Goal: Task Accomplishment & Management: Use online tool/utility

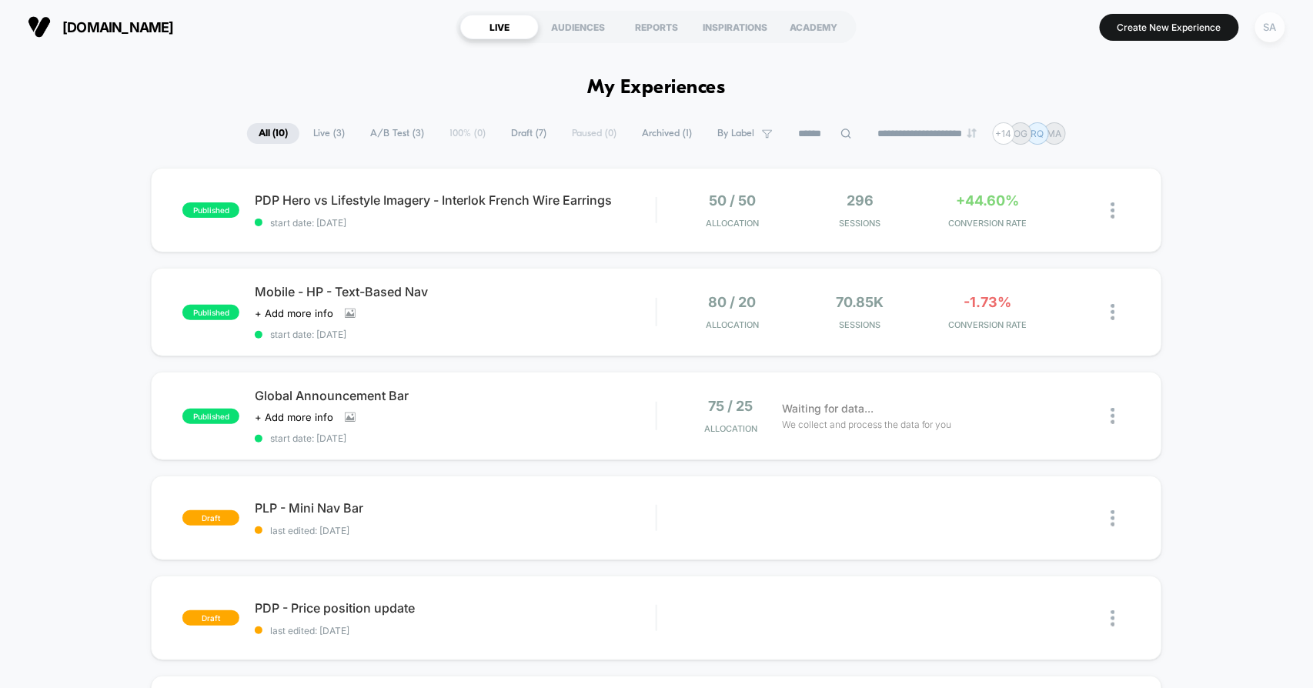
click at [1275, 29] on div "SA" at bounding box center [1271, 27] width 30 height 30
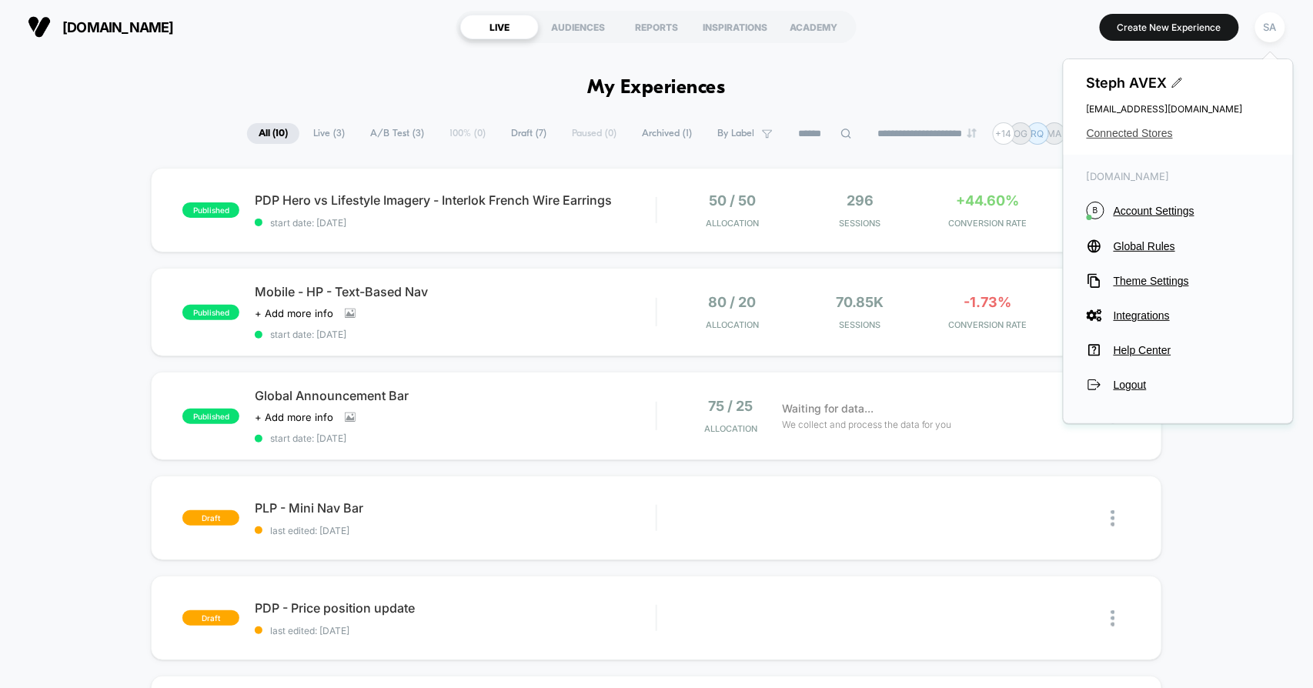
click at [1131, 135] on span "Connected Stores" at bounding box center [1178, 133] width 183 height 12
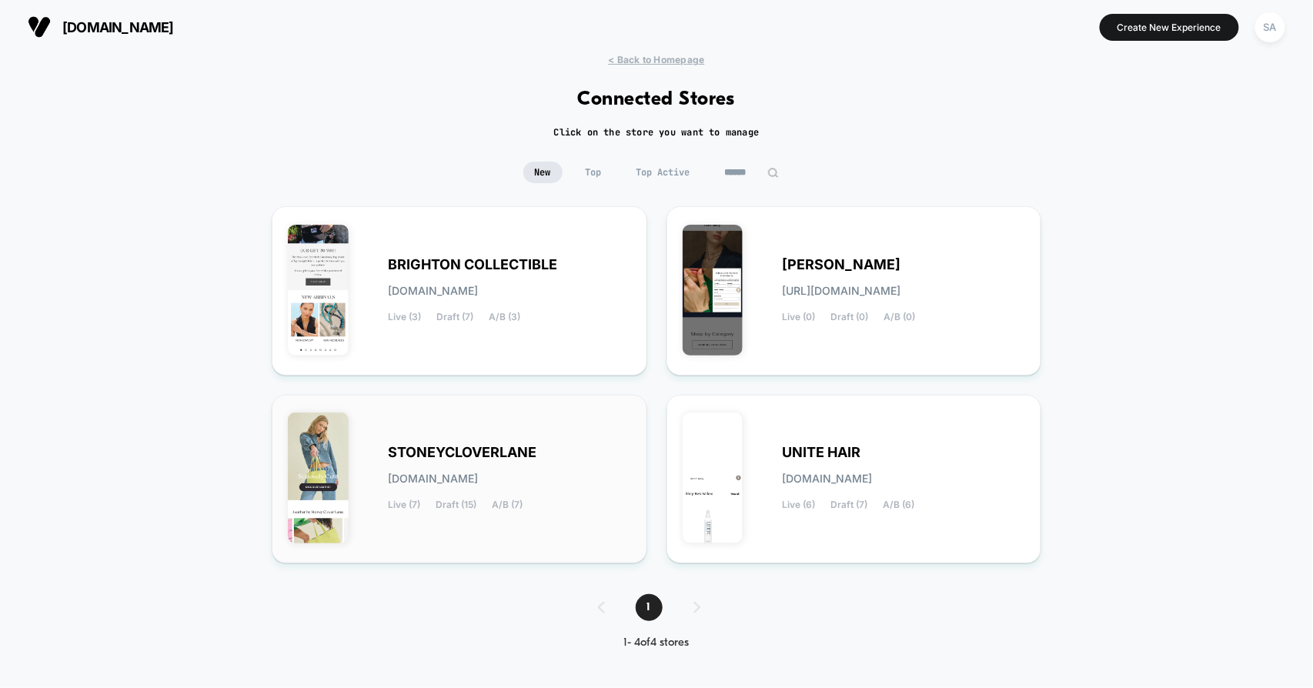
click at [484, 448] on span "STONEYCLOVERLANE" at bounding box center [462, 452] width 149 height 11
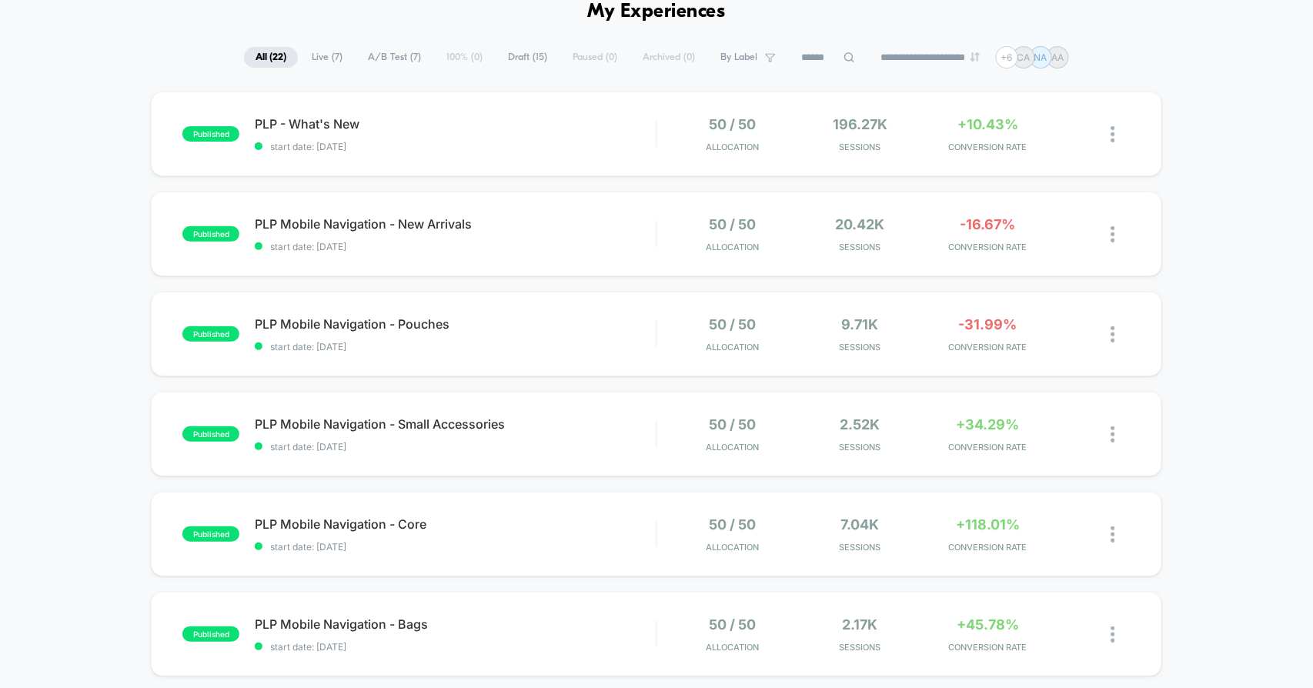
scroll to position [85, 0]
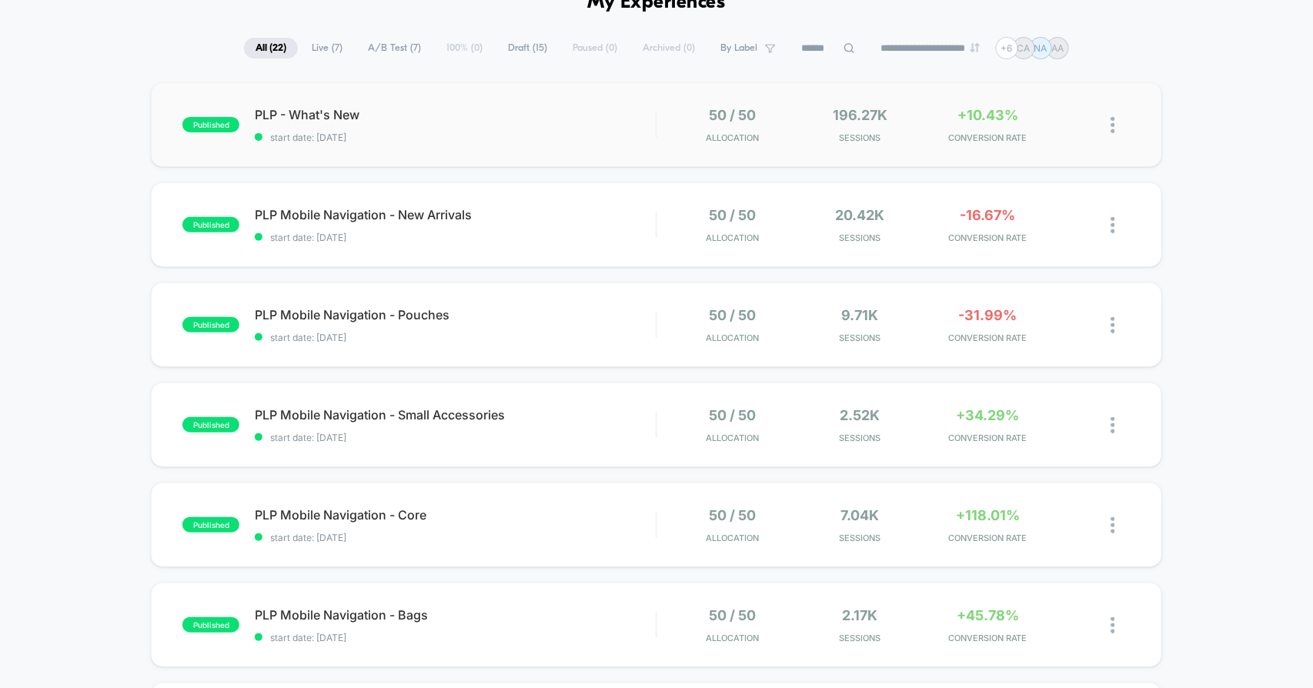
click at [859, 144] on div "published PLP - What's New start date: [DATE] 50 / 50 Allocation 196.27k Sessio…" at bounding box center [656, 124] width 1011 height 85
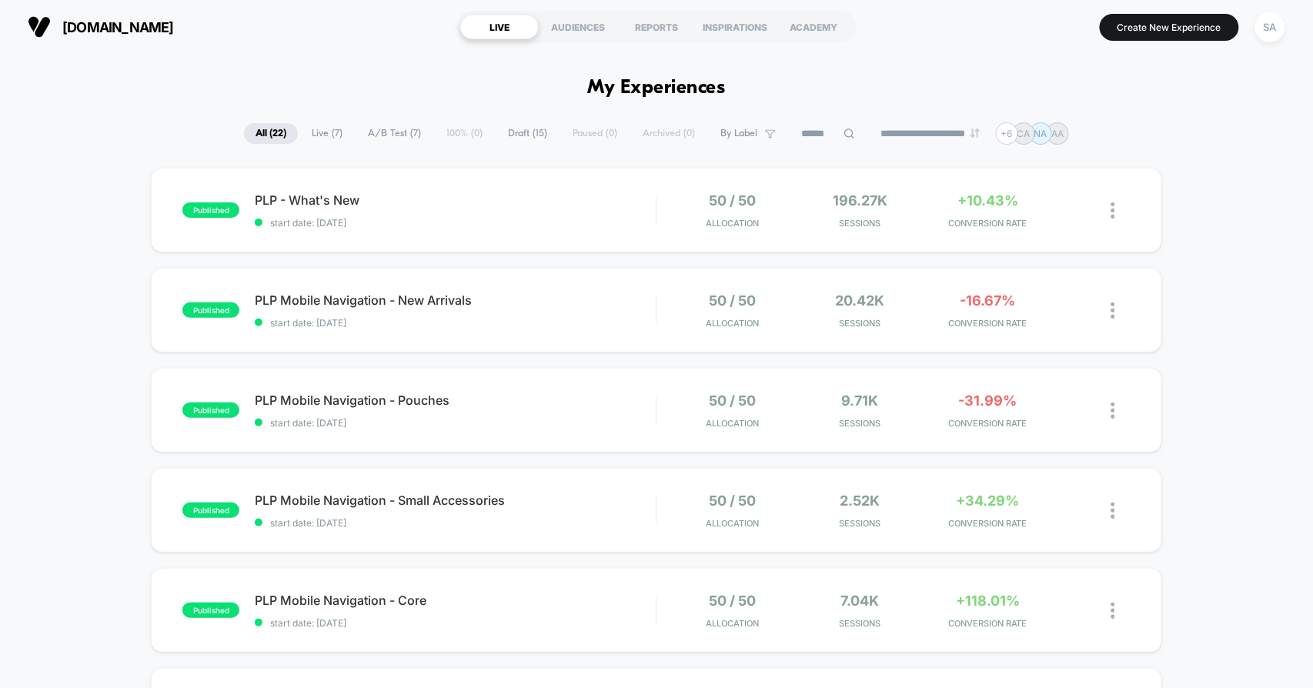
scroll to position [85, 0]
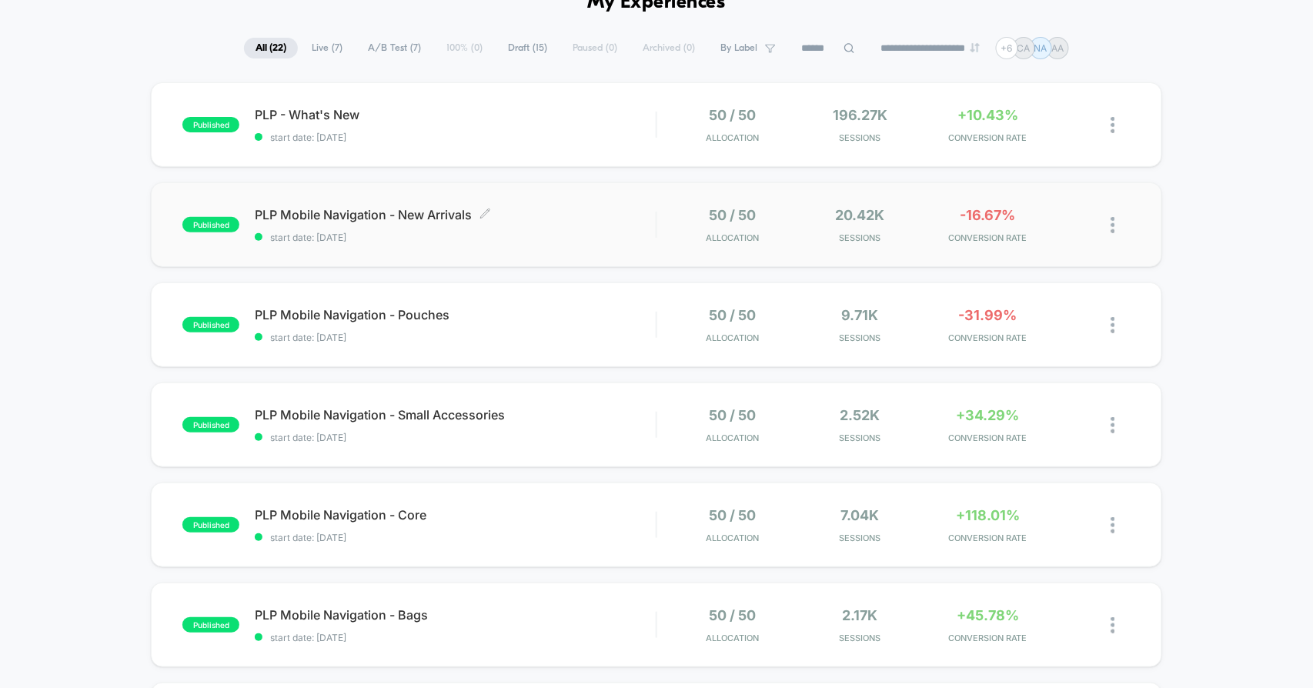
click at [433, 220] on span "PLP Mobile Navigation - New Arrivals Click to edit experience details" at bounding box center [455, 214] width 401 height 15
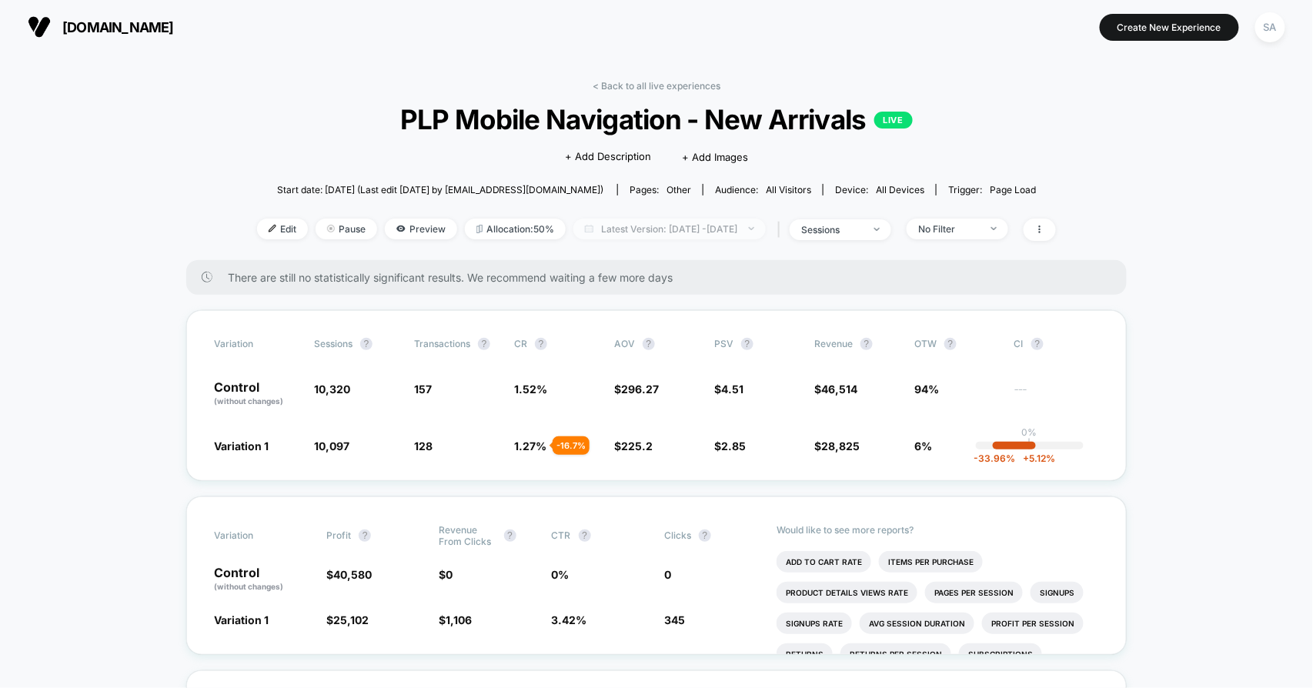
click at [731, 228] on span "Latest Version: Sep 9, 2025 - Sep 18, 2025" at bounding box center [669, 229] width 192 height 21
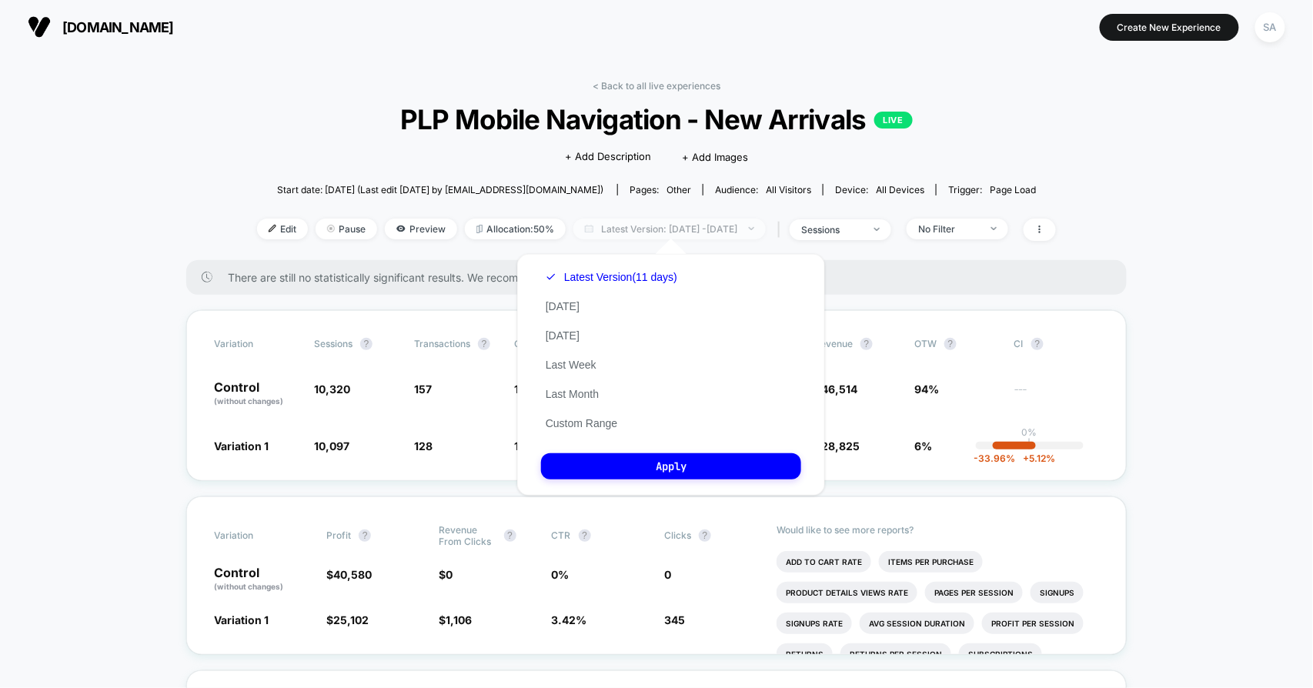
click at [731, 228] on span "Latest Version: Sep 9, 2025 - Sep 18, 2025" at bounding box center [669, 229] width 192 height 21
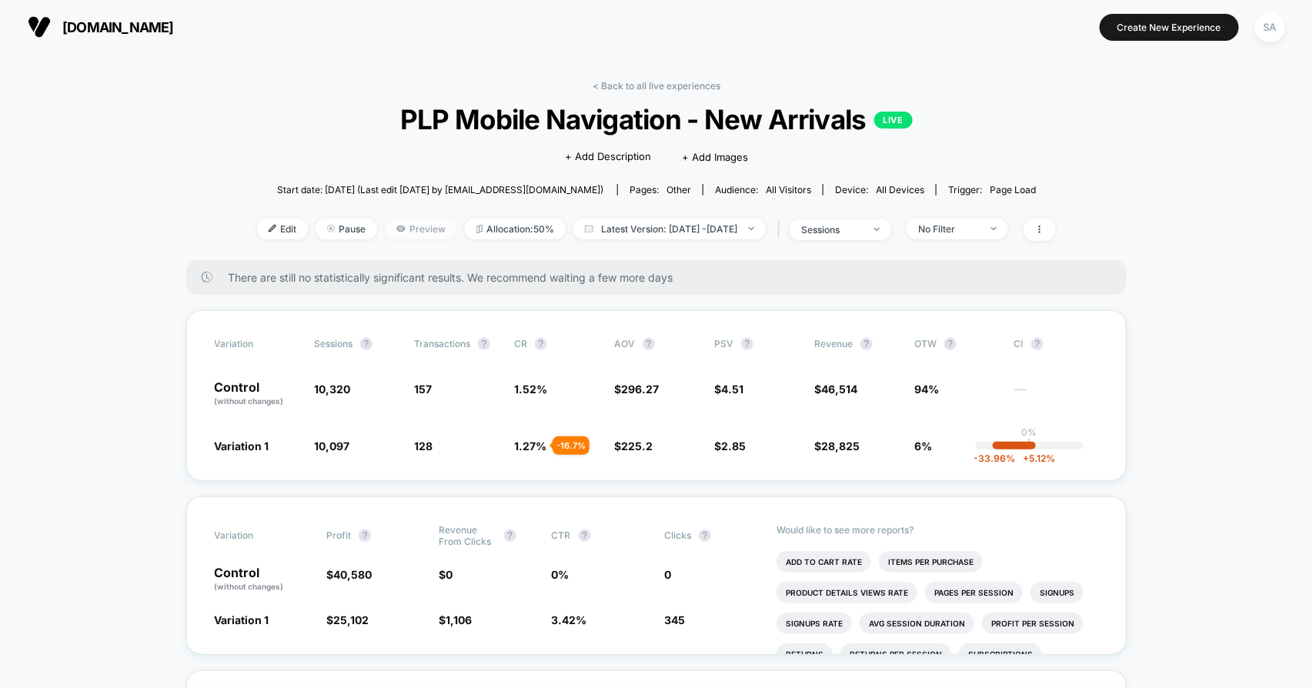
click at [386, 232] on span "Preview" at bounding box center [421, 229] width 72 height 21
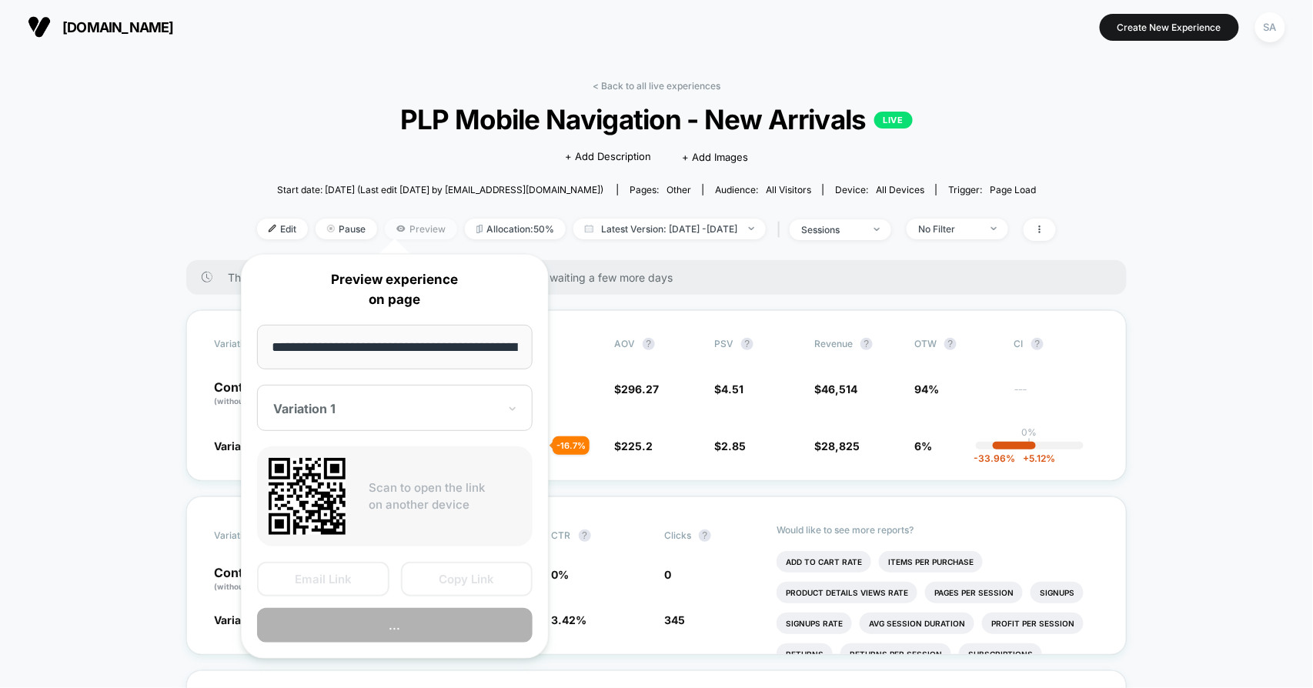
scroll to position [0, 71]
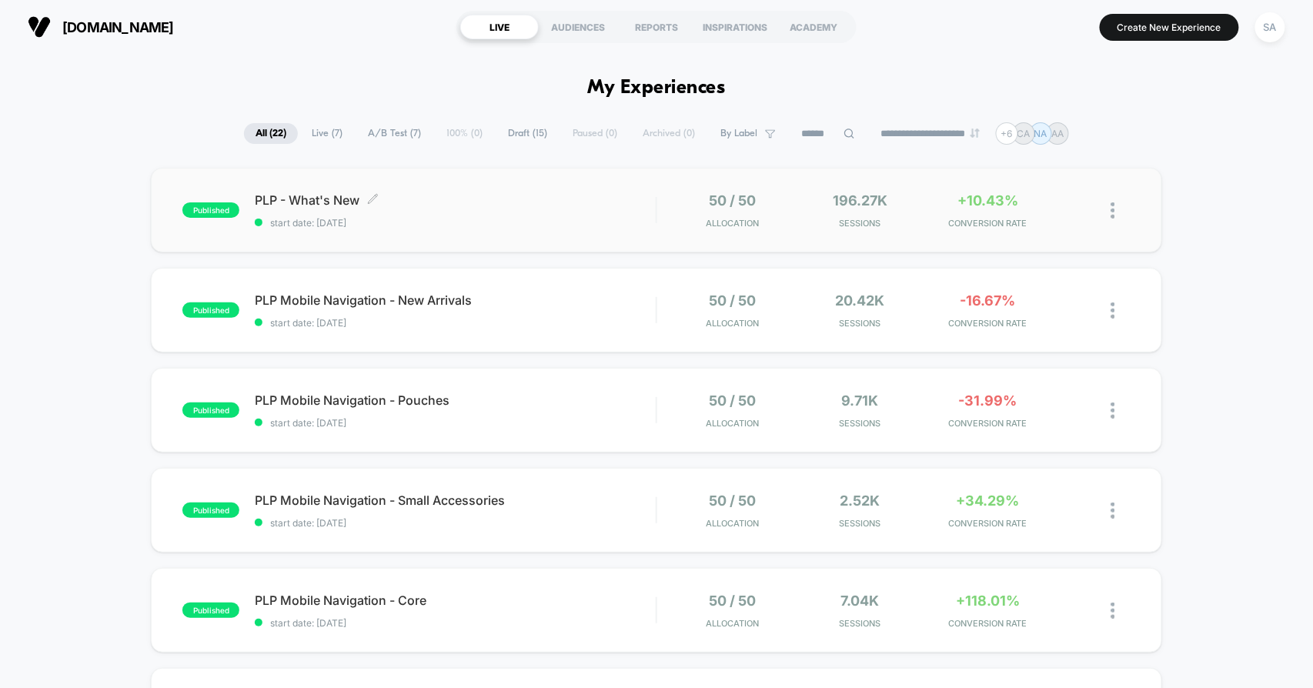
click at [317, 200] on span "PLP - What's New Click to edit experience details" at bounding box center [455, 199] width 401 height 15
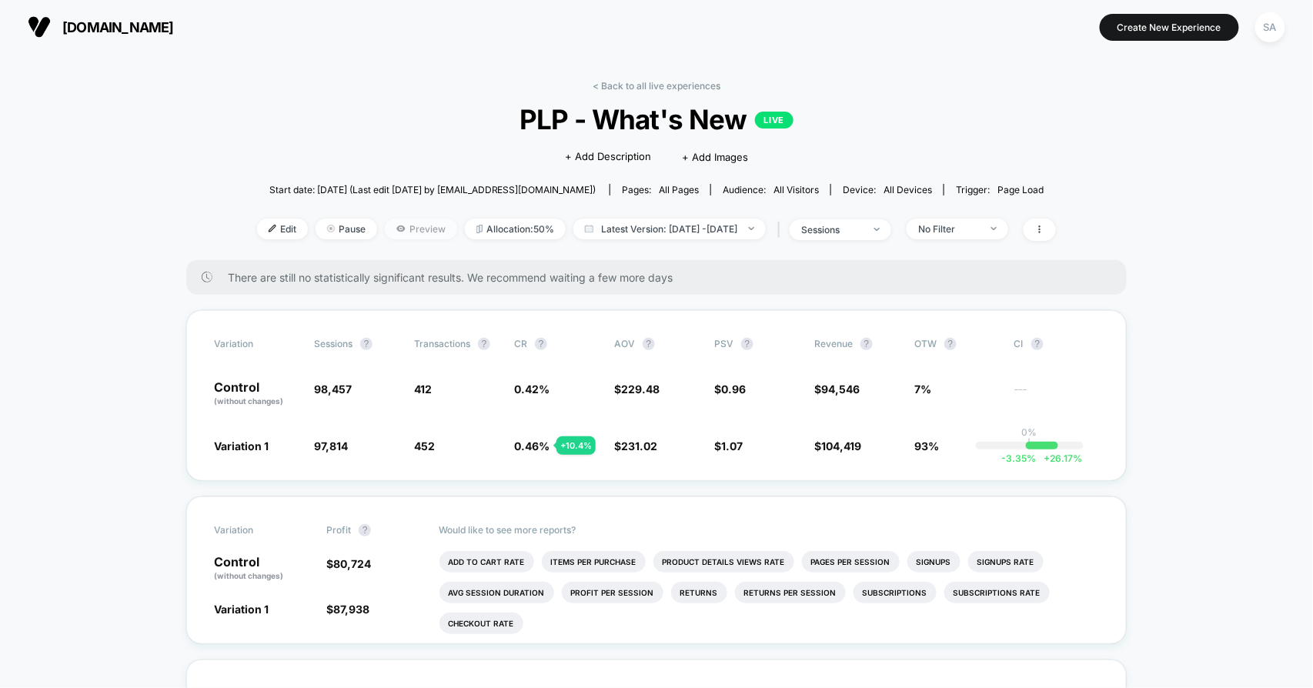
click at [405, 223] on span "Preview" at bounding box center [421, 229] width 72 height 21
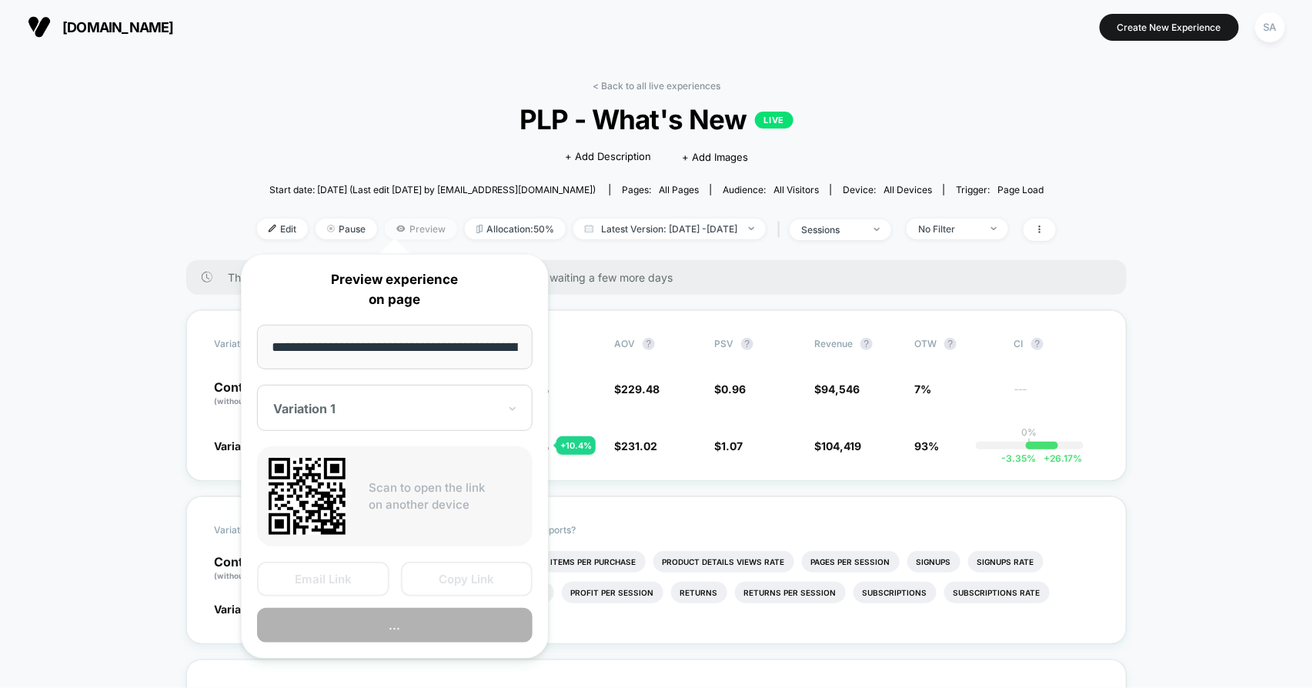
scroll to position [0, 108]
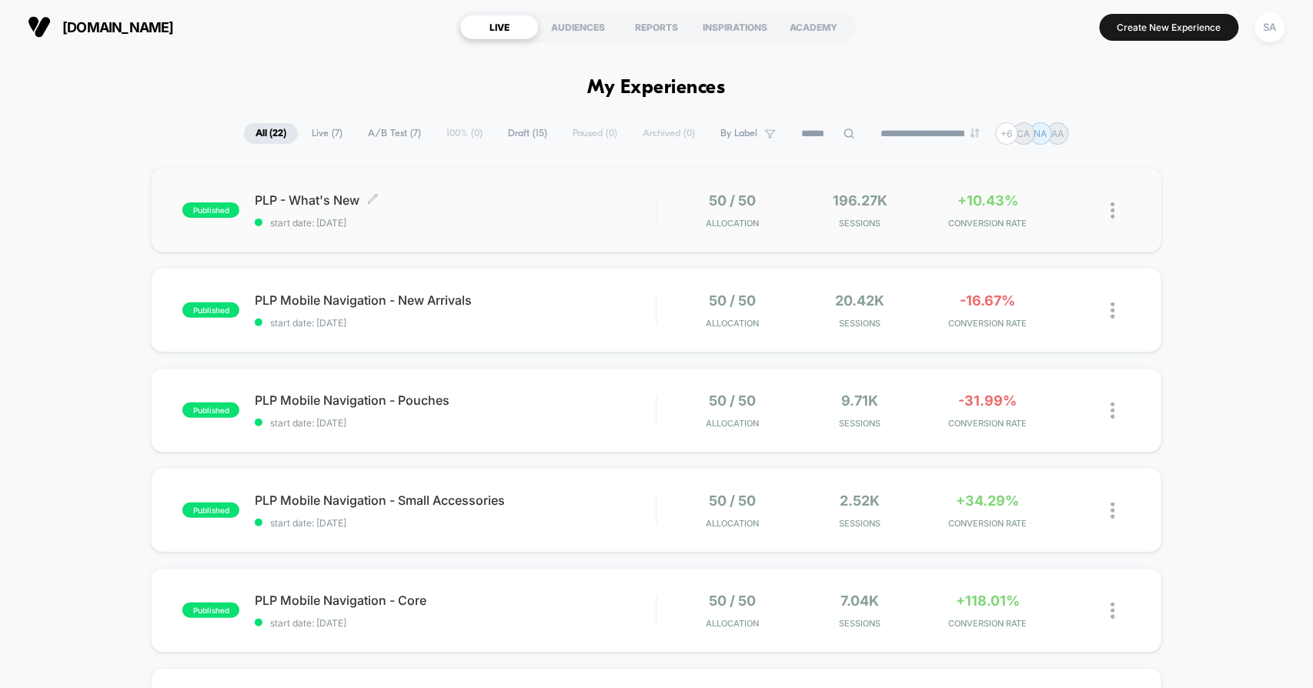
click at [327, 196] on span "PLP - What's New Click to edit experience details" at bounding box center [455, 199] width 401 height 15
click at [364, 198] on span "PLP - What's New Click to edit experience details" at bounding box center [455, 199] width 401 height 15
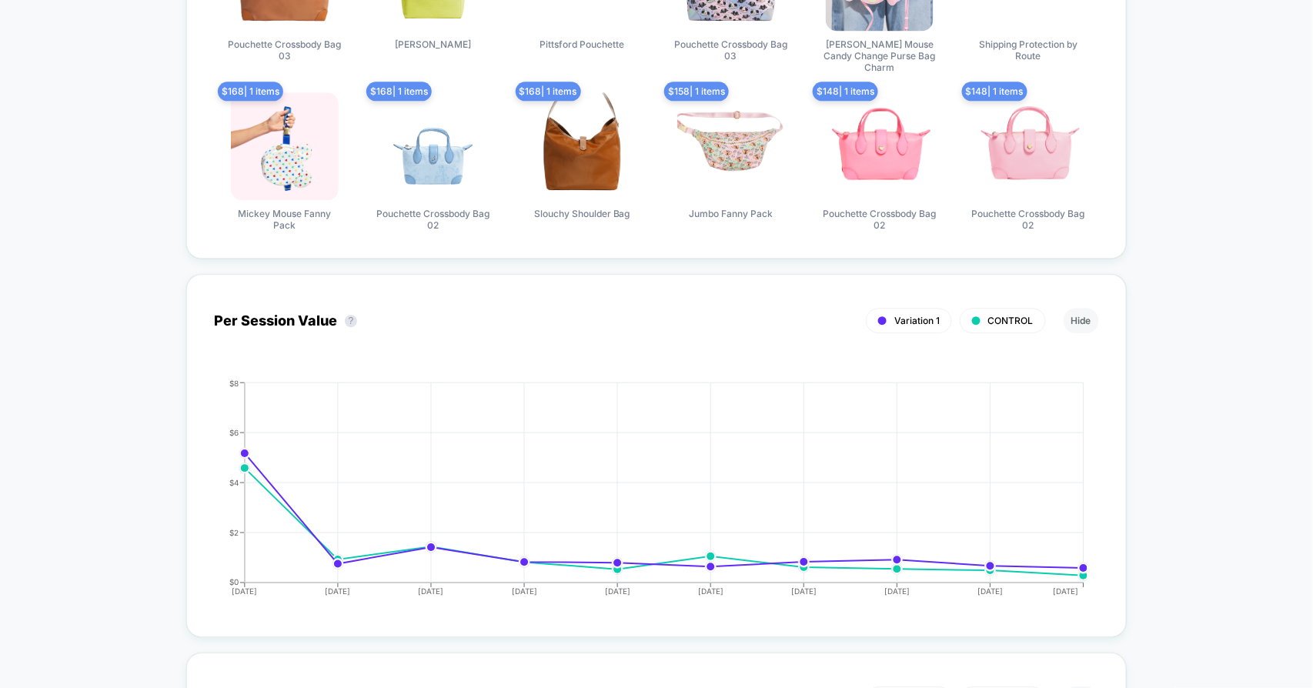
scroll to position [684, 0]
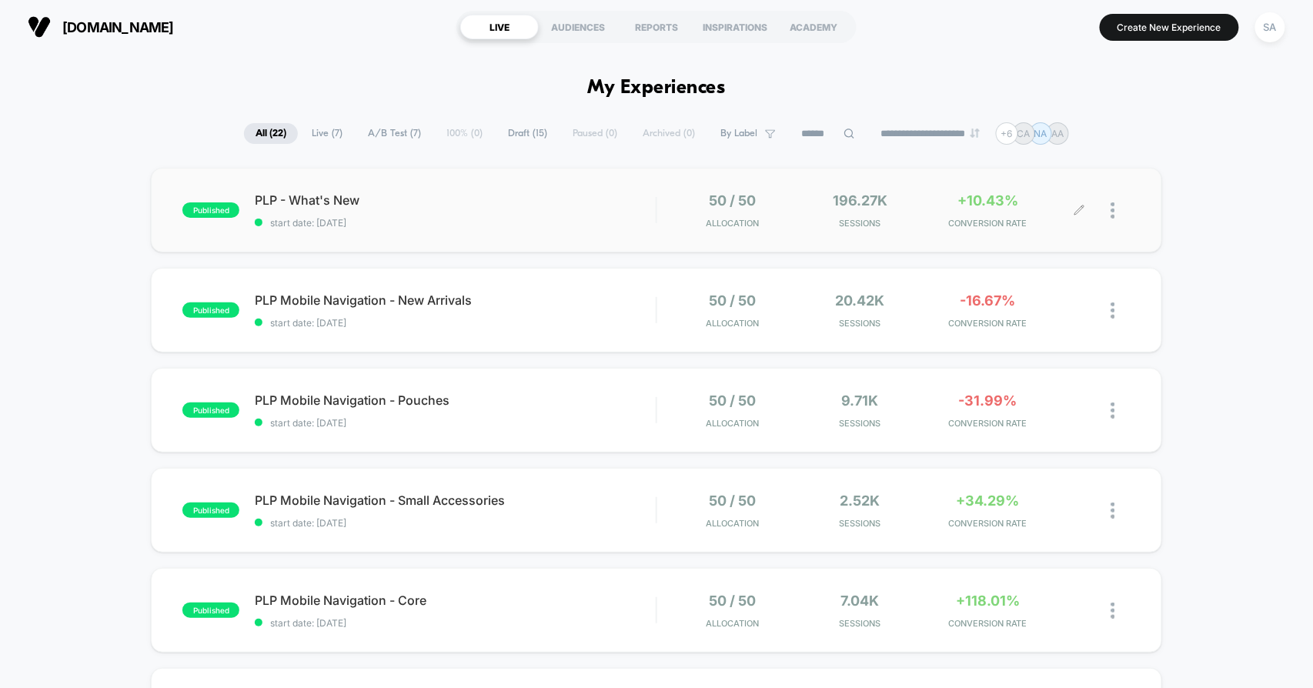
click at [1109, 209] on div at bounding box center [1105, 210] width 51 height 36
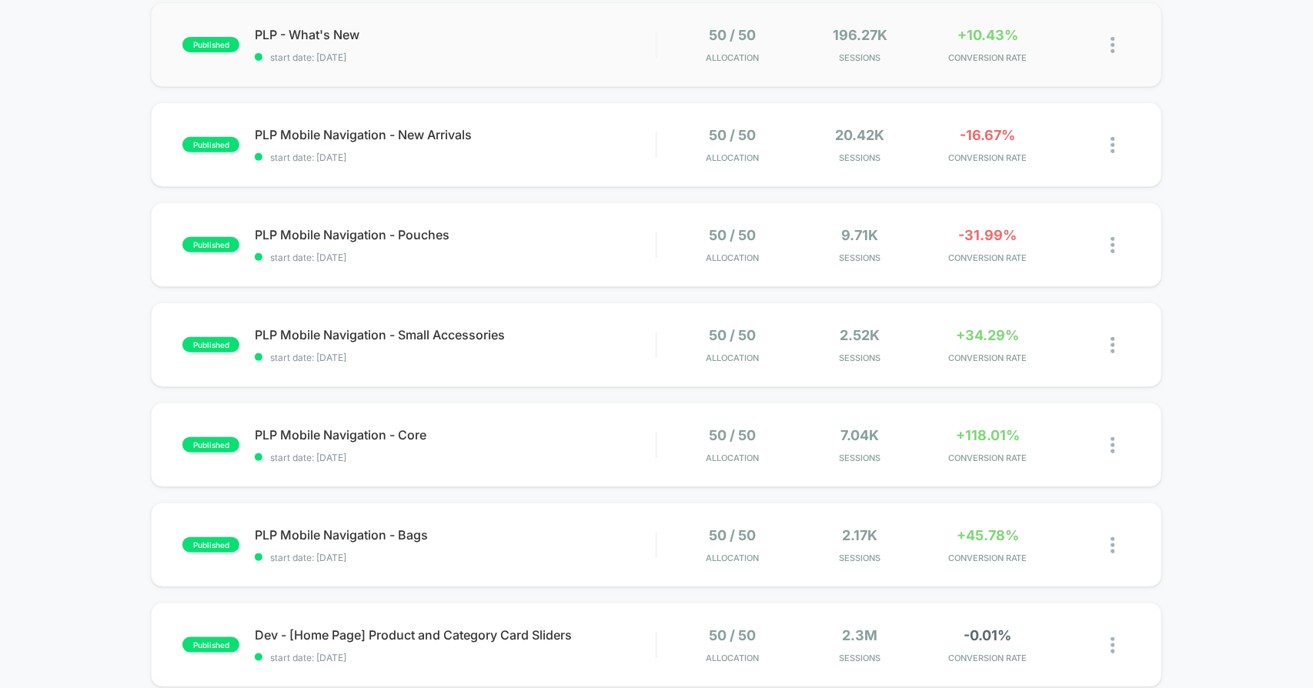
scroll to position [85, 0]
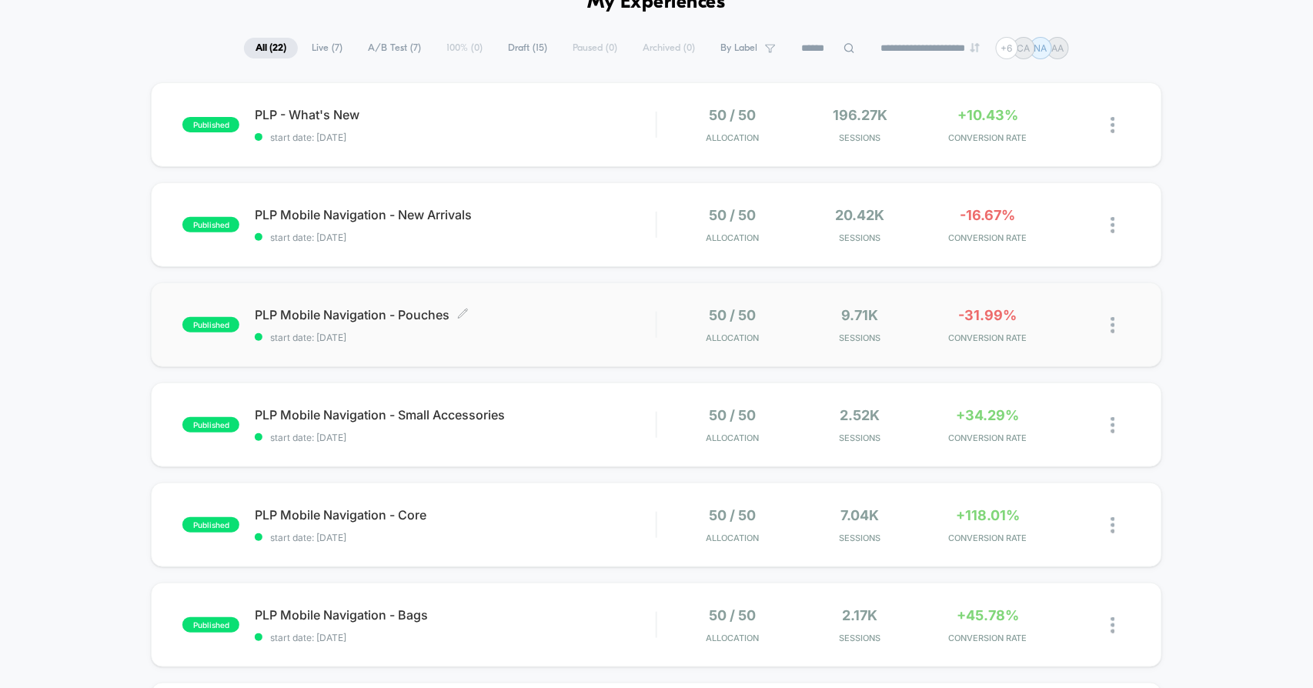
click at [390, 309] on span "PLP Mobile Navigation - Pouches Click to edit experience details" at bounding box center [455, 314] width 401 height 15
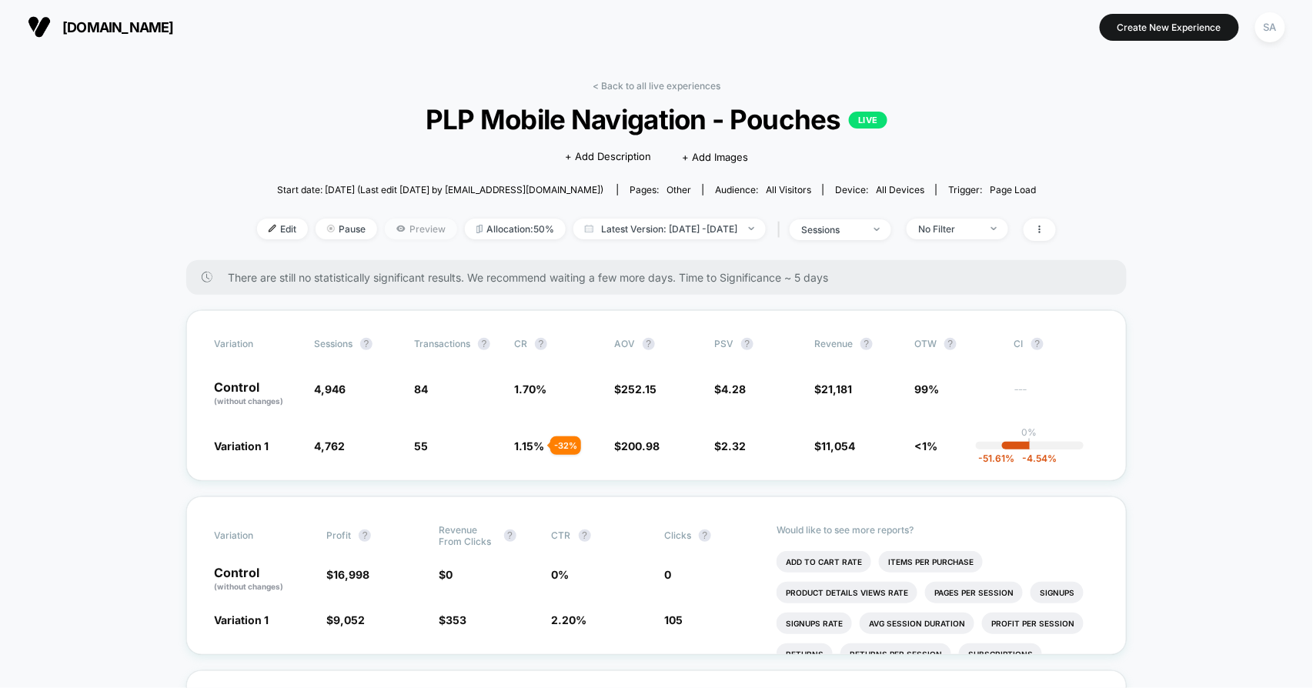
click at [410, 229] on span "Preview" at bounding box center [421, 229] width 72 height 21
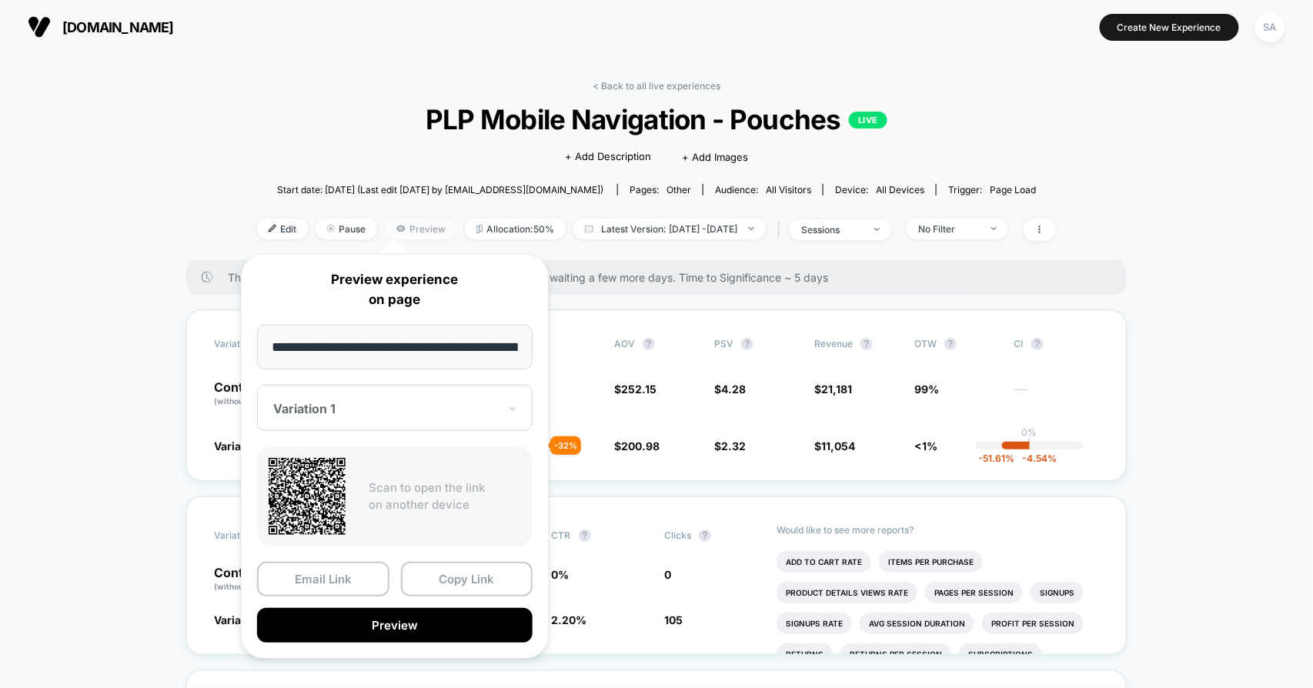
scroll to position [0, 86]
click at [374, 615] on button "Preview" at bounding box center [395, 626] width 276 height 35
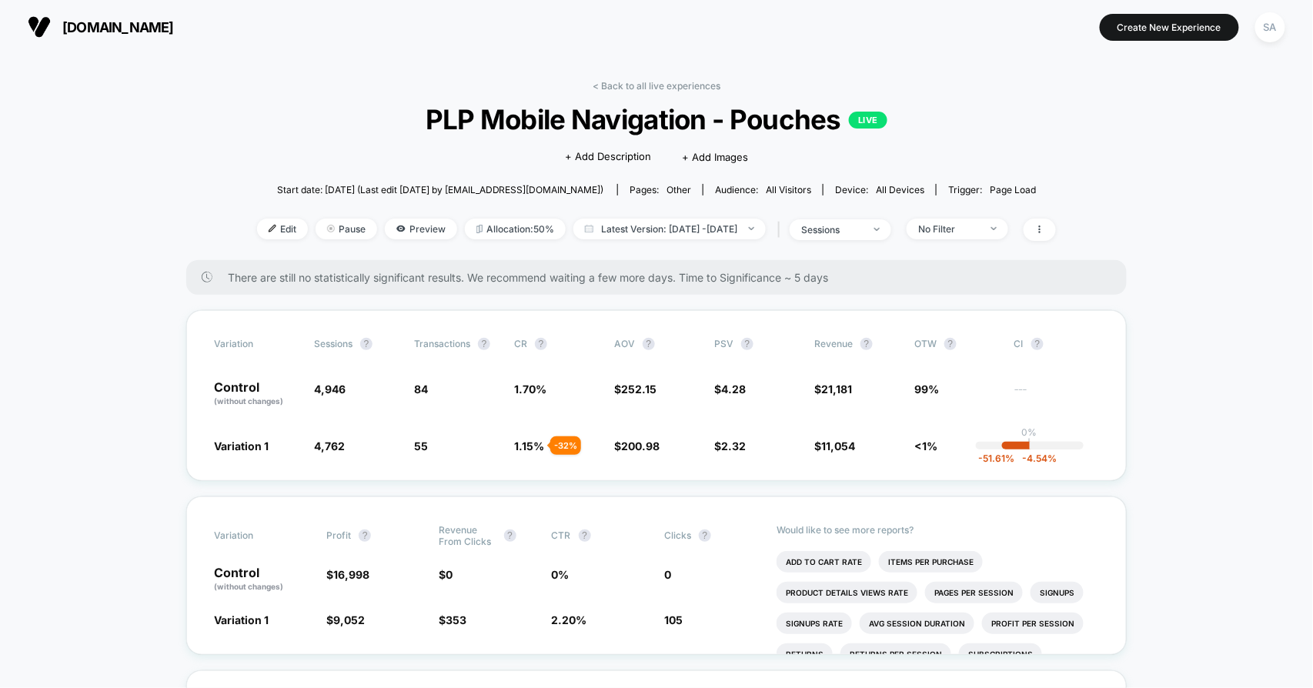
click at [659, 82] on link "< Back to all live experiences" at bounding box center [657, 86] width 128 height 12
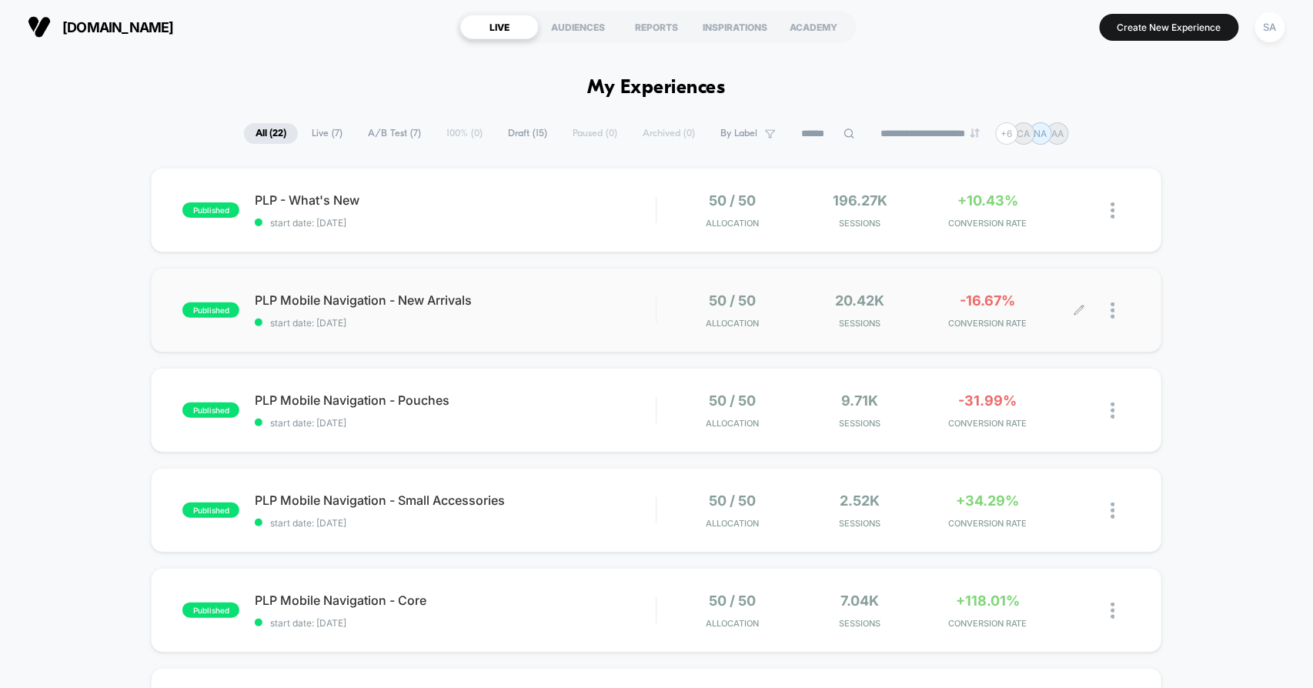
click at [1078, 312] on icon at bounding box center [1079, 310] width 9 height 9
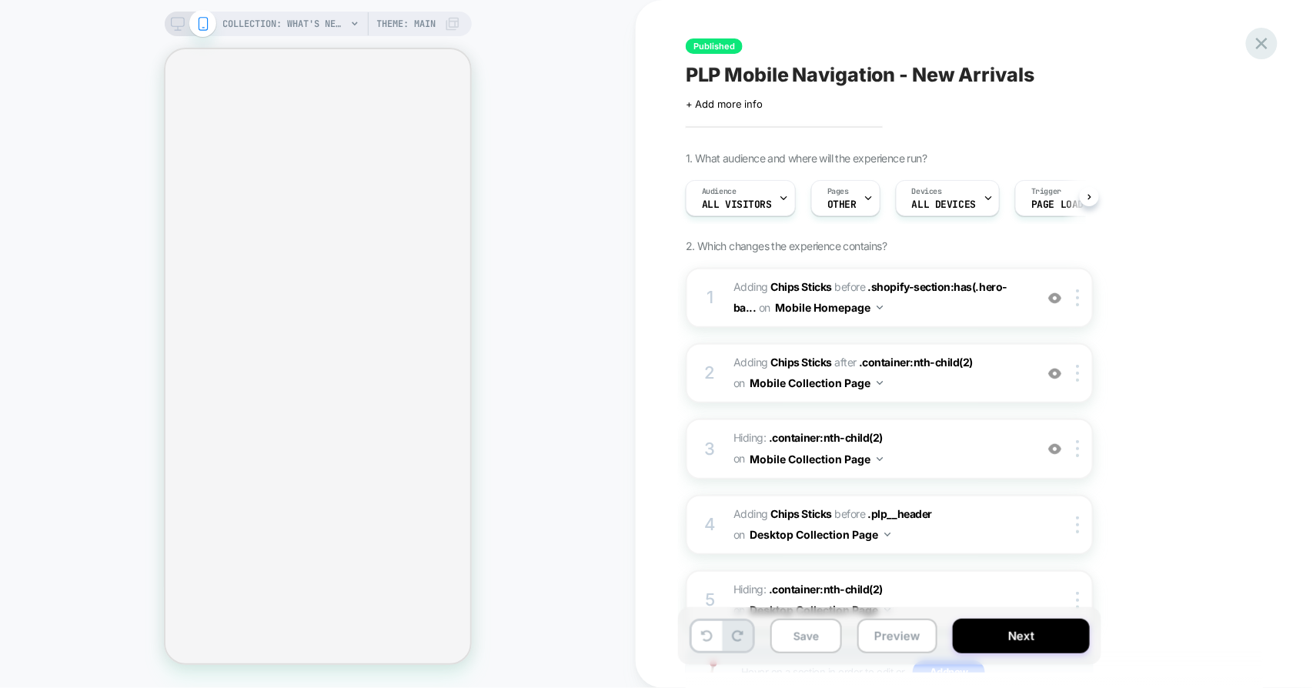
click at [1261, 44] on icon at bounding box center [1262, 44] width 12 height 12
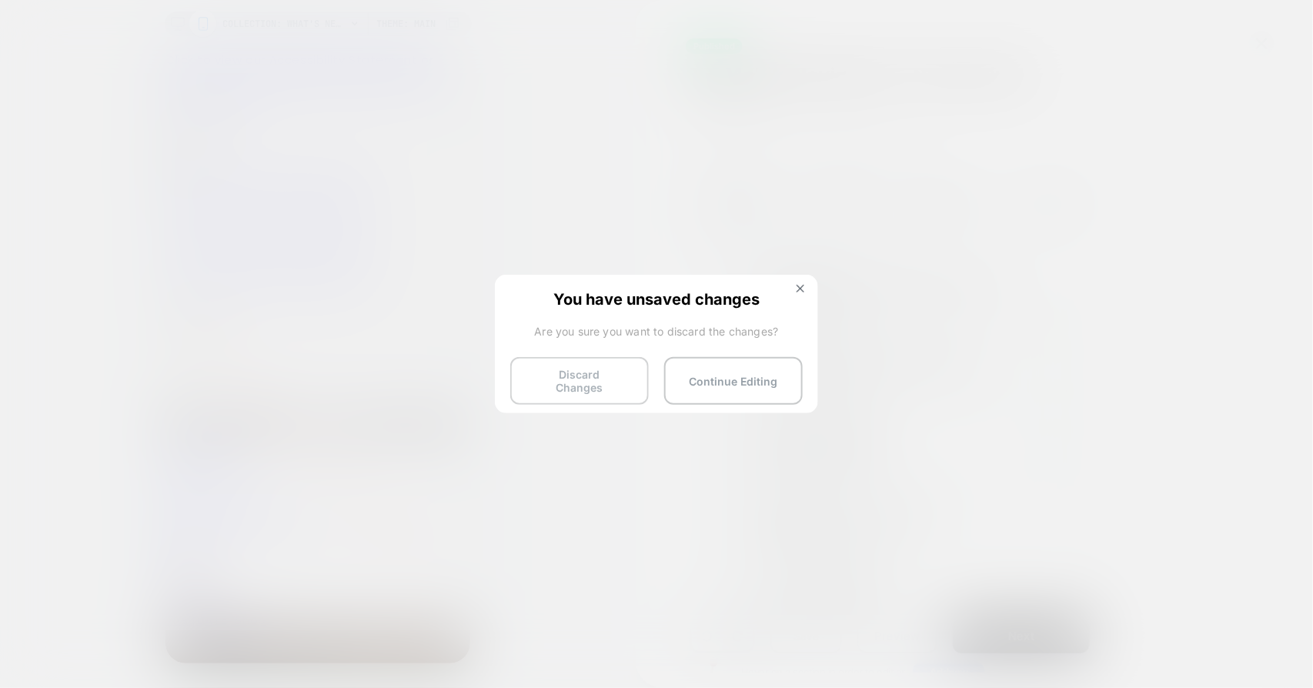
click at [604, 376] on button "Discard Changes" at bounding box center [579, 381] width 139 height 48
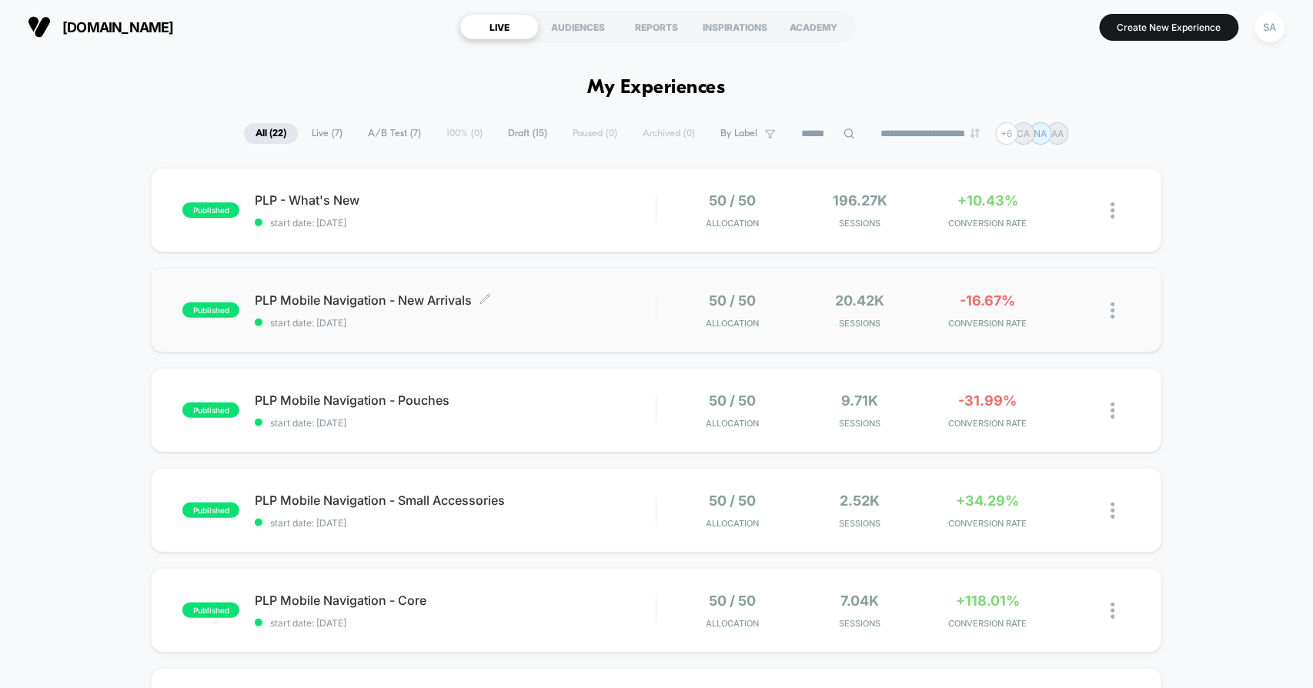
click at [426, 303] on span "PLP Mobile Navigation - New Arrivals Click to edit experience details" at bounding box center [455, 300] width 401 height 15
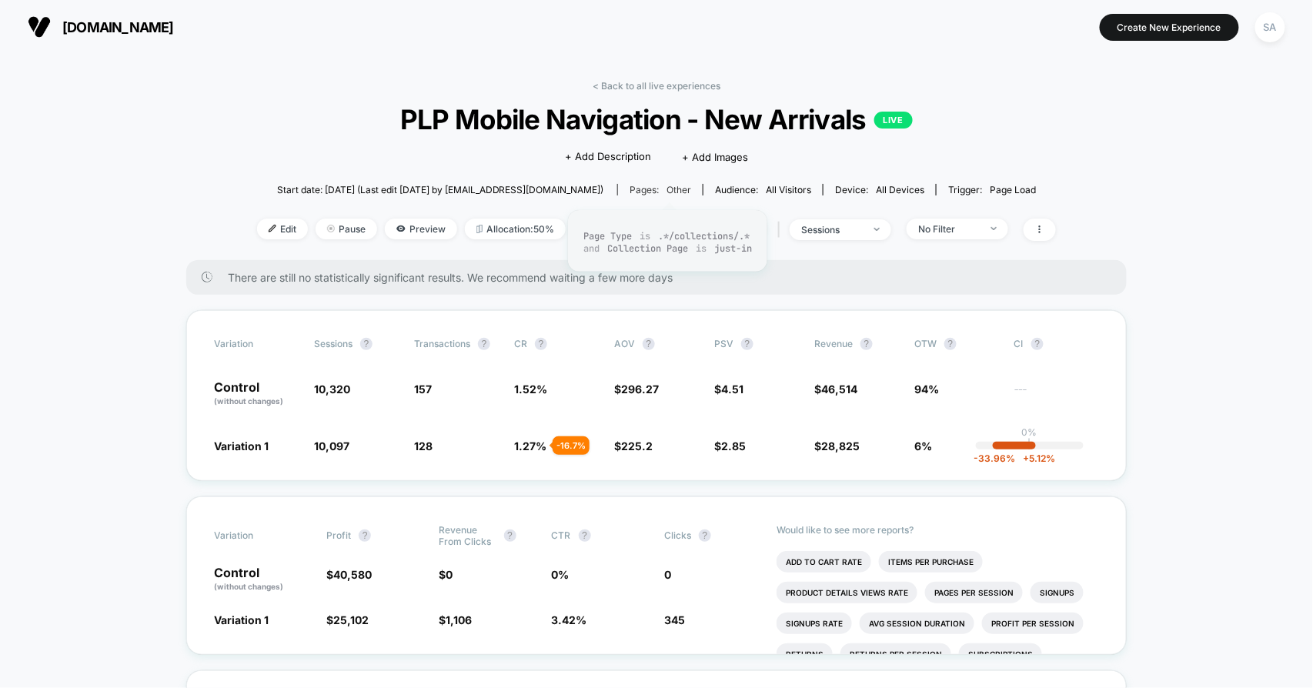
click at [685, 189] on span "other" at bounding box center [679, 190] width 25 height 12
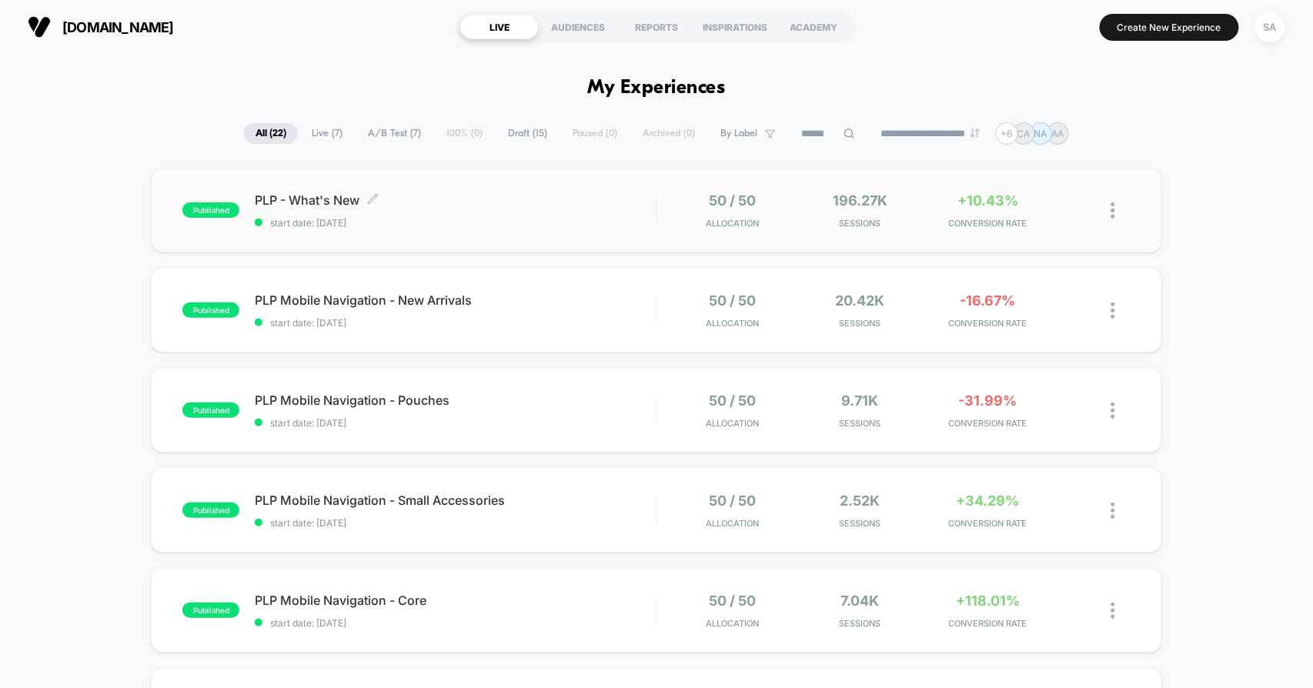
click at [357, 194] on span "PLP - What's New Click to edit experience details" at bounding box center [455, 199] width 401 height 15
click at [285, 197] on span "PLP - What's New Click to edit experience details" at bounding box center [455, 199] width 401 height 15
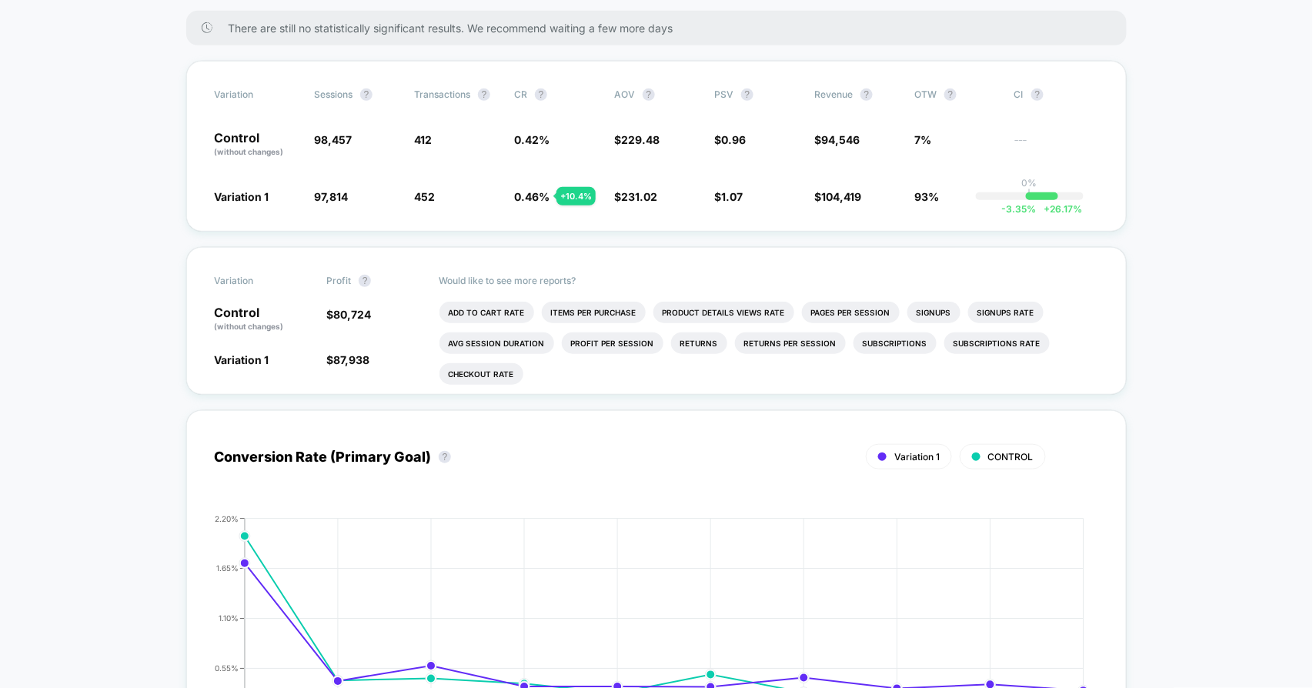
scroll to position [85, 0]
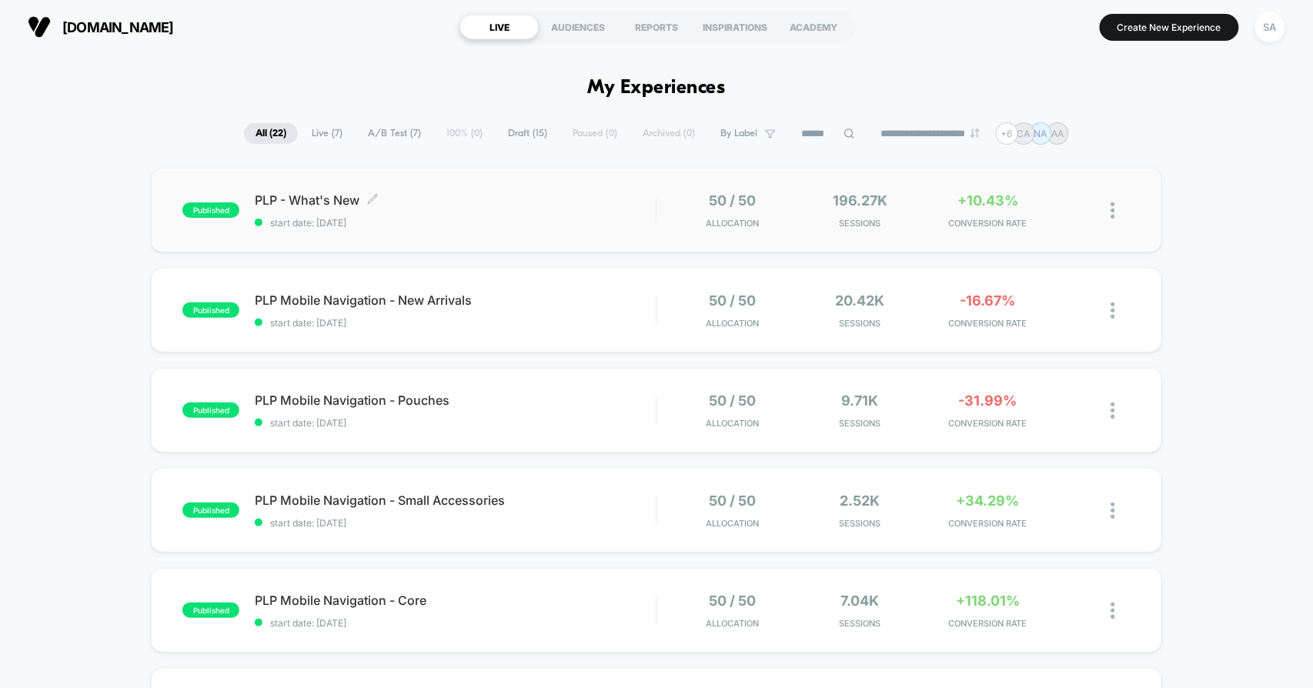
click at [296, 195] on span "PLP - What's New Click to edit experience details" at bounding box center [455, 199] width 401 height 15
click at [325, 197] on span "PLP - What's New Click to edit experience details" at bounding box center [455, 199] width 401 height 15
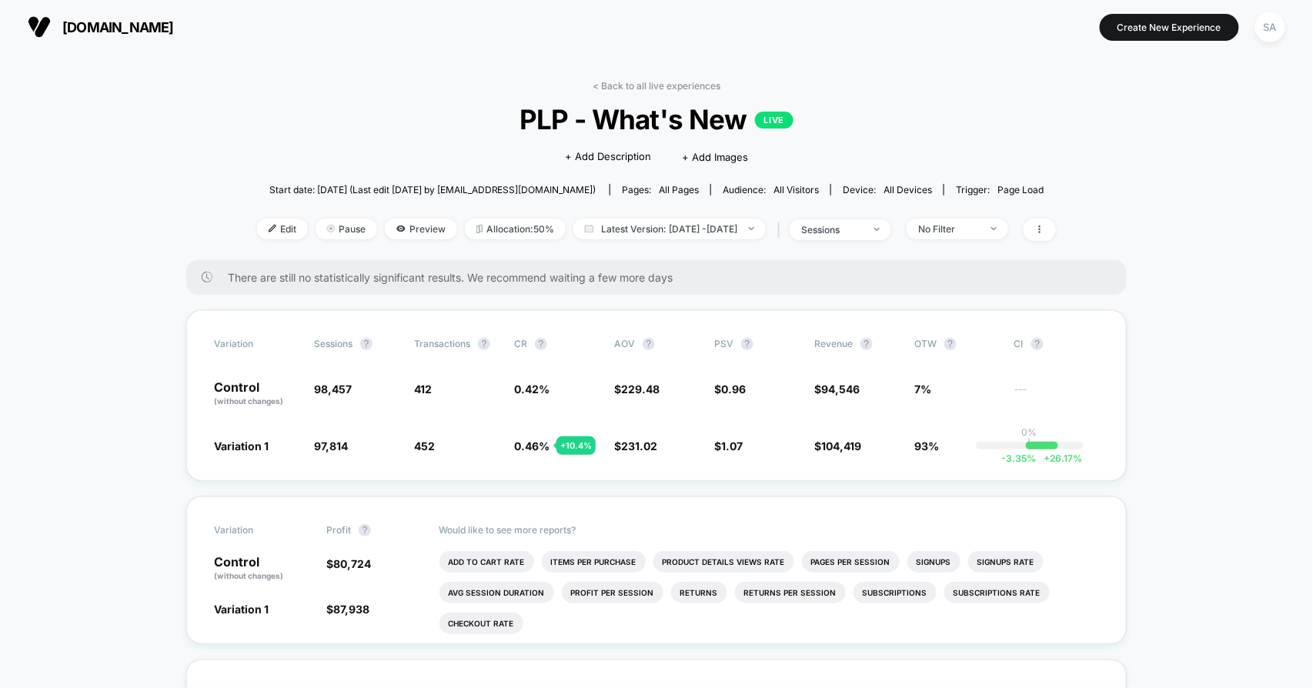
click at [679, 181] on div "Start date: 9/9/2025 (Last edit 9/9/2025 by steph.salardino@avexdesigns.com) Pa…" at bounding box center [656, 189] width 799 height 27
click at [681, 185] on span "all pages" at bounding box center [679, 190] width 40 height 12
click at [863, 232] on div "sessions" at bounding box center [832, 230] width 62 height 12
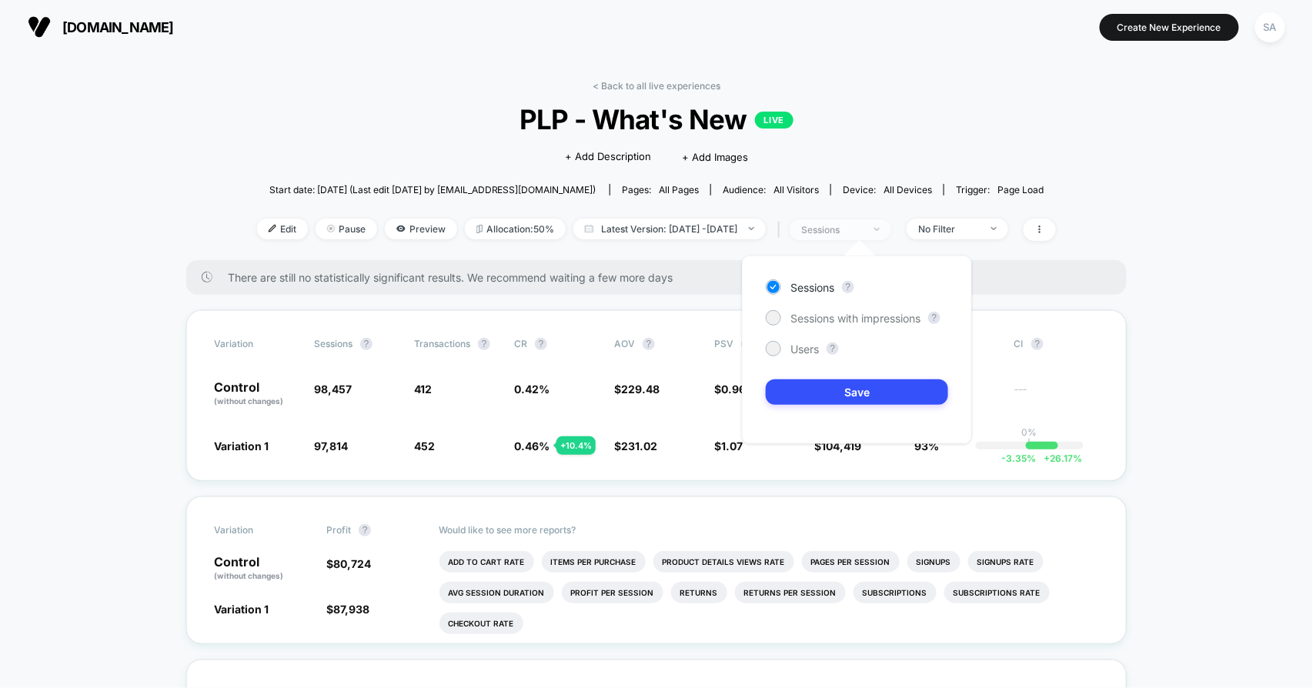
click at [863, 232] on div "sessions" at bounding box center [832, 230] width 62 height 12
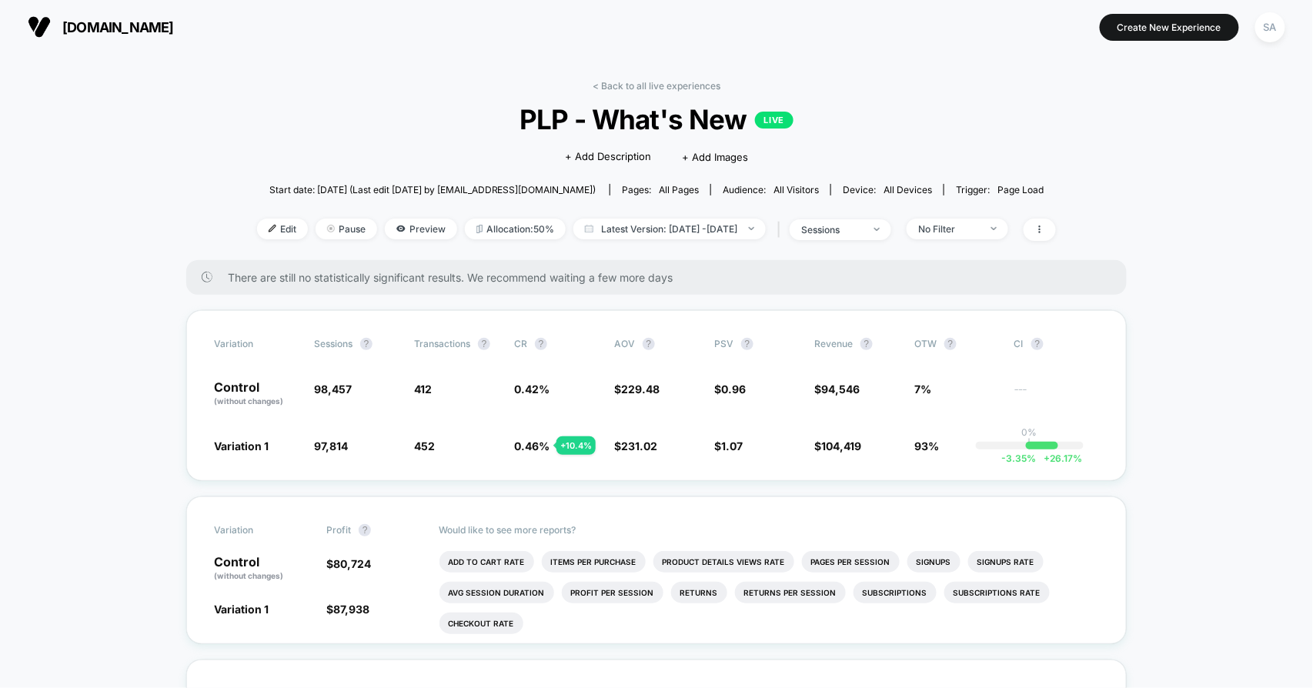
click at [694, 189] on span "all pages" at bounding box center [679, 190] width 40 height 12
click at [401, 226] on span "Preview" at bounding box center [421, 229] width 72 height 21
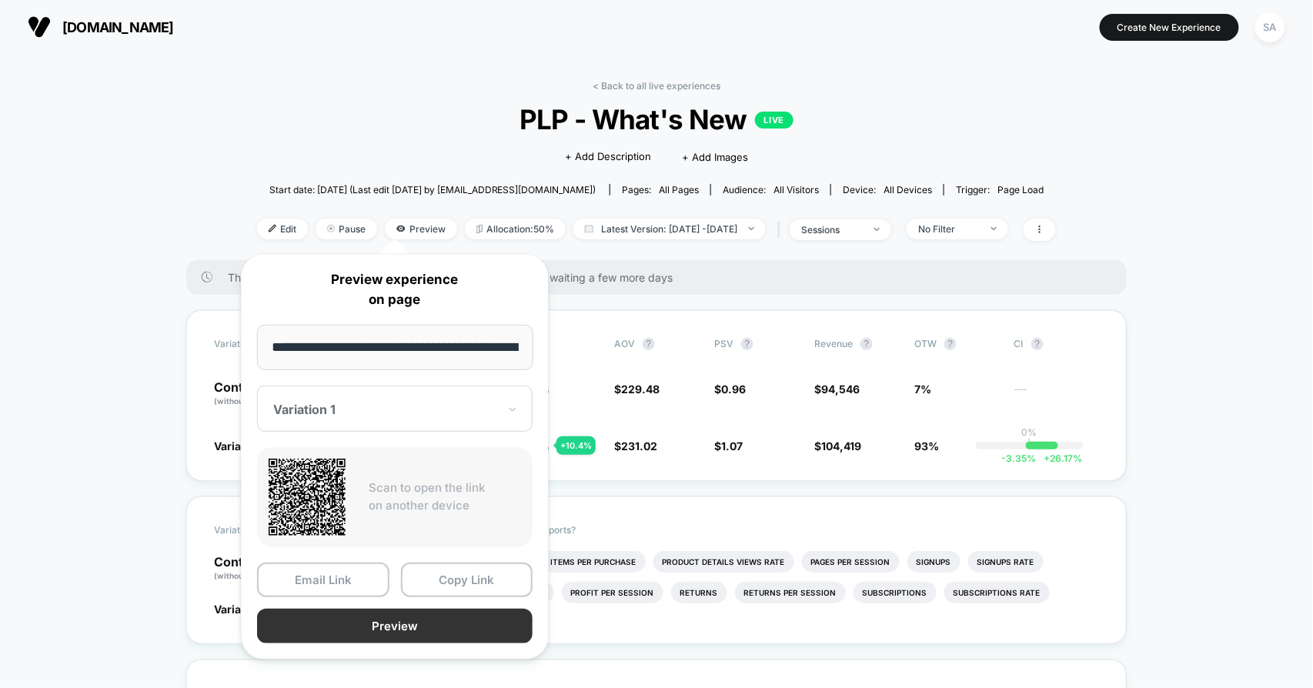
click at [377, 618] on button "Preview" at bounding box center [395, 626] width 276 height 35
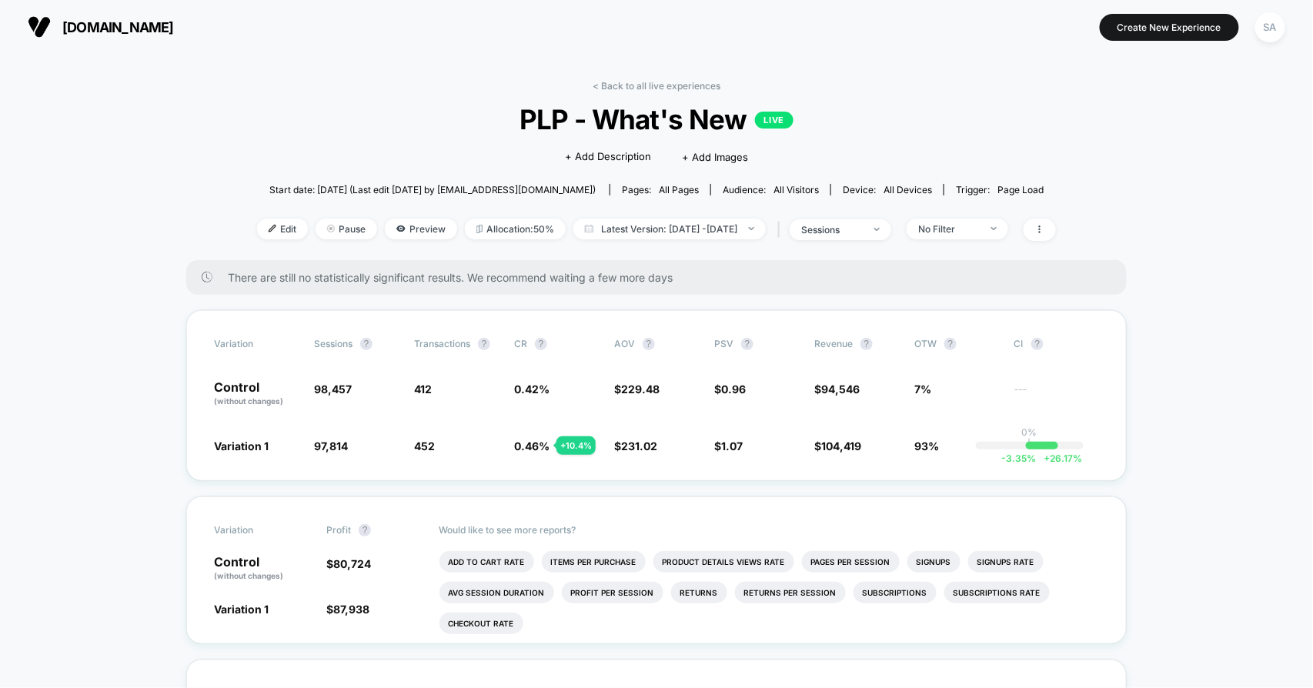
click at [653, 184] on div "Pages: all pages" at bounding box center [660, 190] width 77 height 12
click at [698, 192] on span "all pages" at bounding box center [679, 190] width 40 height 12
click at [262, 226] on span "Edit" at bounding box center [282, 229] width 51 height 21
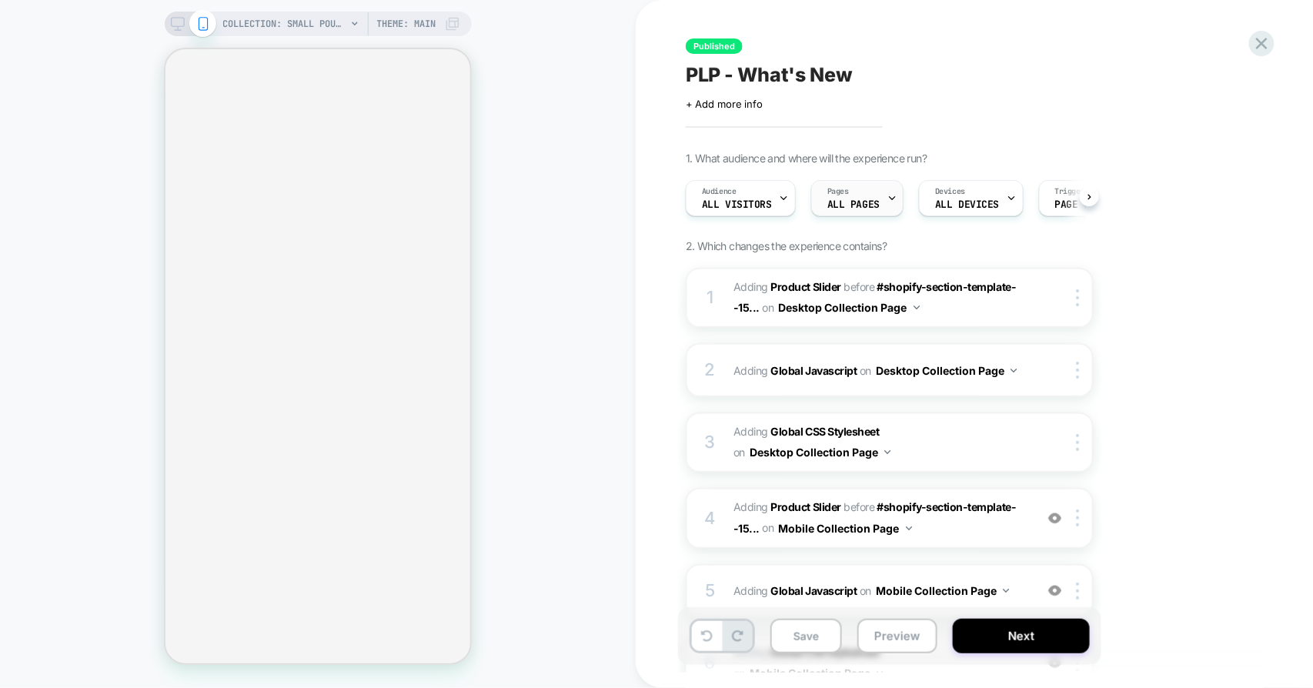
click at [874, 196] on div "Pages ALL PAGES" at bounding box center [853, 198] width 83 height 35
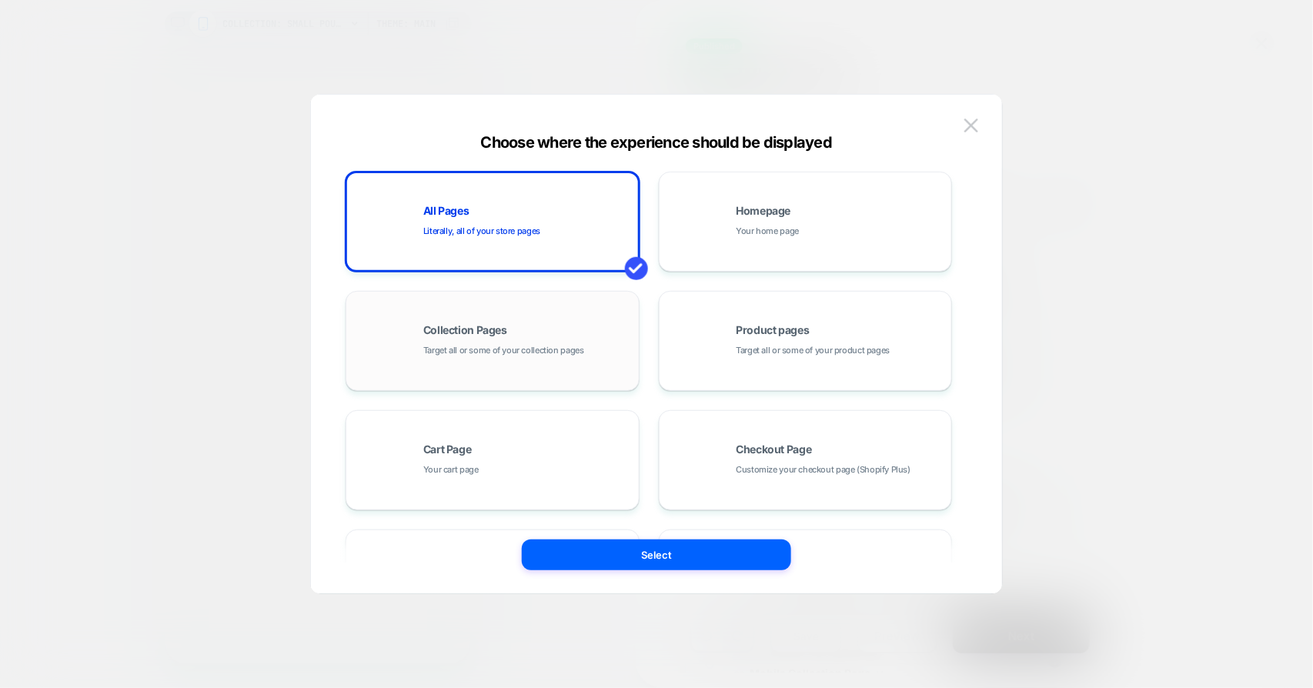
click at [522, 317] on div "Collection Pages Target all or some of your collection pages" at bounding box center [492, 341] width 277 height 85
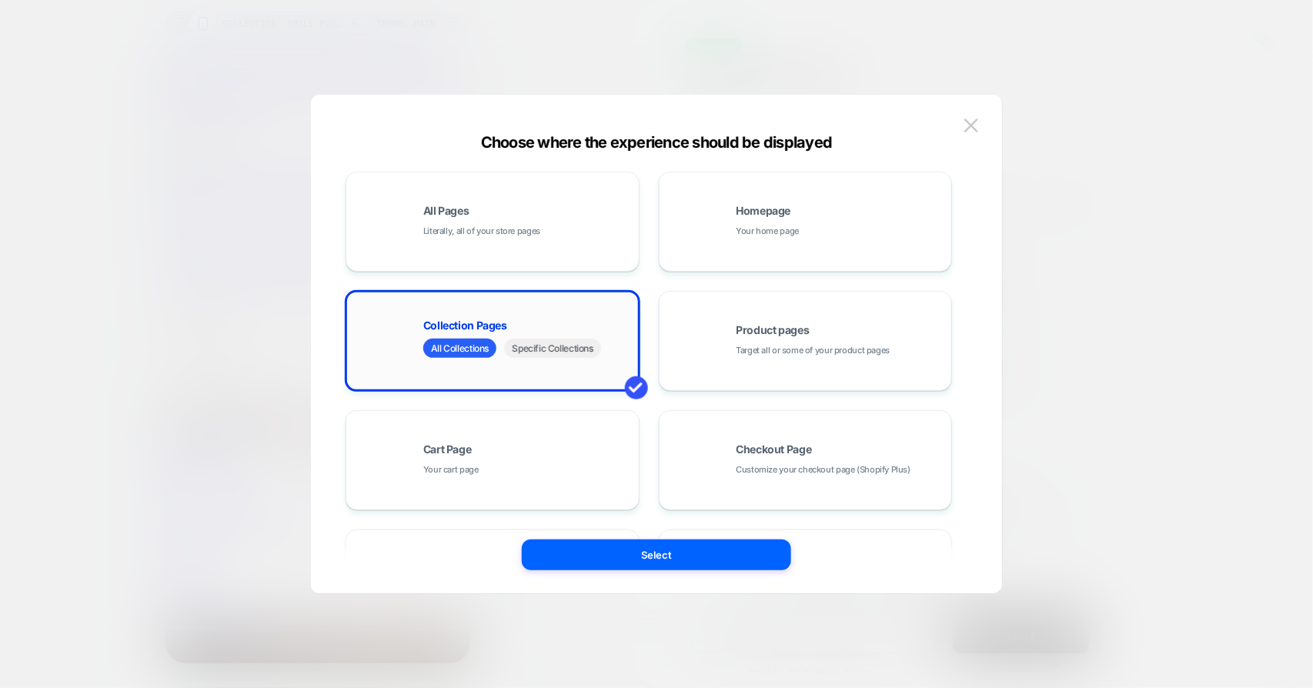
scroll to position [0, 151]
click at [532, 354] on span "Specific Collections" at bounding box center [552, 348] width 96 height 19
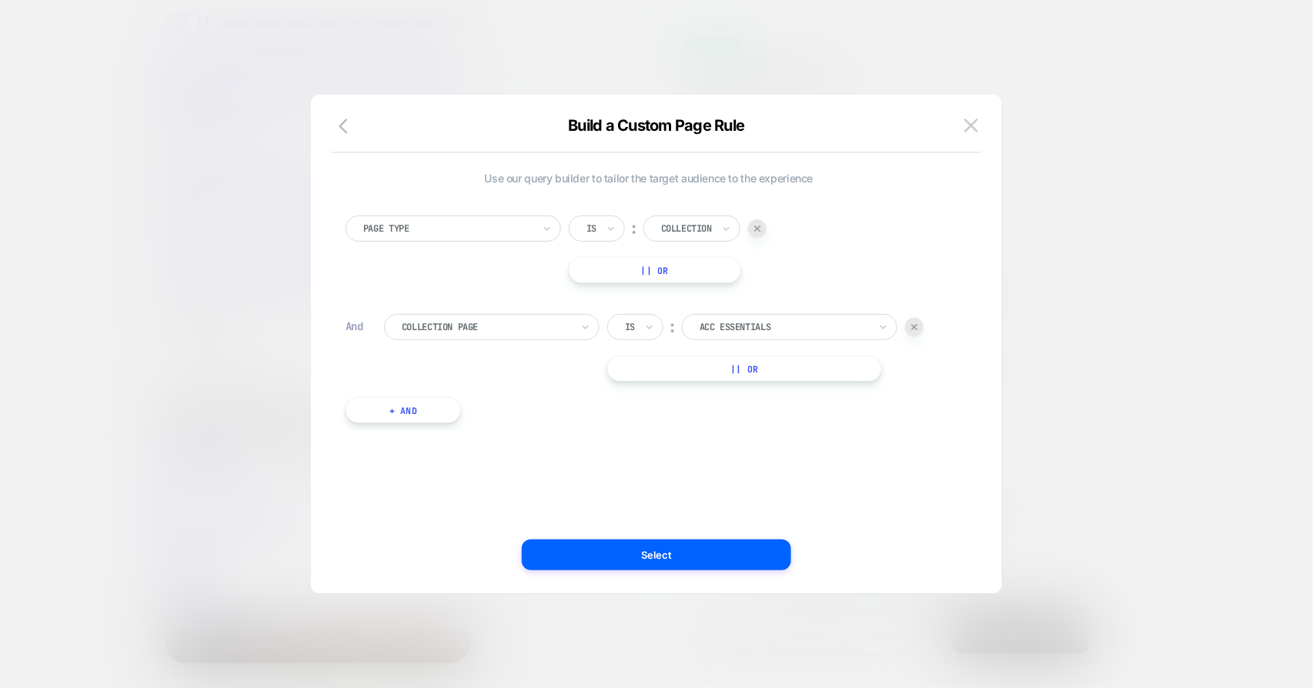
scroll to position [0, 0]
click at [767, 324] on div at bounding box center [784, 327] width 169 height 14
type input "****"
click at [731, 373] on div "What's New" at bounding box center [798, 369] width 200 height 25
click at [654, 553] on button "Select" at bounding box center [656, 555] width 269 height 31
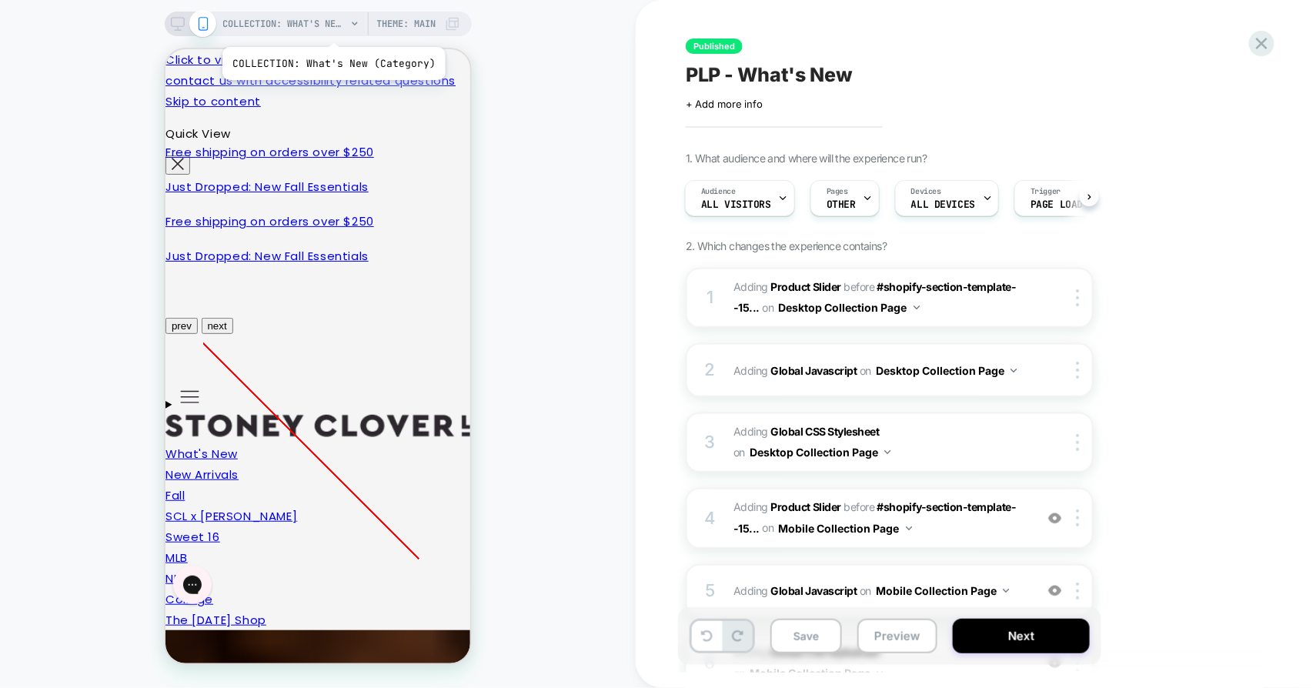
click at [332, 28] on span "COLLECTION: What's New (Category)" at bounding box center [284, 24] width 123 height 25
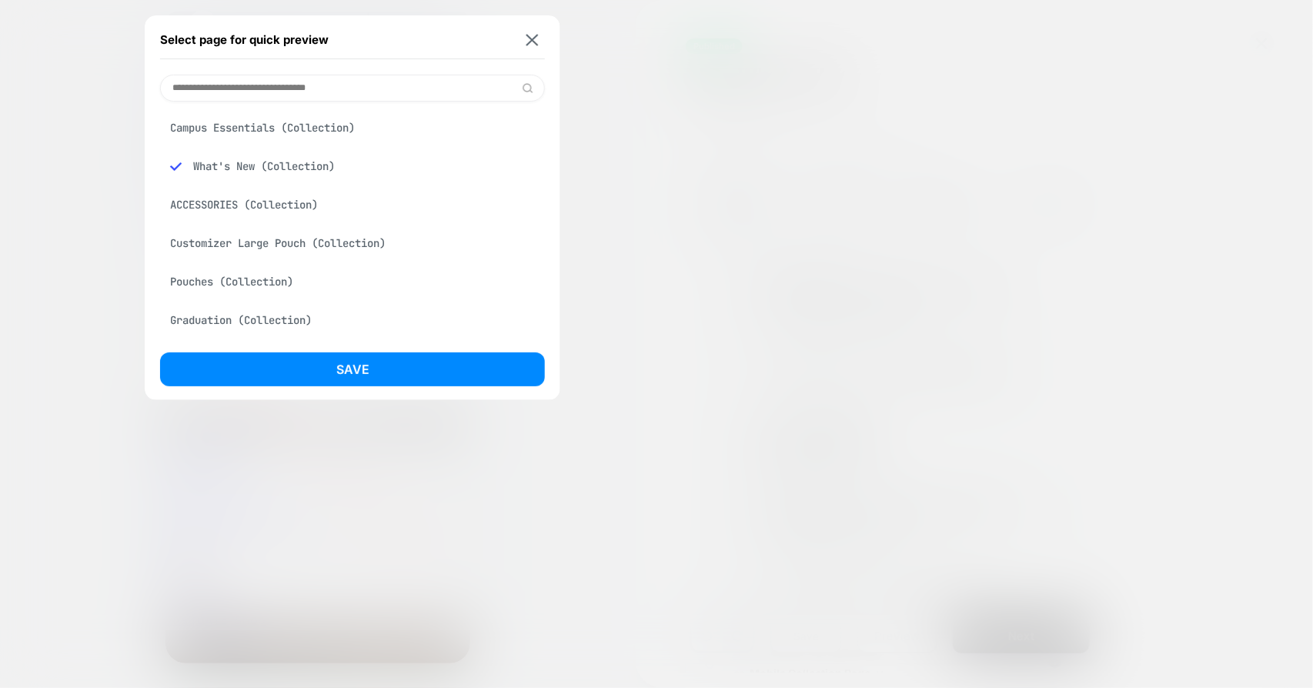
click at [273, 86] on input at bounding box center [352, 88] width 385 height 27
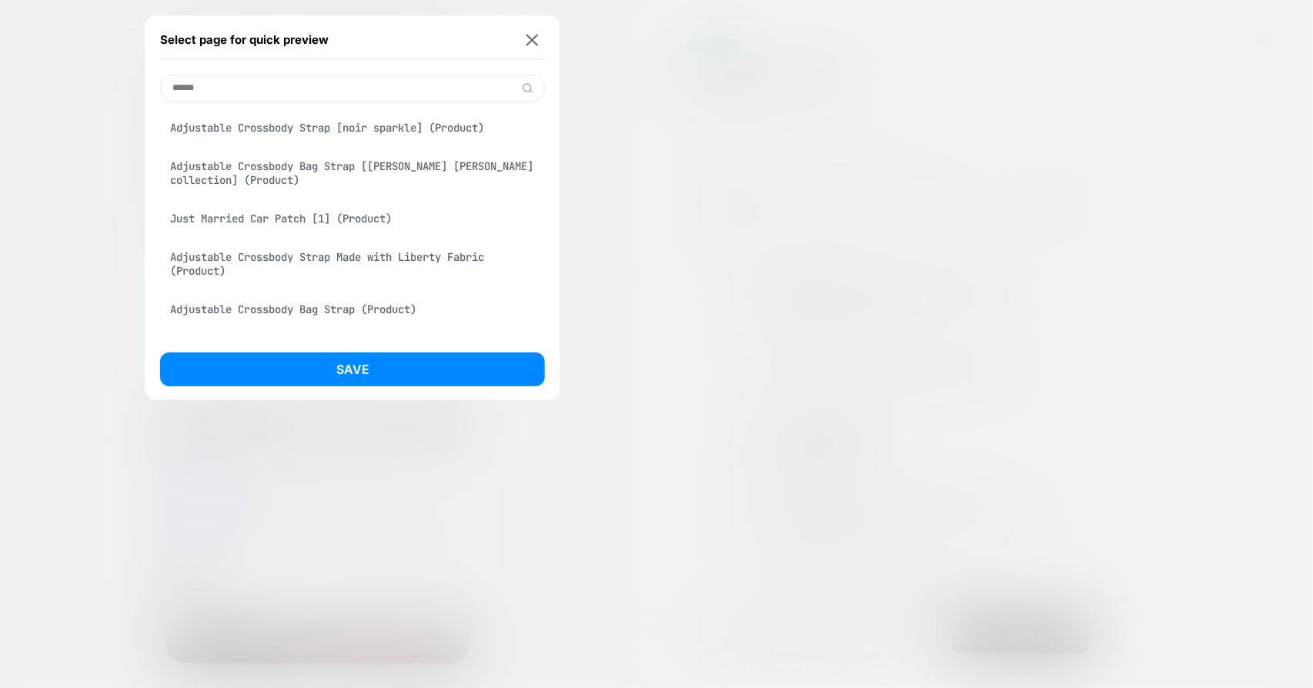
type input "*******"
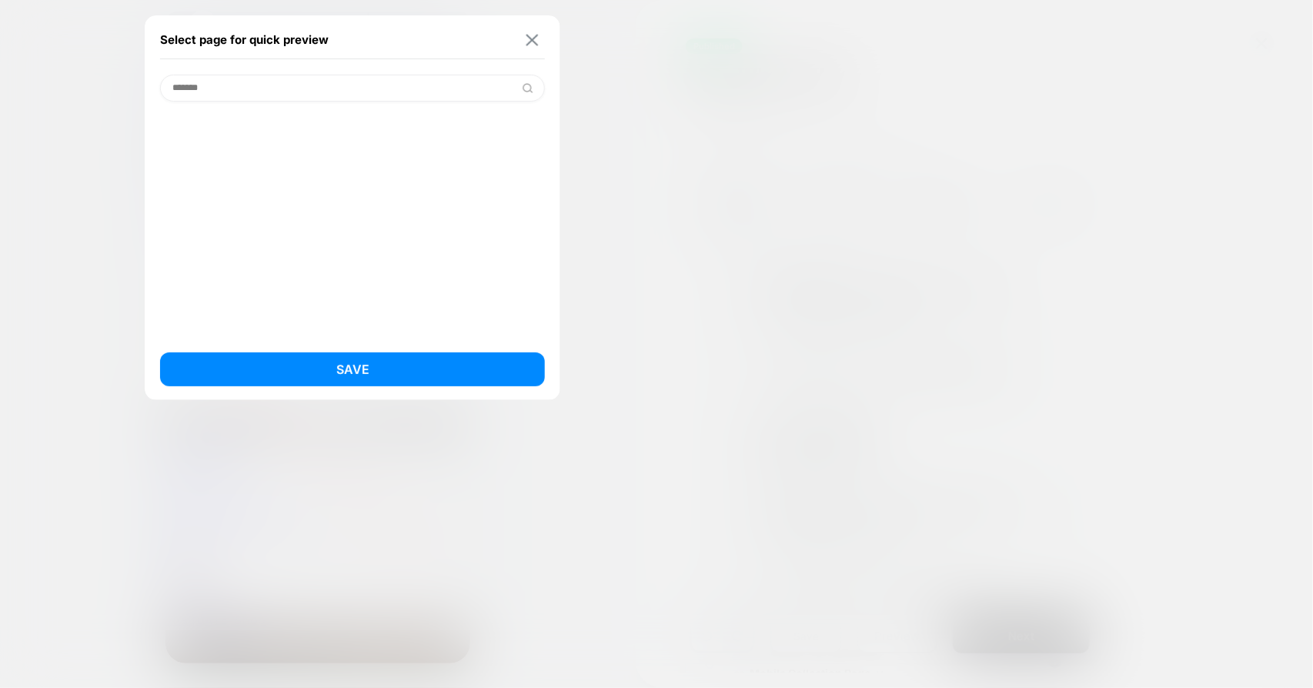
click at [533, 43] on img at bounding box center [533, 40] width 12 height 12
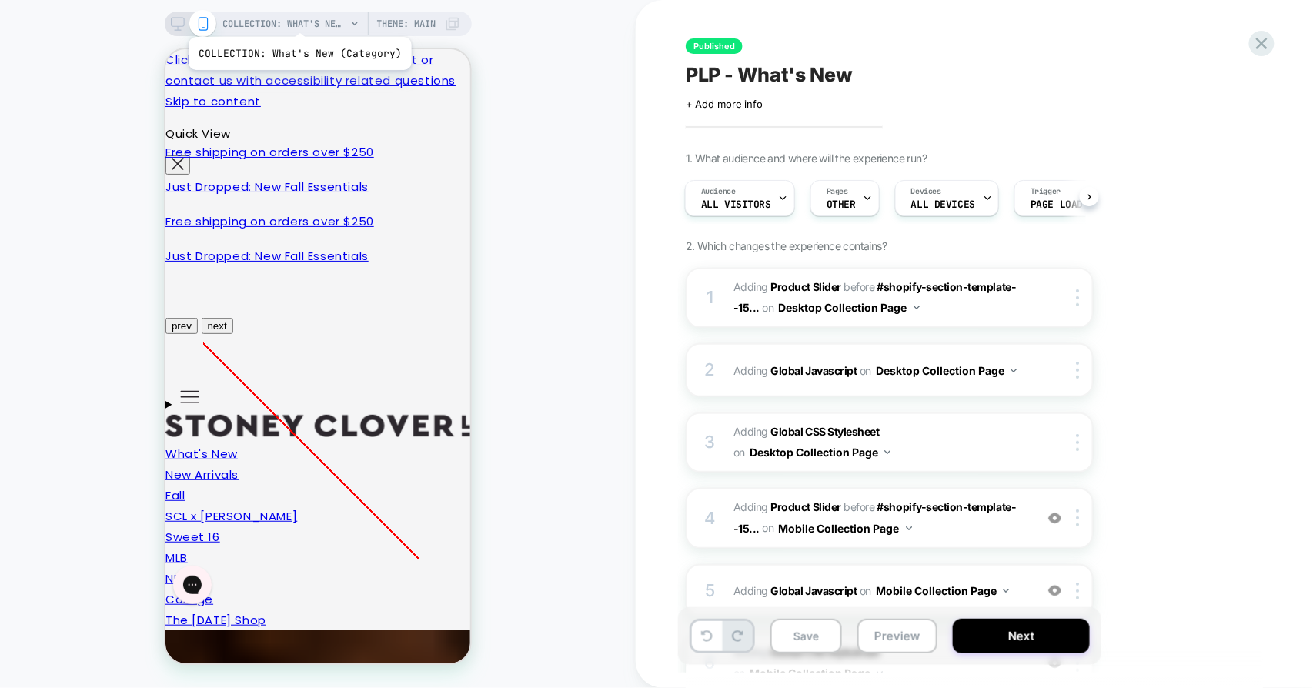
click at [298, 18] on span "COLLECTION: What's New (Category)" at bounding box center [284, 24] width 123 height 25
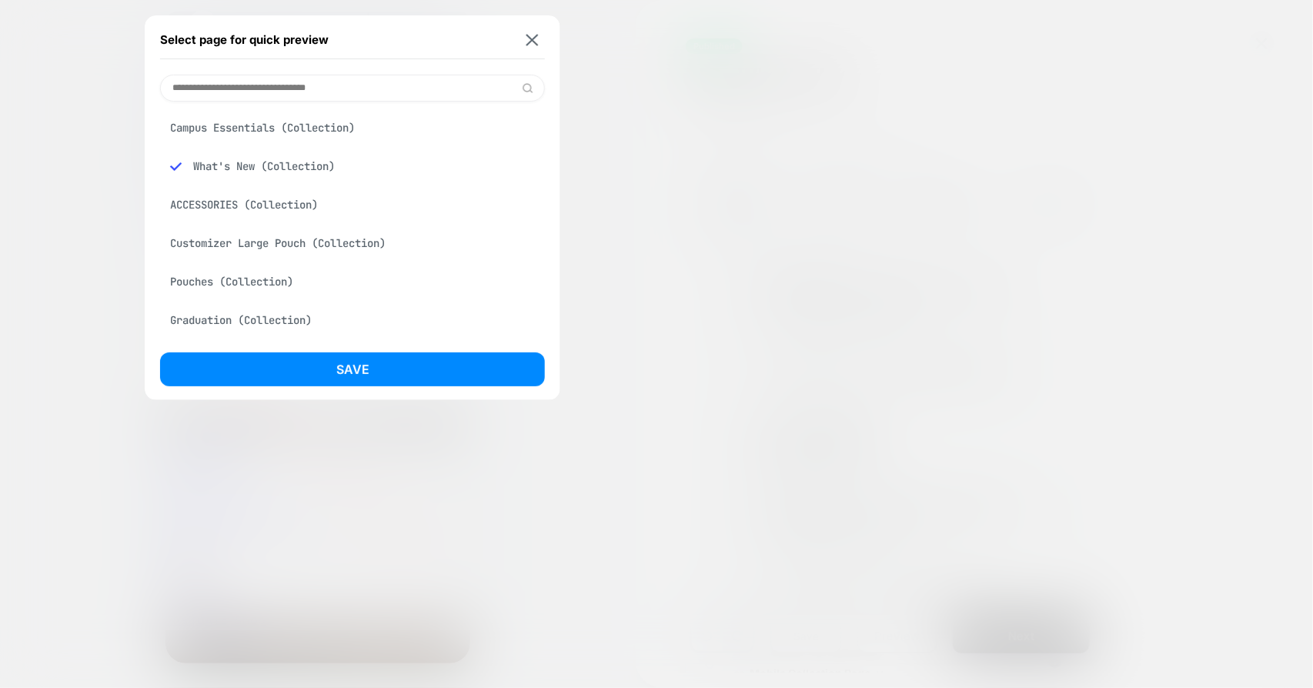
click at [282, 172] on div "What's New (Collection)" at bounding box center [352, 166] width 385 height 29
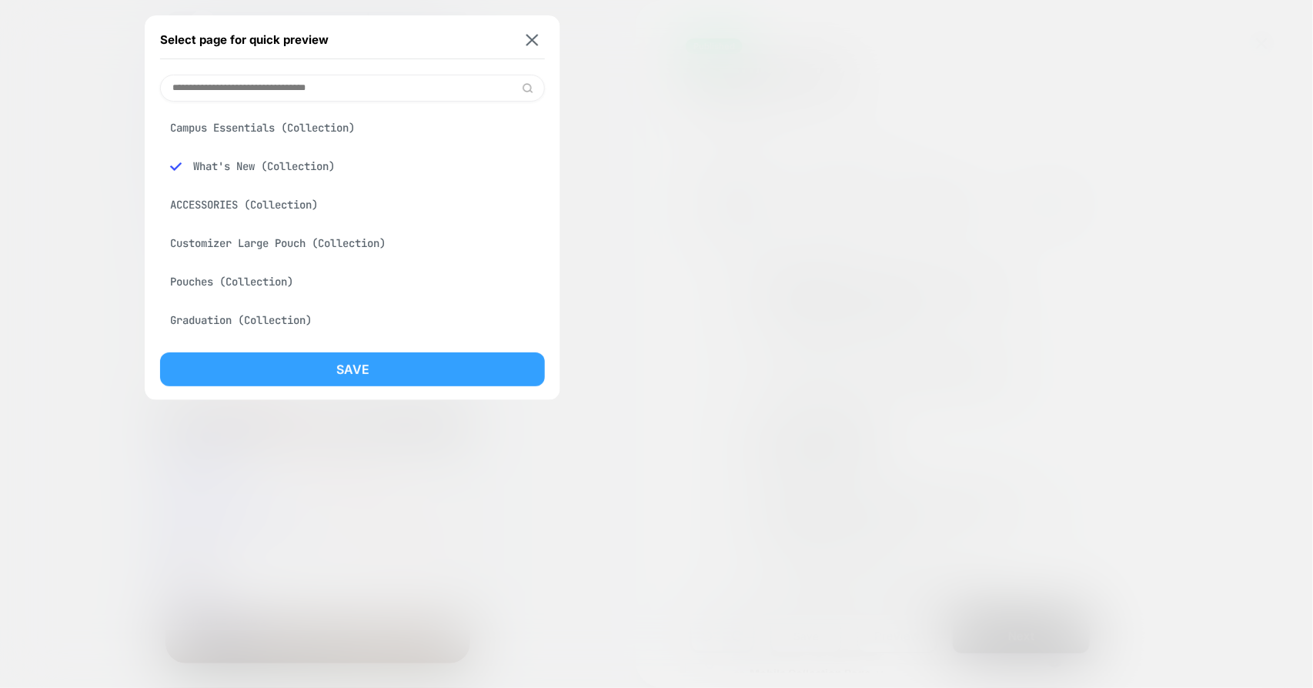
click at [303, 363] on button "Save" at bounding box center [352, 370] width 385 height 34
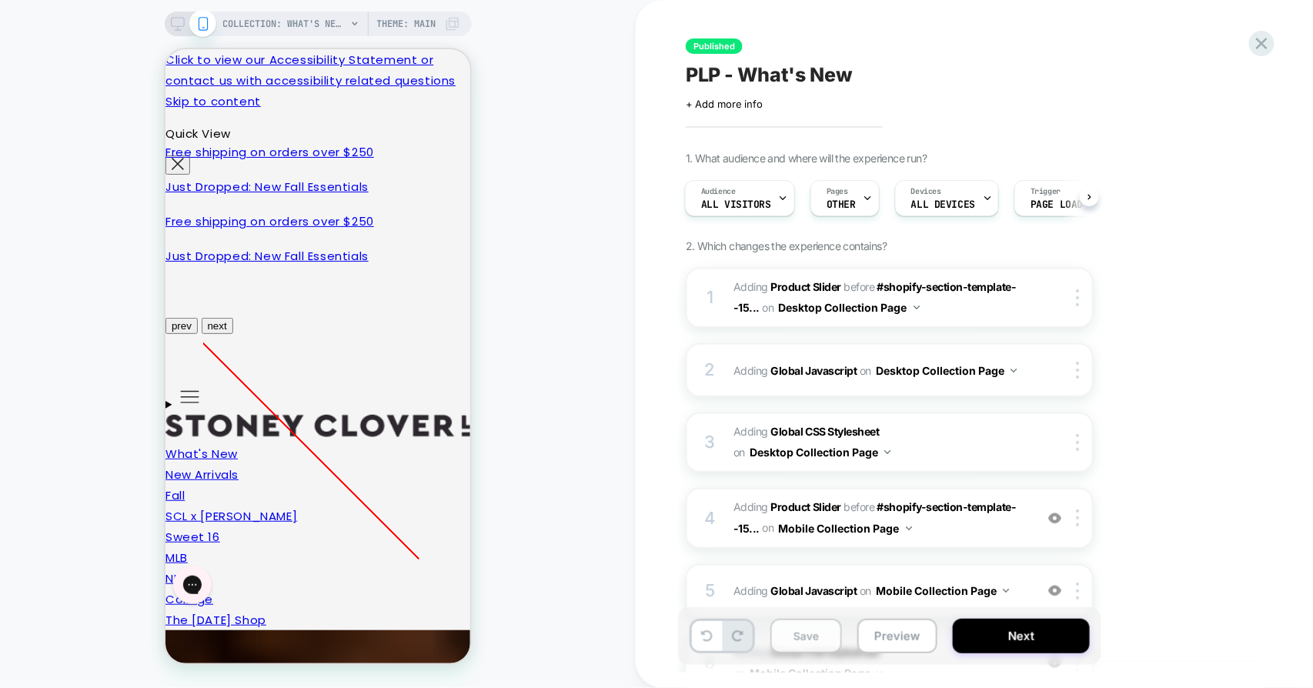
click at [807, 642] on button "Save" at bounding box center [807, 636] width 72 height 35
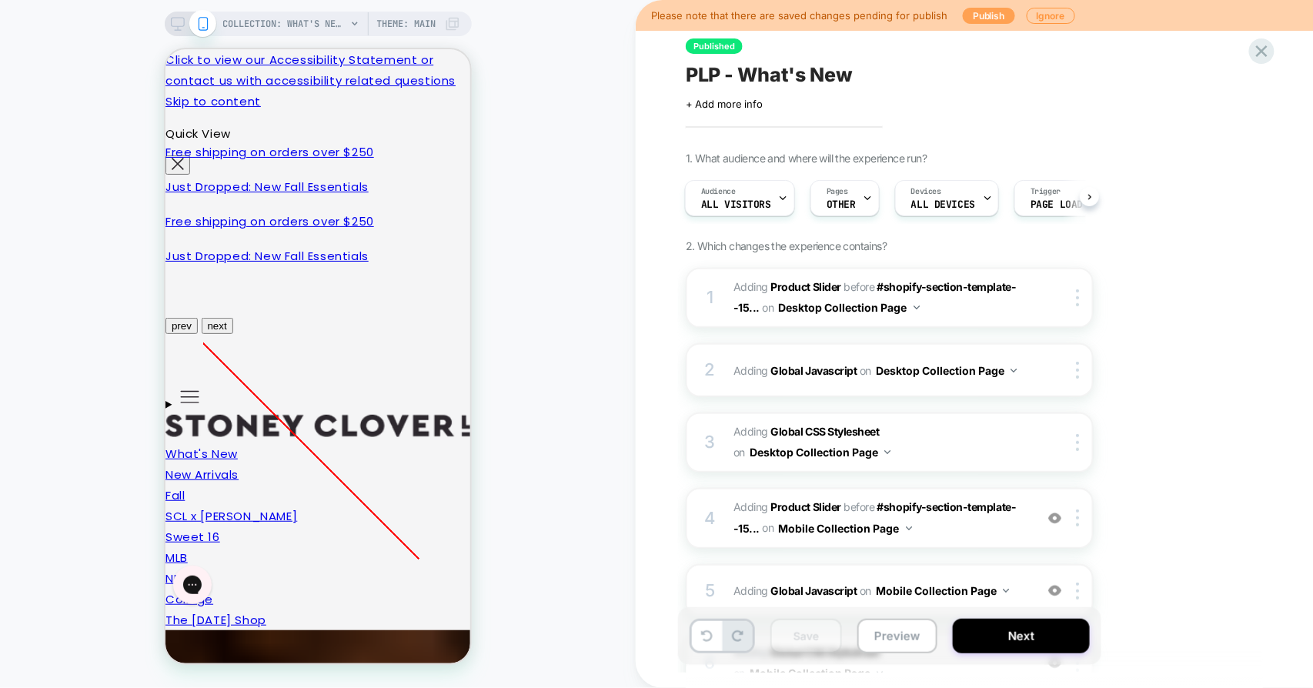
click at [982, 16] on button "Publish" at bounding box center [989, 16] width 52 height 16
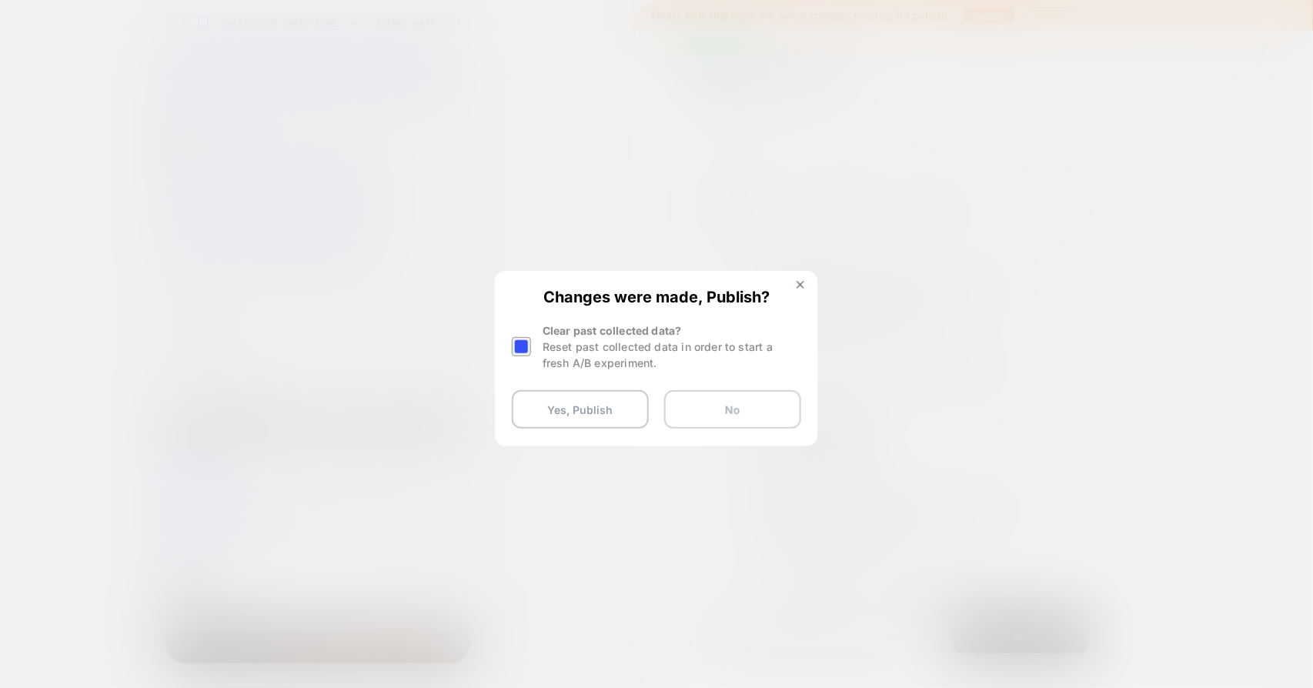
click at [734, 413] on button "No" at bounding box center [732, 409] width 137 height 38
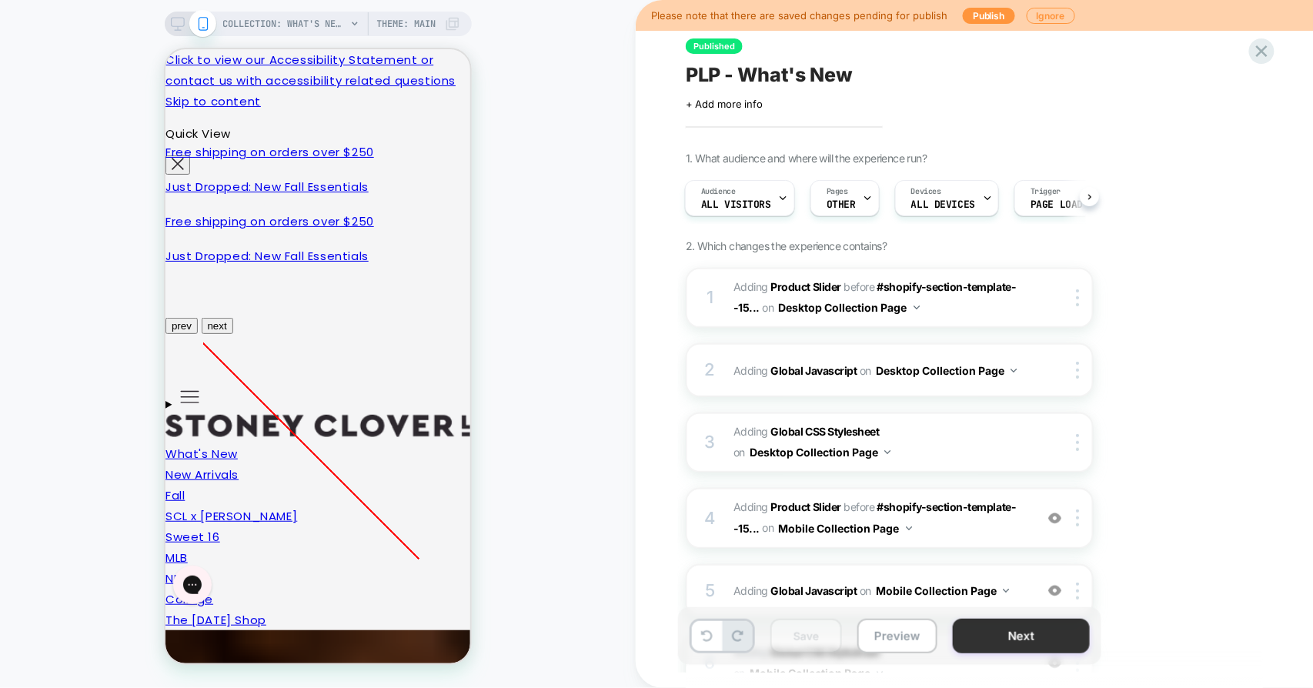
click at [1007, 636] on button "Next" at bounding box center [1021, 636] width 137 height 35
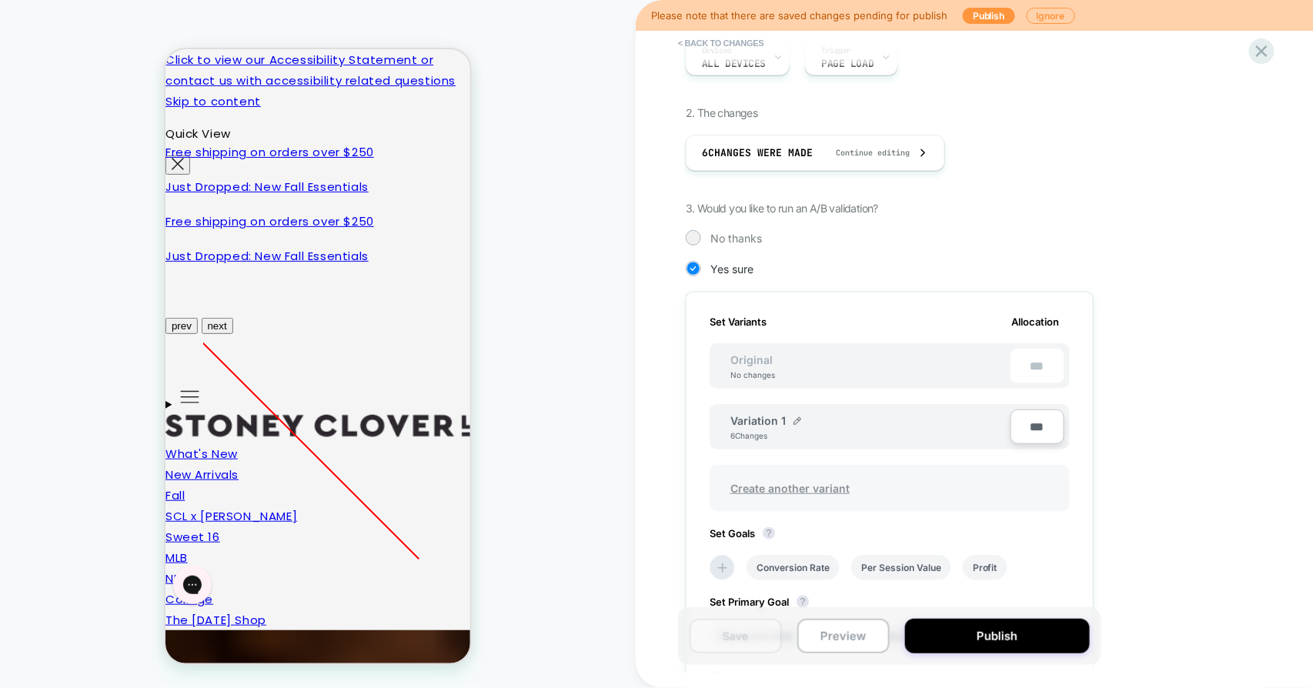
scroll to position [256, 0]
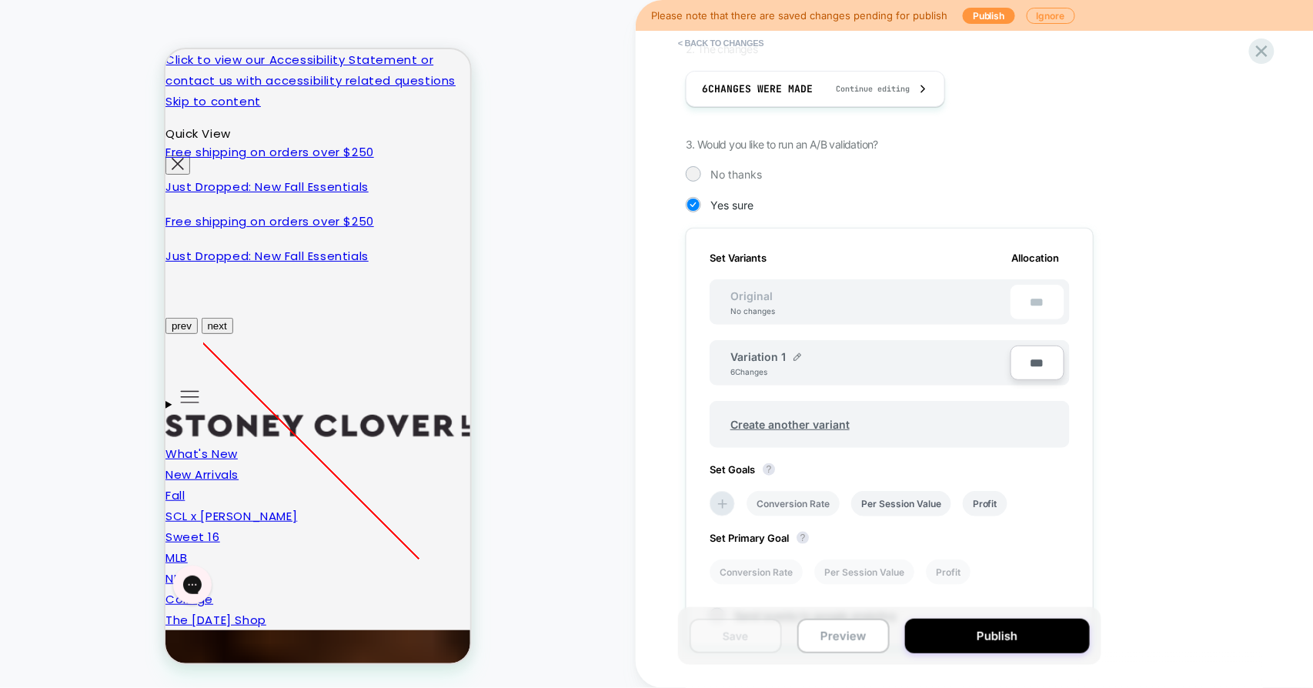
click at [771, 500] on li "Conversion Rate" at bounding box center [793, 503] width 93 height 25
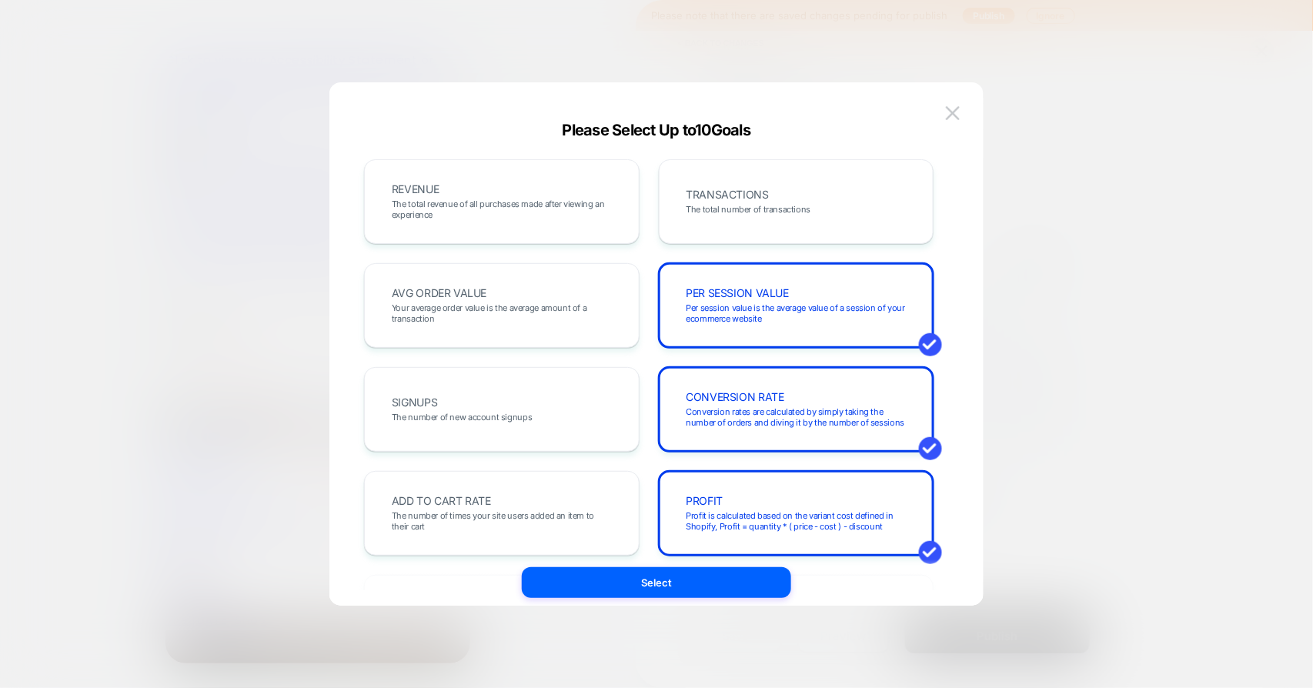
click at [955, 112] on img at bounding box center [953, 112] width 14 height 13
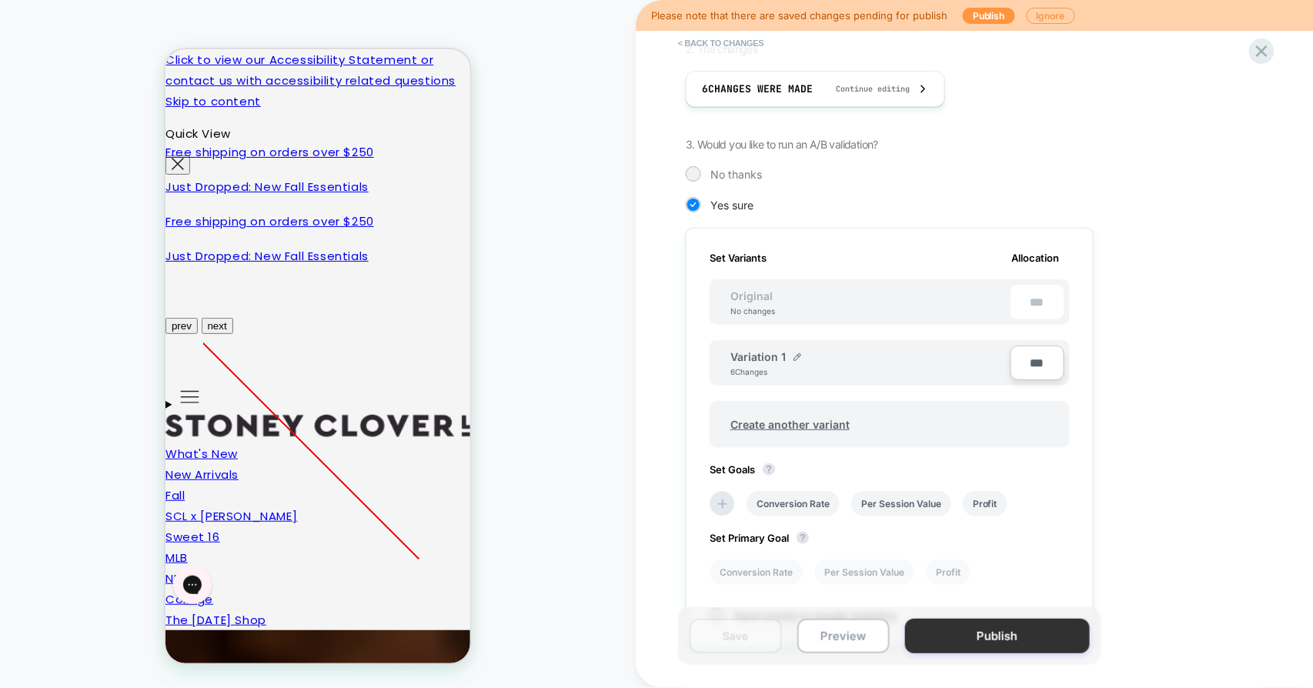
click at [1025, 629] on button "Publish" at bounding box center [997, 636] width 185 height 35
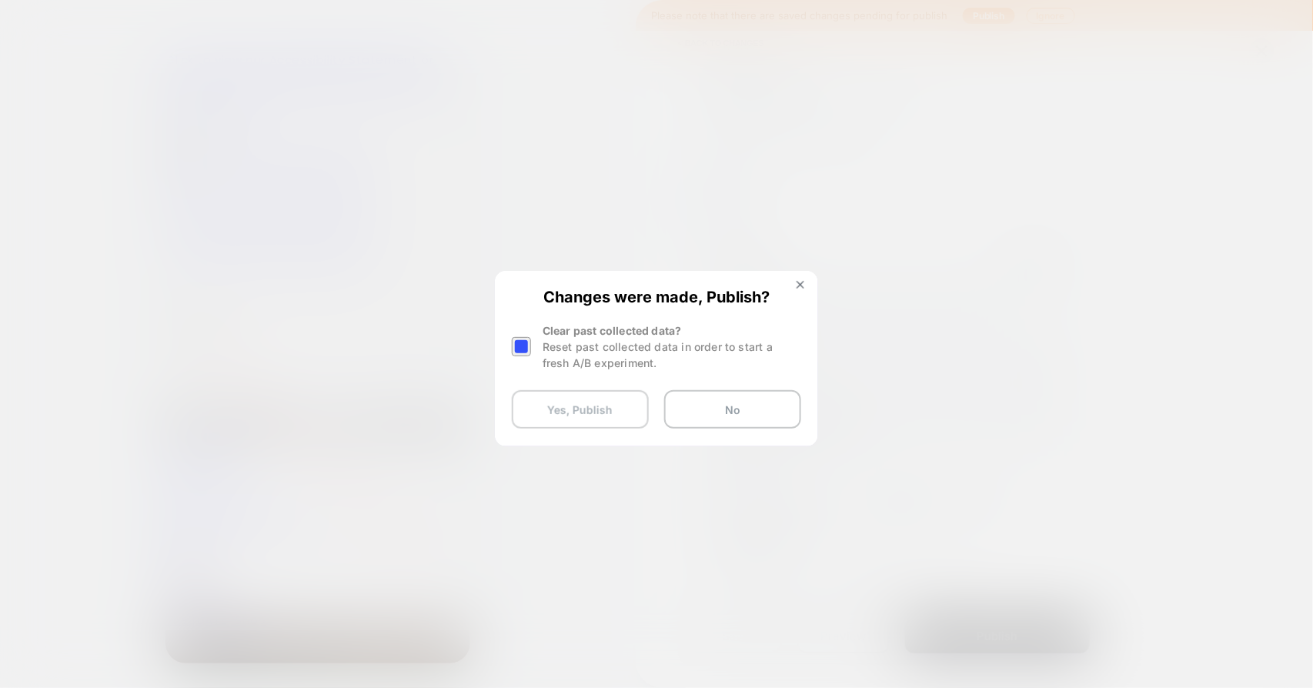
click at [597, 414] on button "Yes, Publish" at bounding box center [580, 409] width 137 height 38
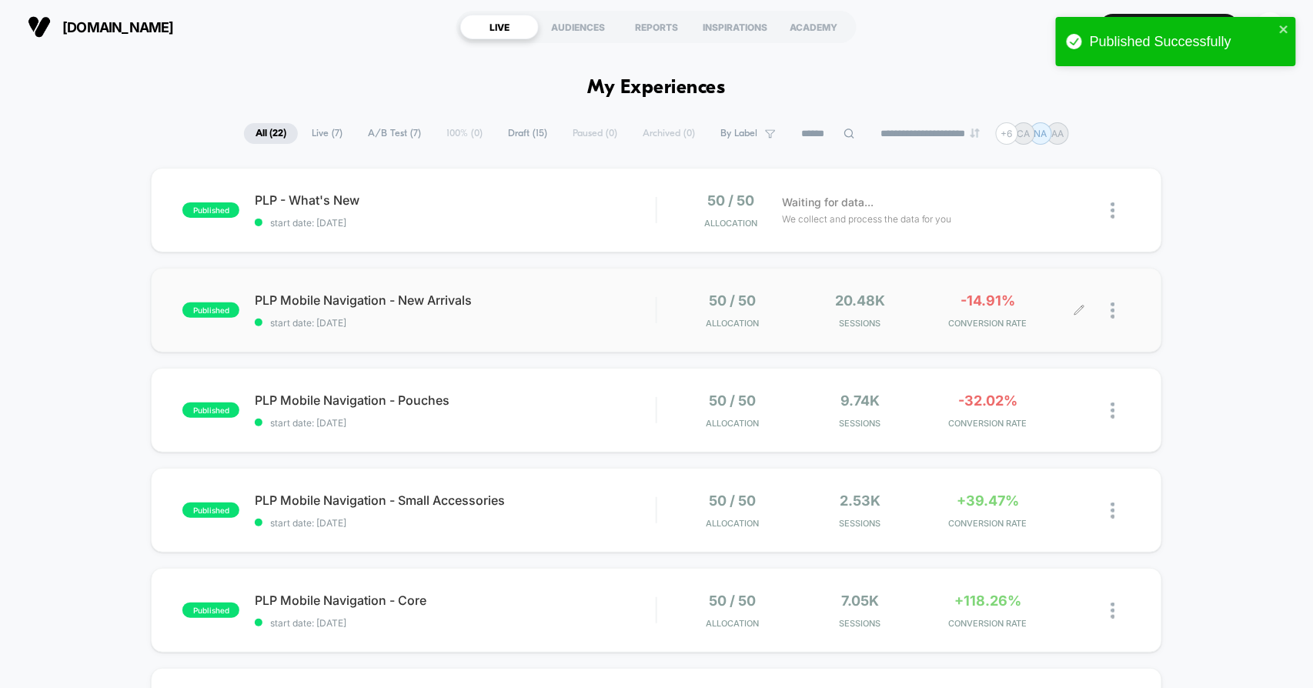
click at [1118, 306] on div at bounding box center [1121, 311] width 19 height 36
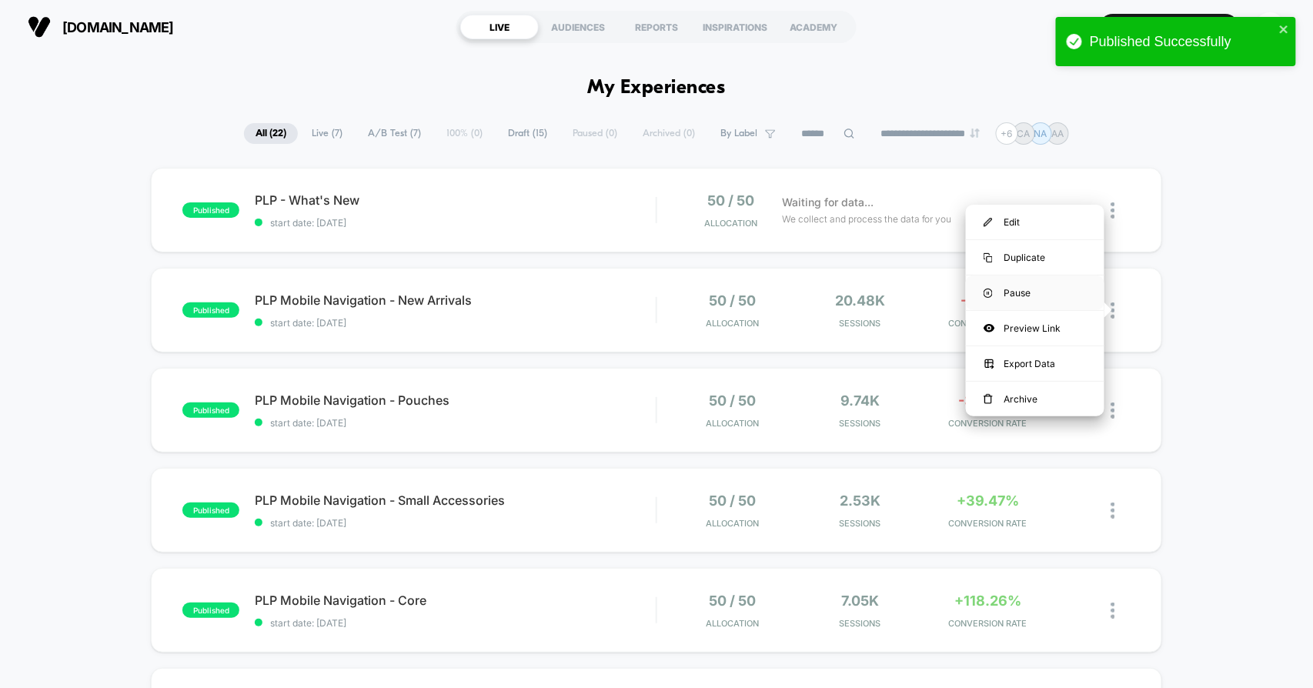
click at [1006, 293] on div "Pause" at bounding box center [1035, 293] width 139 height 35
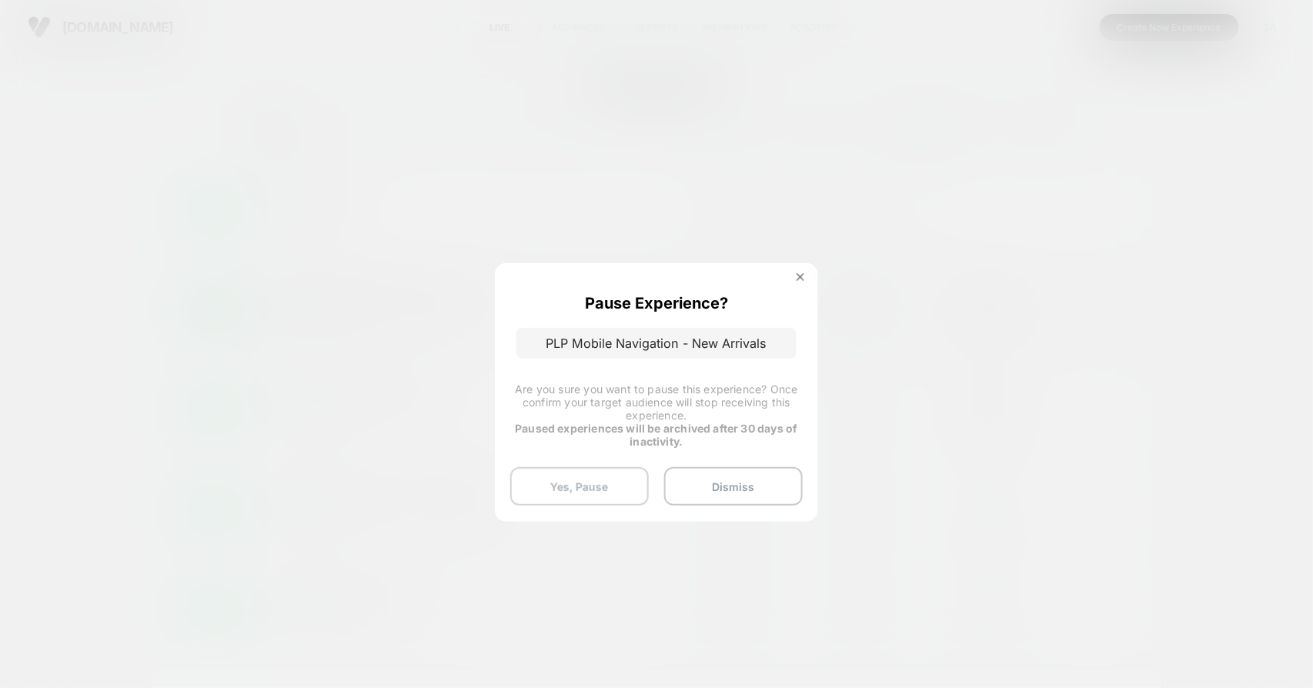
click at [585, 485] on button "Yes, Pause" at bounding box center [579, 486] width 139 height 38
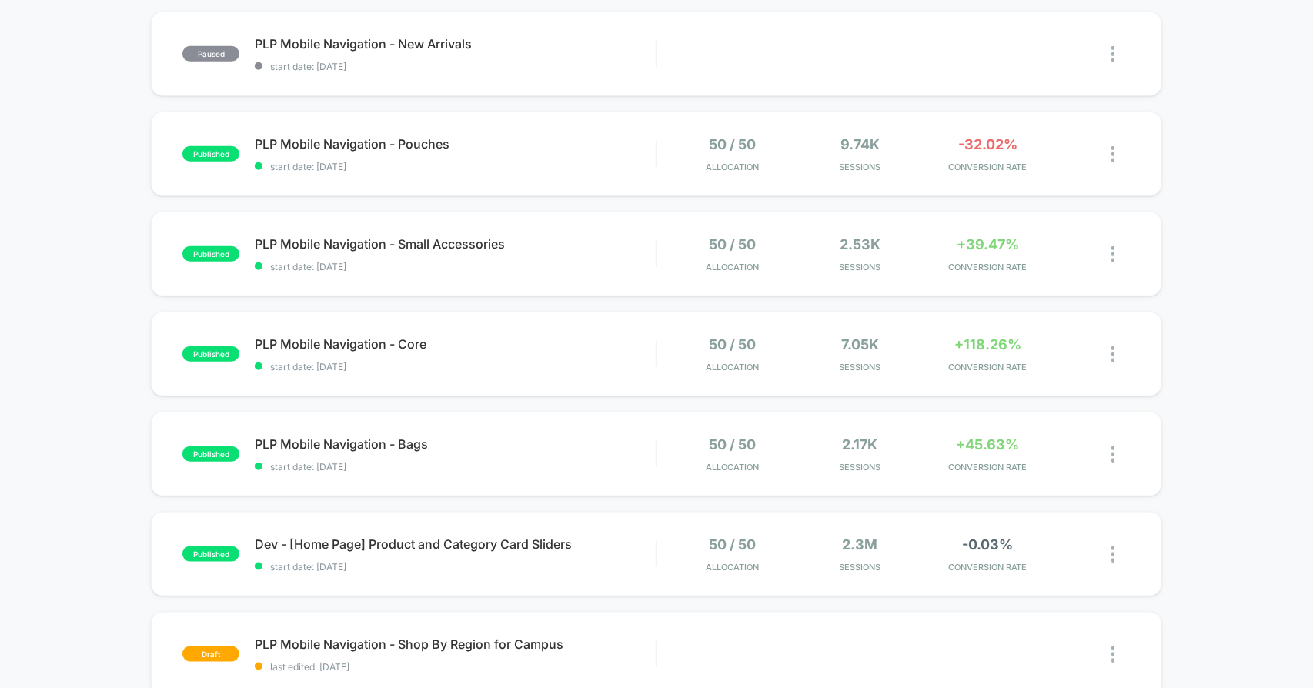
scroll to position [427, 0]
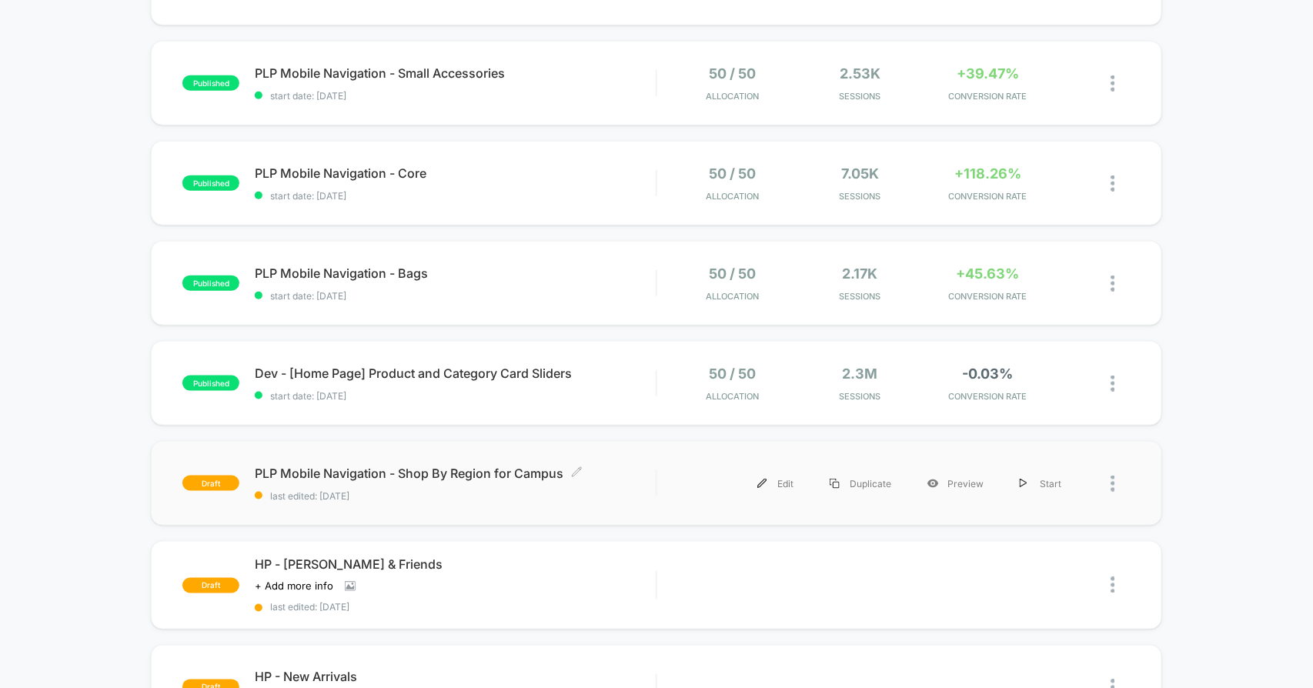
click at [523, 476] on span "PLP Mobile Navigation - Shop By Region for Campus Click to edit experience deta…" at bounding box center [455, 473] width 401 height 15
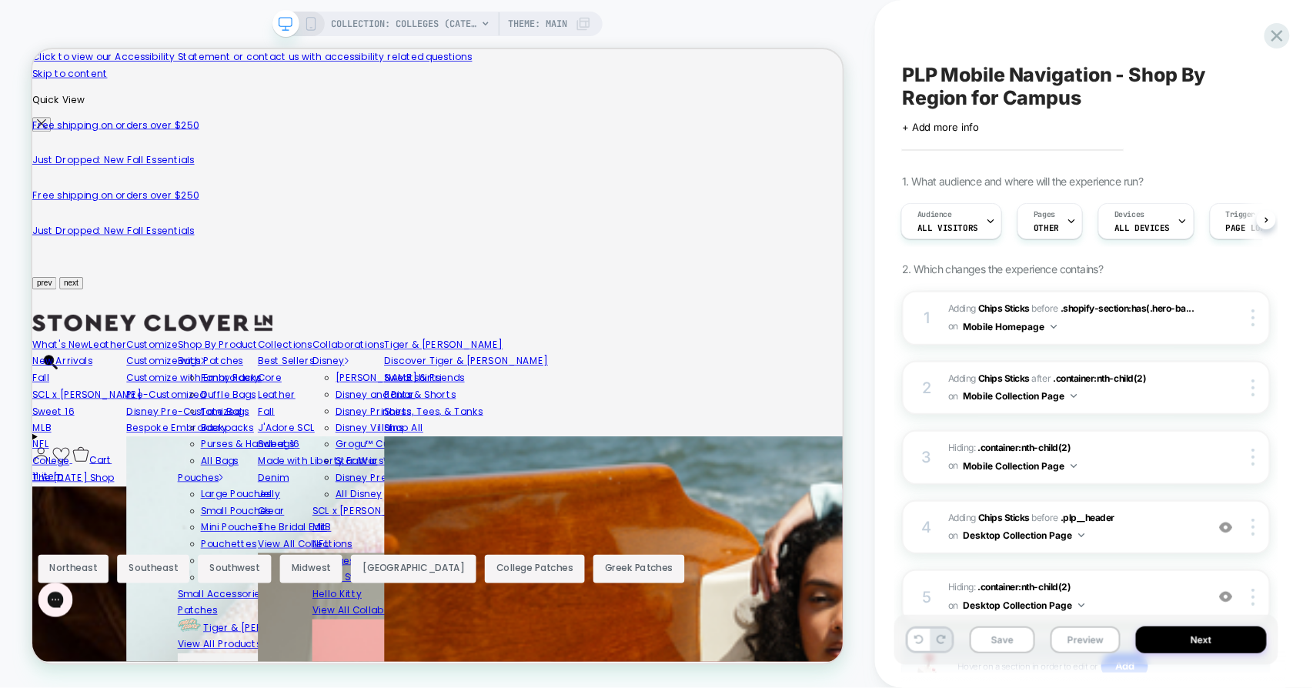
scroll to position [0, 1684]
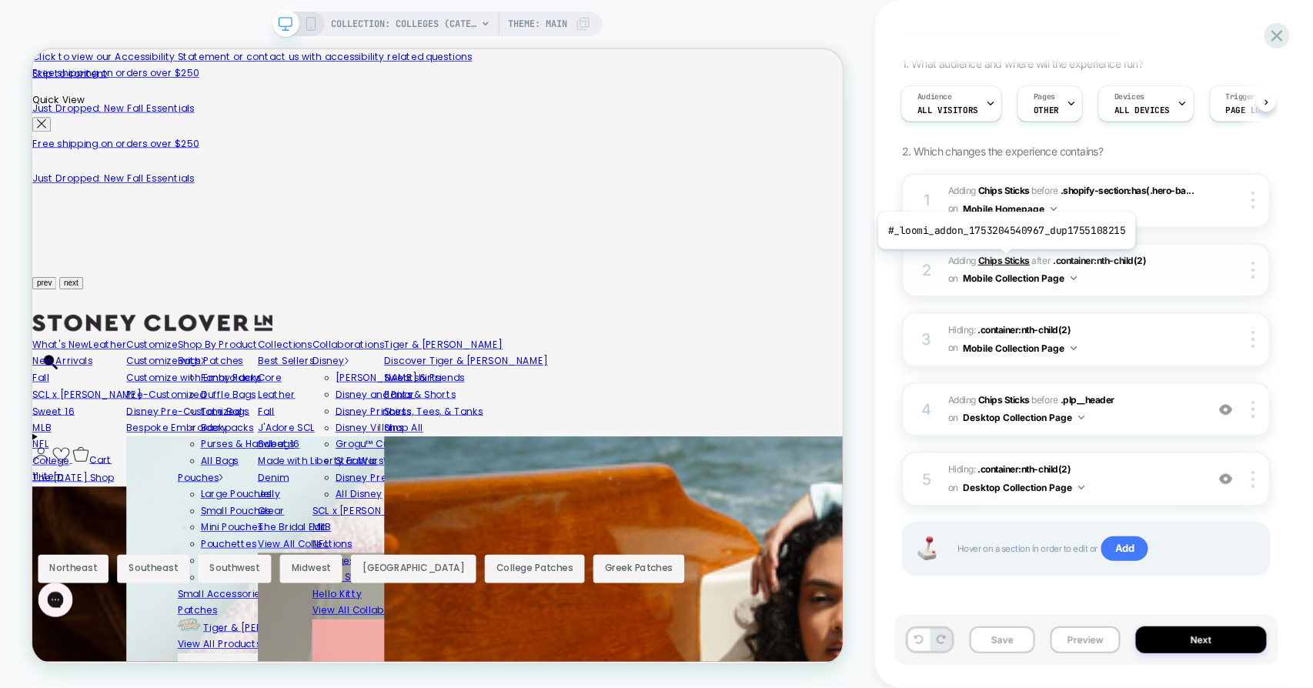
click at [1004, 261] on b "Chips Sticks" at bounding box center [1004, 261] width 52 height 12
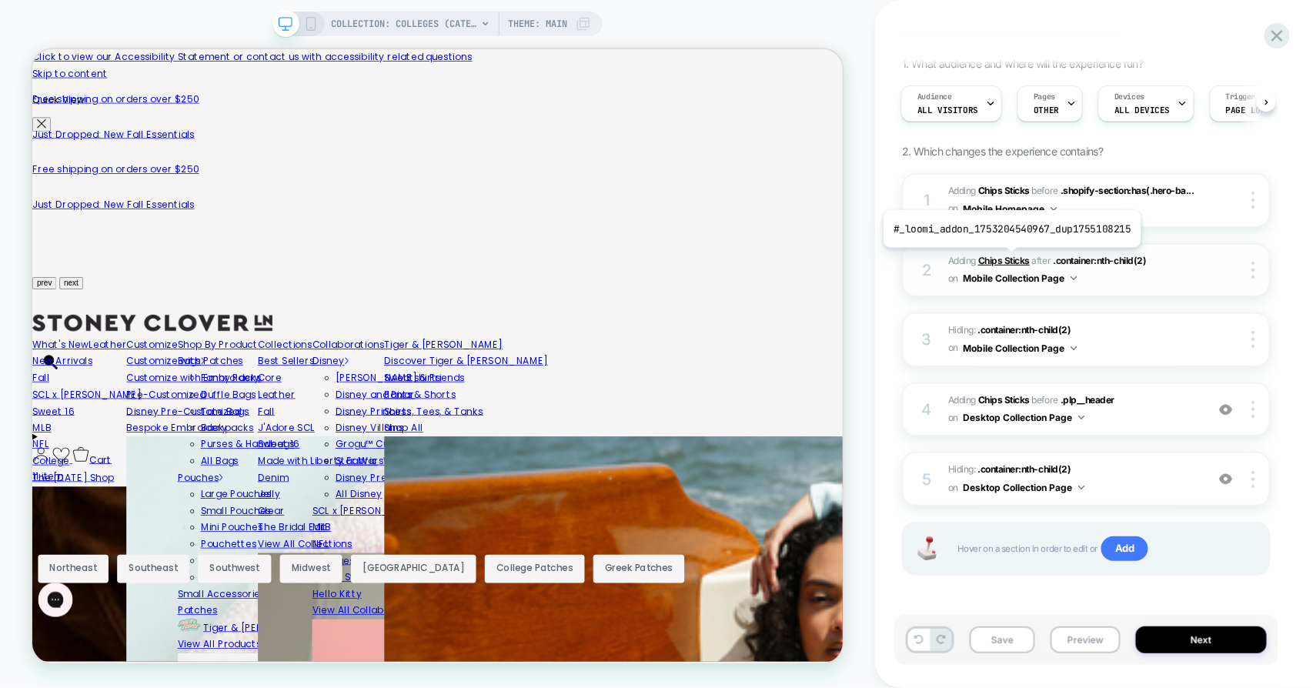
click at [1009, 259] on b "Chips Sticks" at bounding box center [1004, 261] width 52 height 12
click at [1009, 256] on b "Chips Sticks" at bounding box center [1004, 261] width 52 height 12
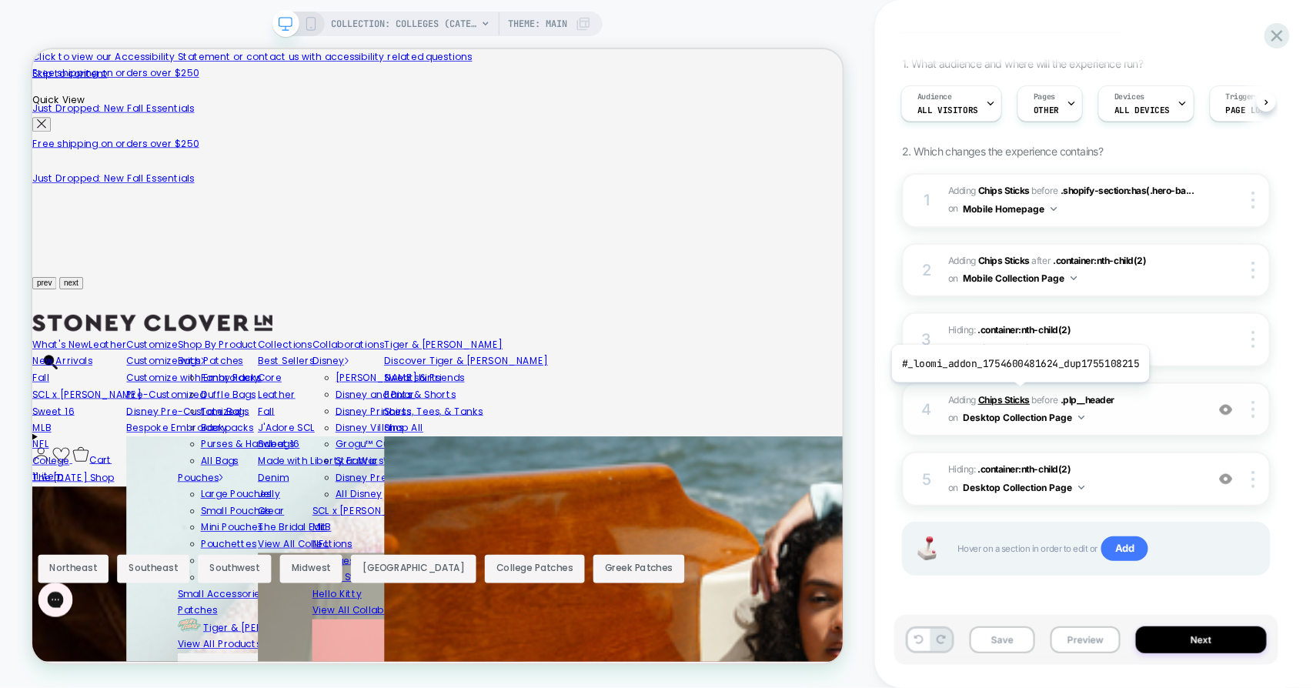
click at [1018, 394] on b "Chips Sticks" at bounding box center [1004, 400] width 52 height 12
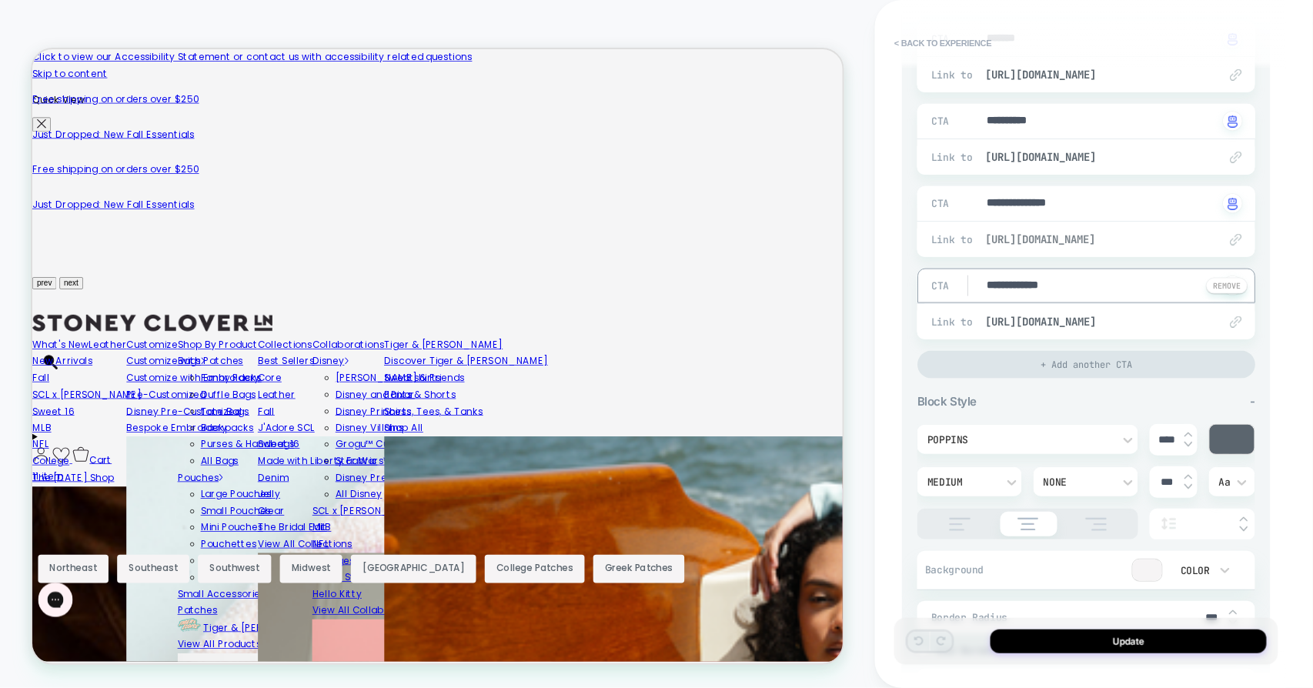
type textarea "*"
type textarea "**********"
type textarea "*"
type textarea "**********"
type textarea "*"
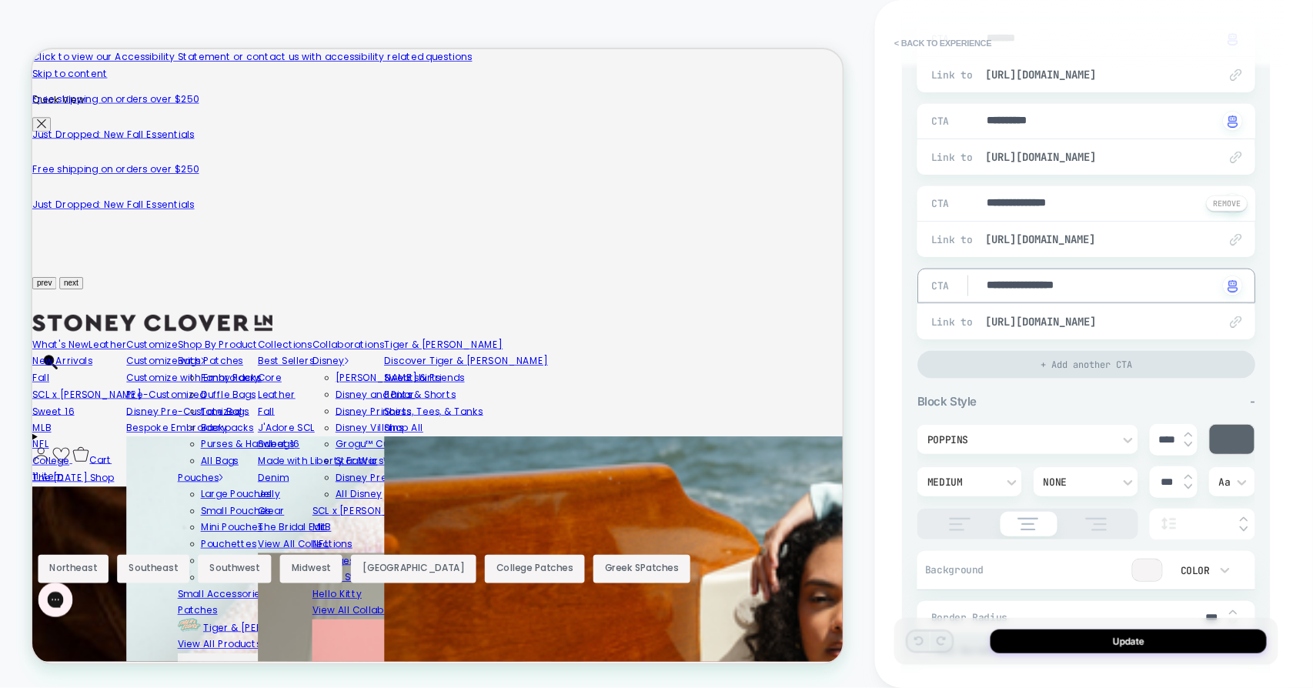
type textarea "**********"
type textarea "*"
type textarea "**********"
type textarea "*"
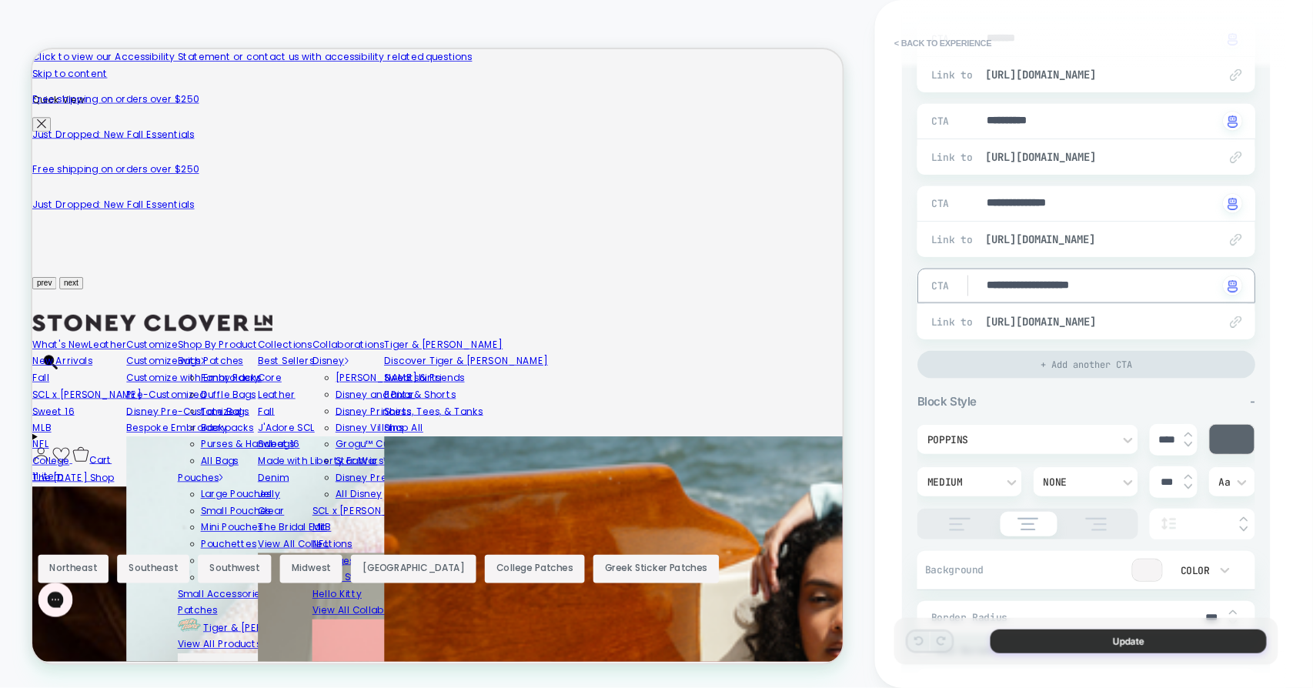
type textarea "**********"
click at [1088, 652] on button "Update" at bounding box center [1129, 642] width 276 height 24
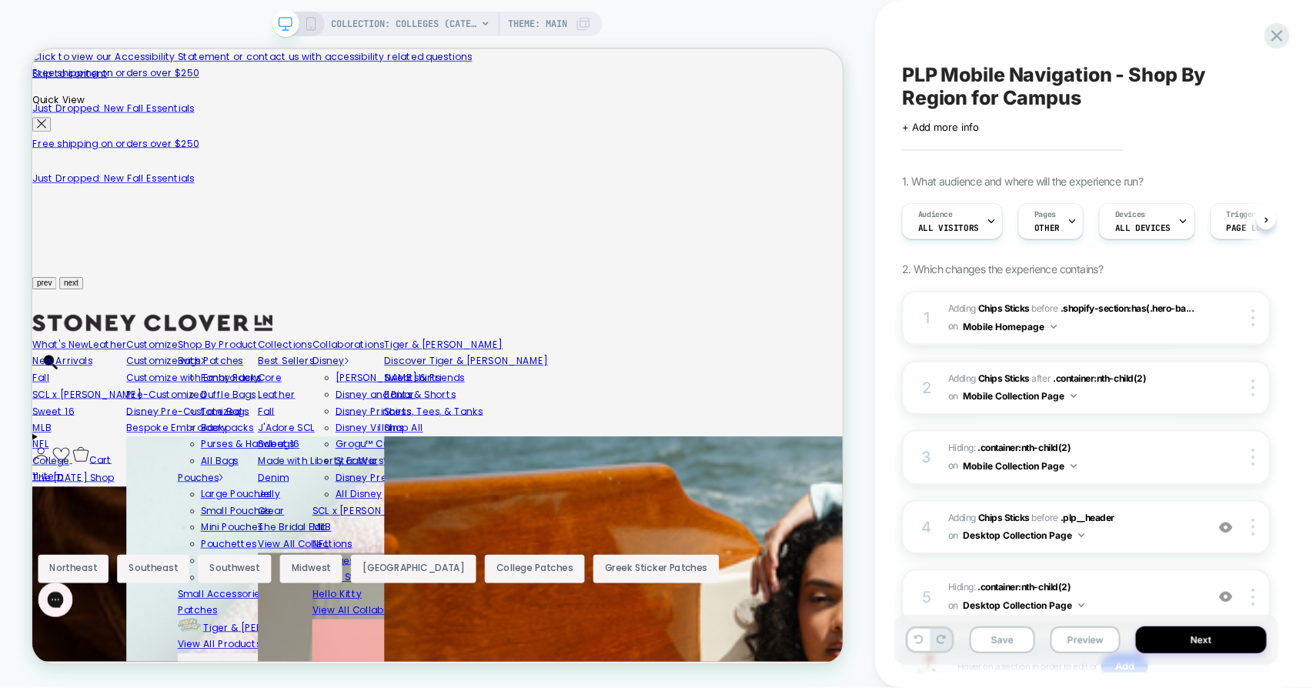
click at [304, 22] on icon at bounding box center [311, 24] width 14 height 14
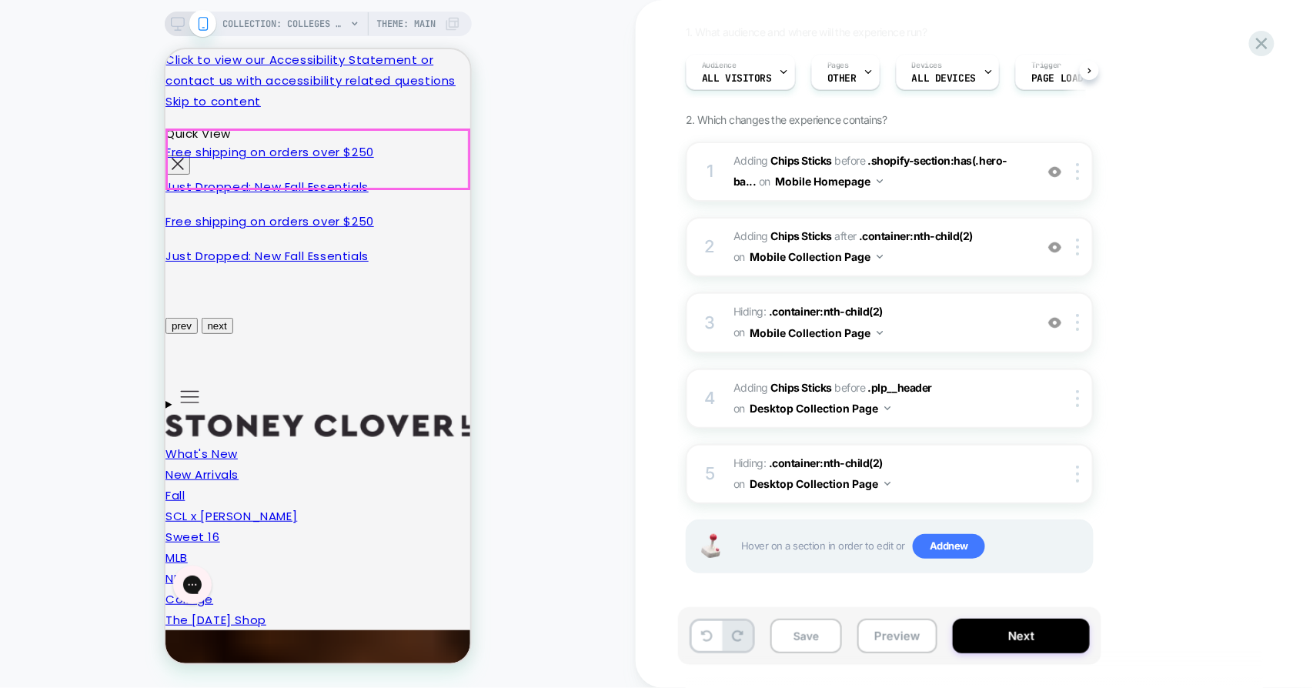
drag, startPoint x: 324, startPoint y: 154, endPoint x: 269, endPoint y: 147, distance: 55.1
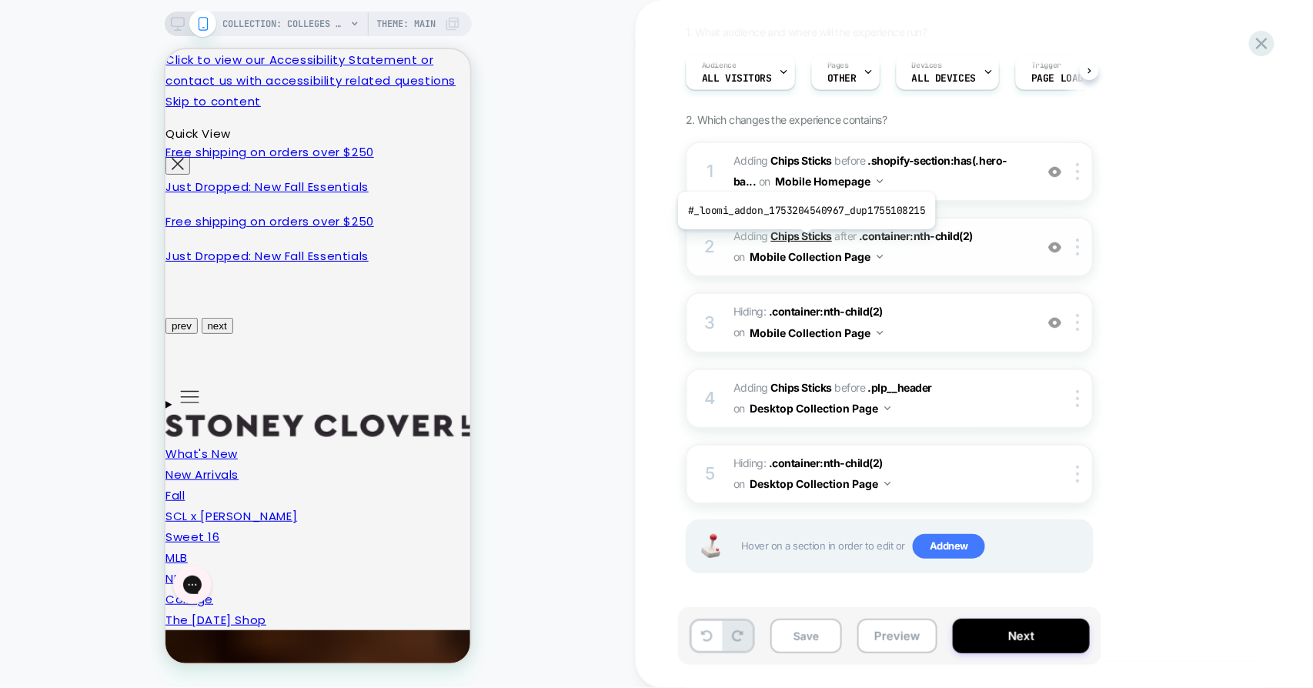
click at [804, 239] on b "Chips Sticks" at bounding box center [801, 235] width 61 height 13
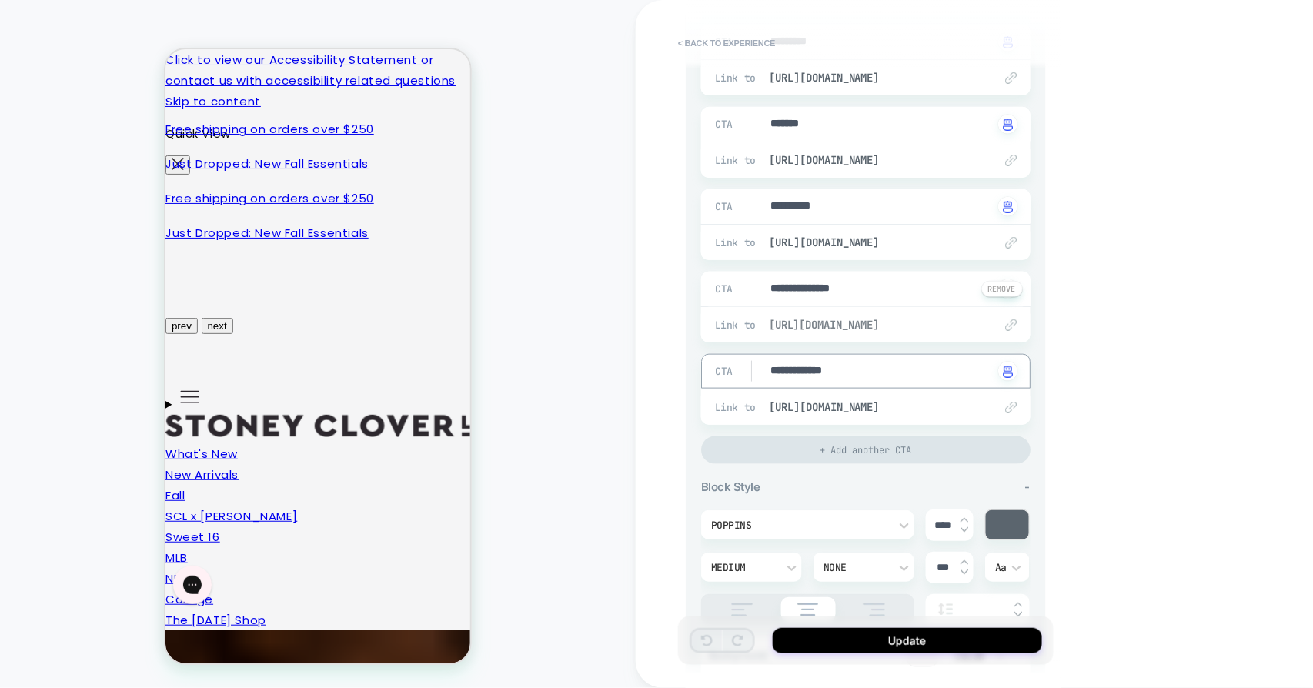
type textarea "*"
type textarea "**********"
type textarea "*"
type textarea "**********"
type textarea "*"
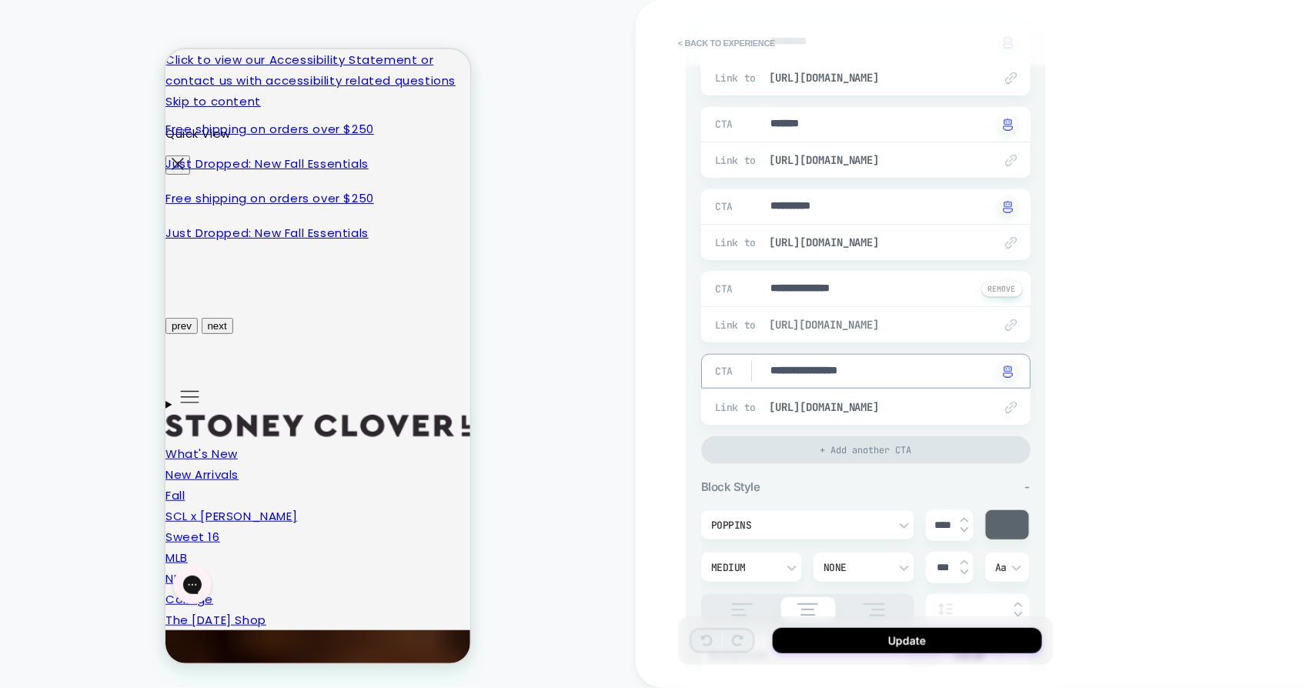
type textarea "**********"
type textarea "*"
type textarea "**********"
type textarea "*"
type textarea "**********"
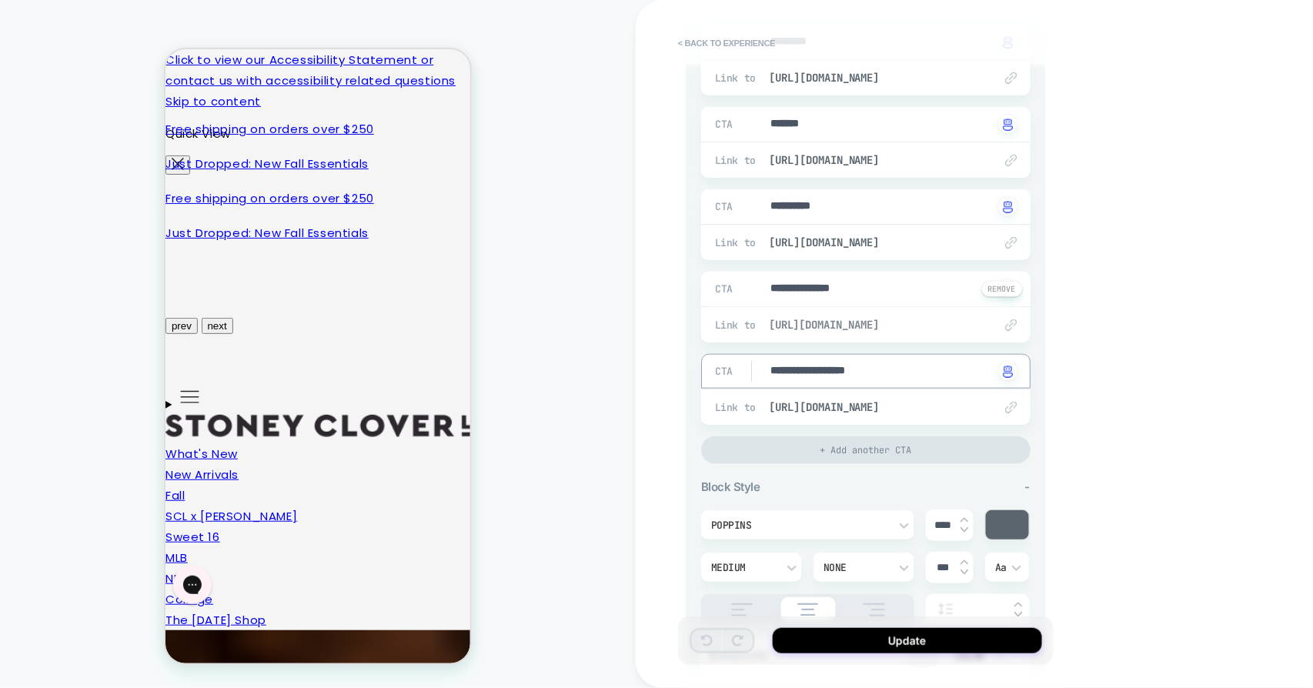
type textarea "*"
type textarea "**********"
type textarea "*"
type textarea "**********"
type textarea "*"
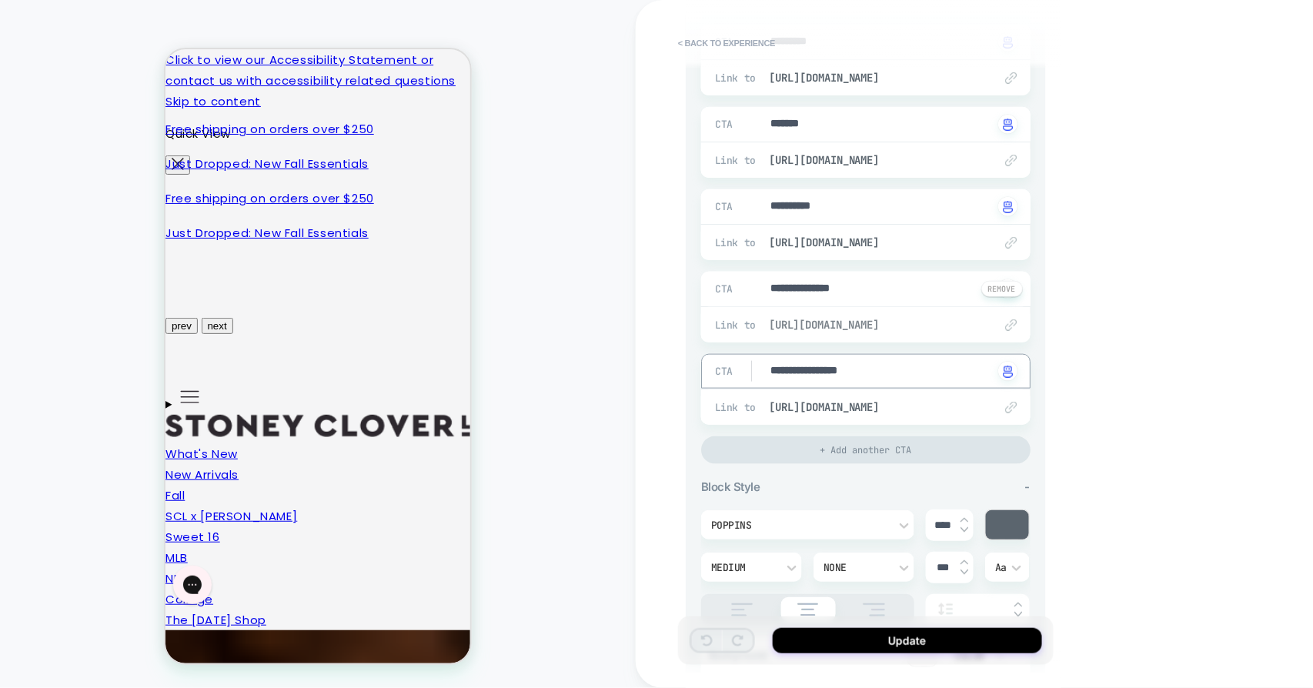
type textarea "**********"
type textarea "*"
type textarea "**********"
type textarea "*"
type textarea "**********"
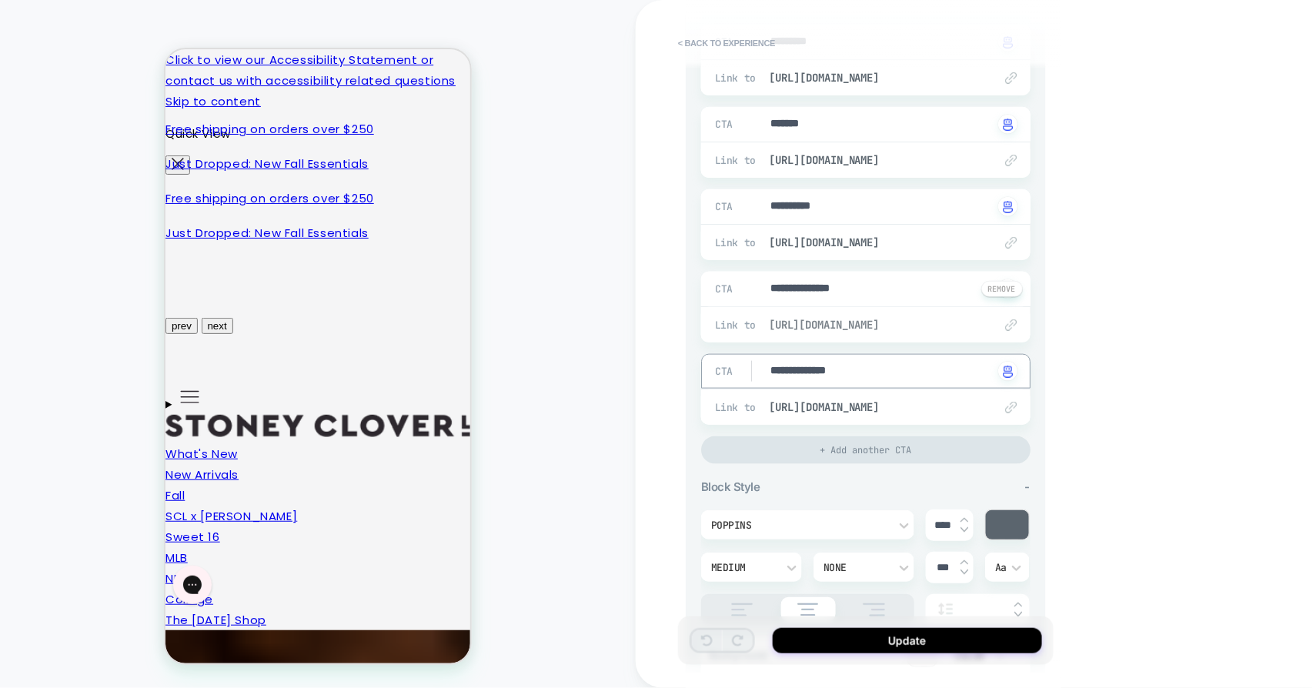
type textarea "*"
type textarea "**********"
type textarea "*"
type textarea "**********"
type textarea "*"
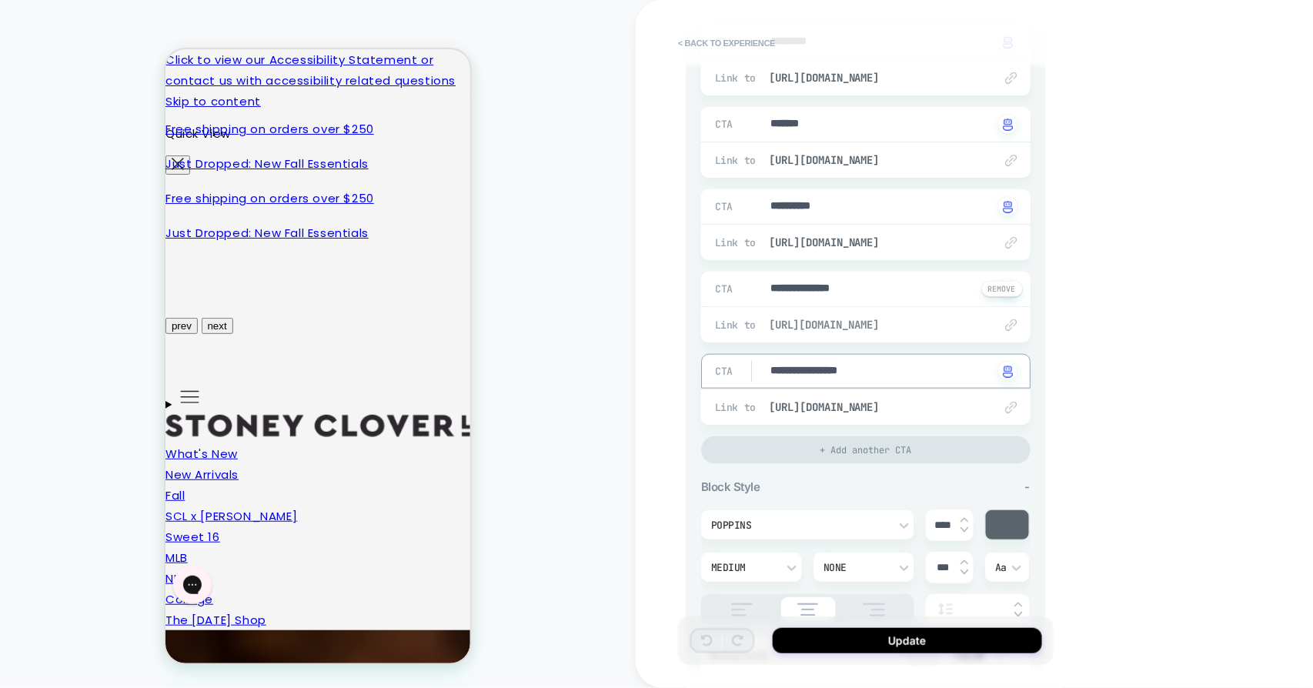
type textarea "**********"
type textarea "*"
type textarea "**********"
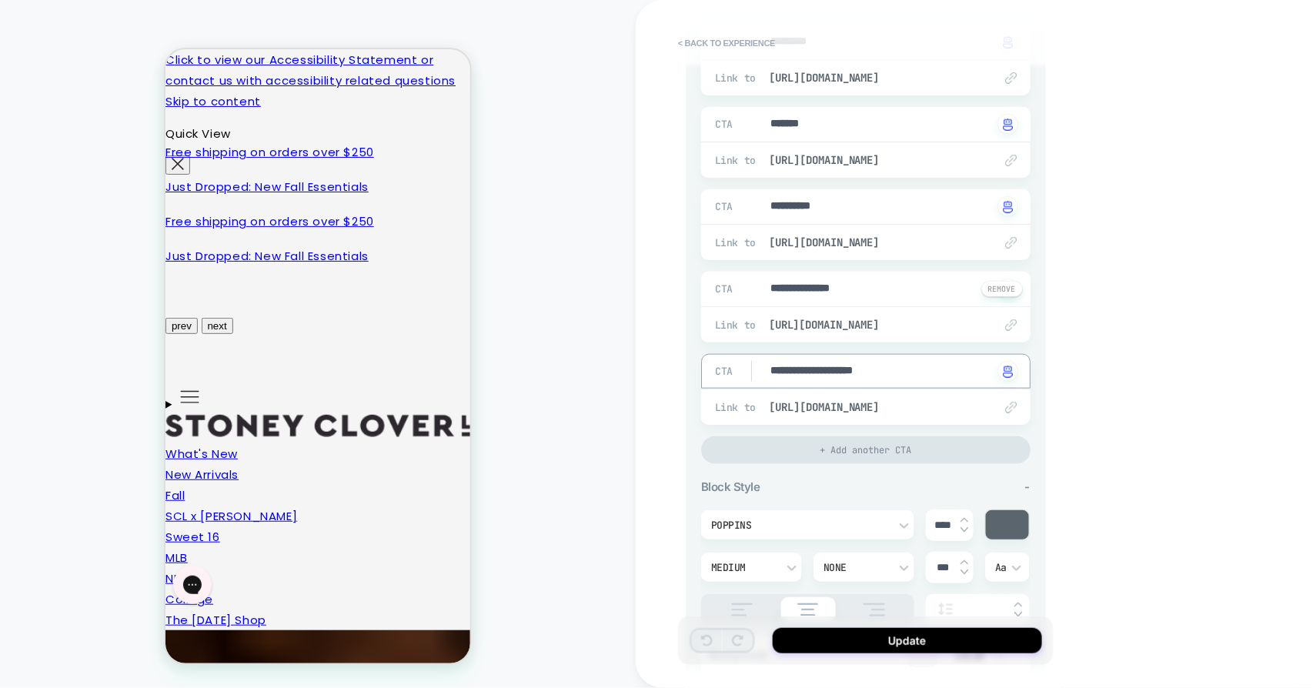
type textarea "*"
type textarea "**********"
click at [857, 642] on button "Update" at bounding box center [907, 640] width 269 height 25
type textarea "*"
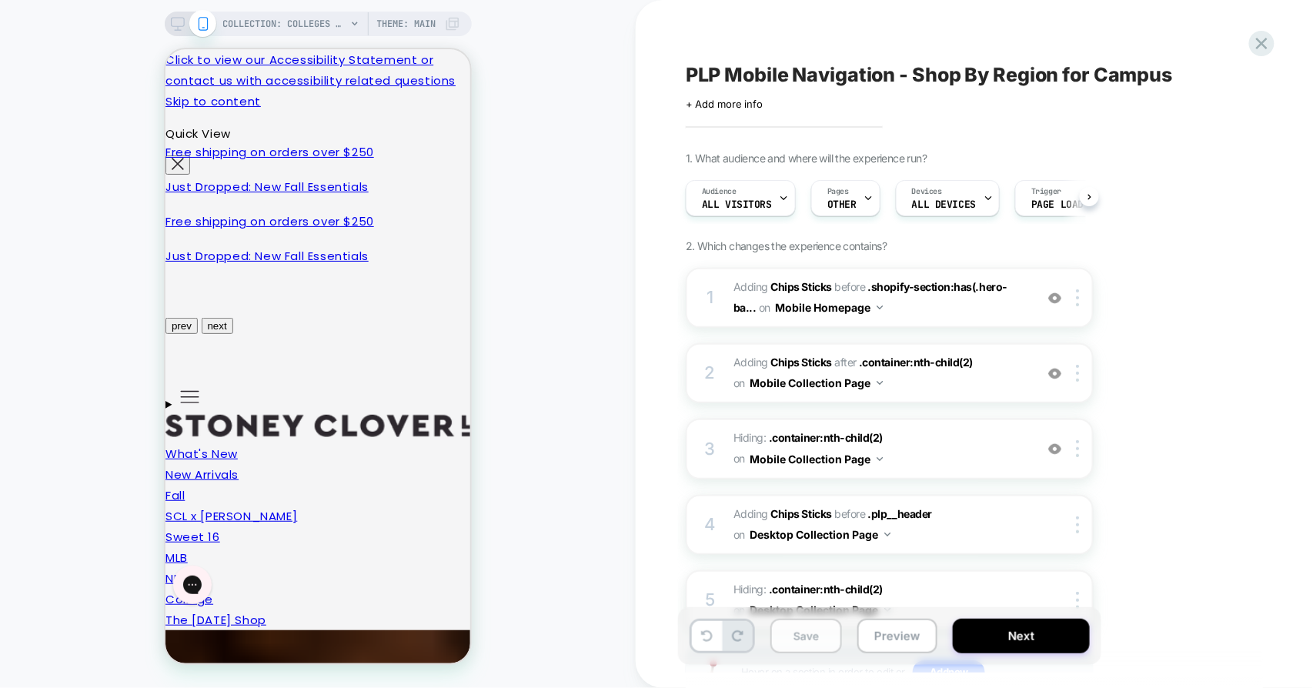
click at [807, 630] on button "Save" at bounding box center [807, 636] width 72 height 35
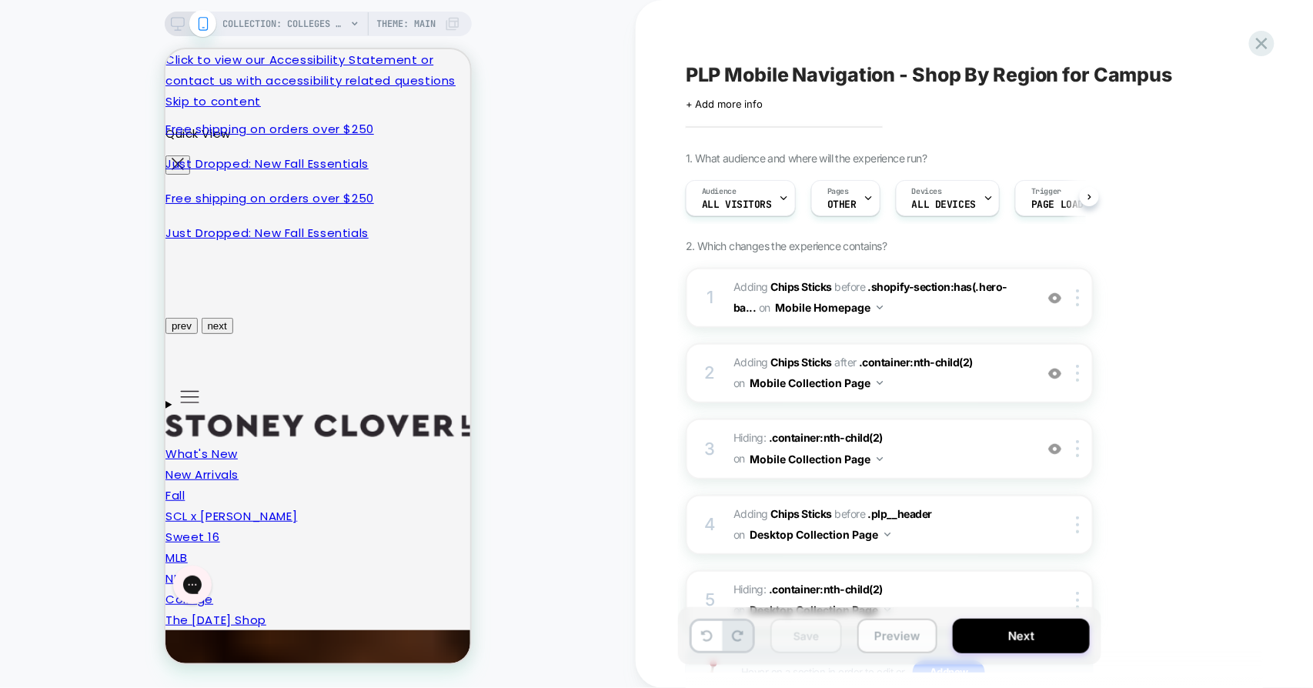
click at [900, 630] on button "Preview" at bounding box center [898, 636] width 80 height 35
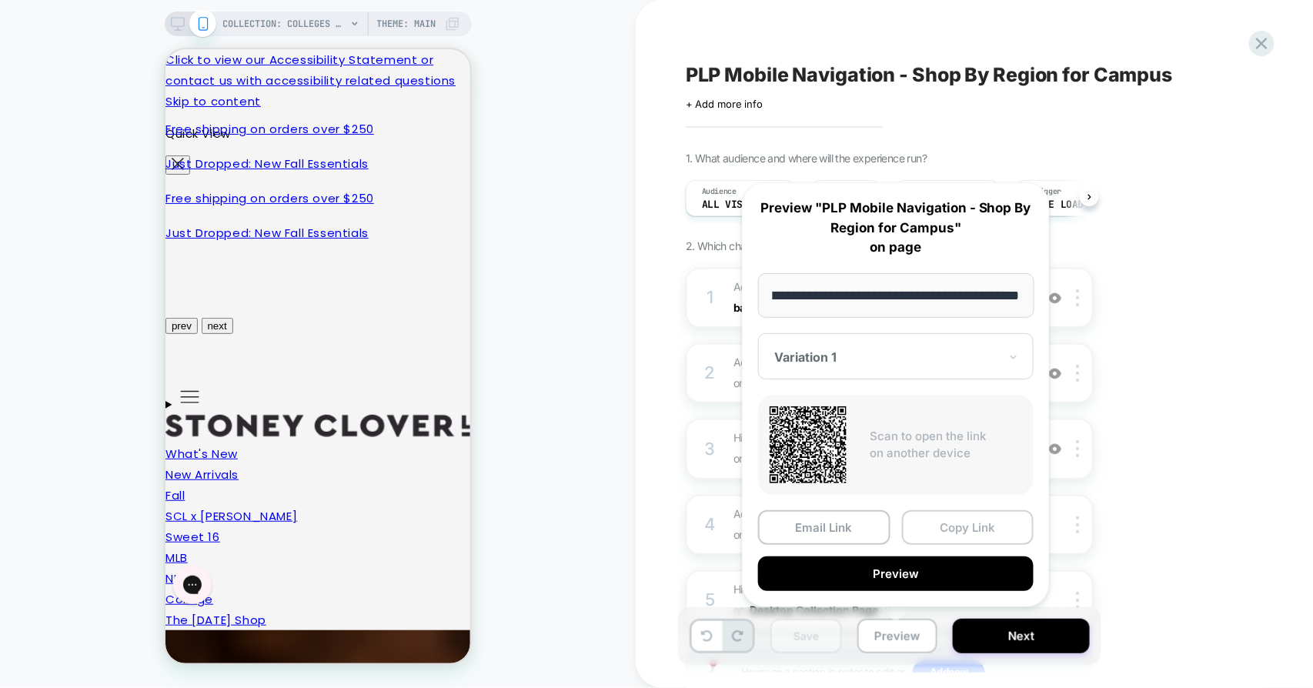
click at [974, 526] on button "Copy Link" at bounding box center [968, 527] width 132 height 35
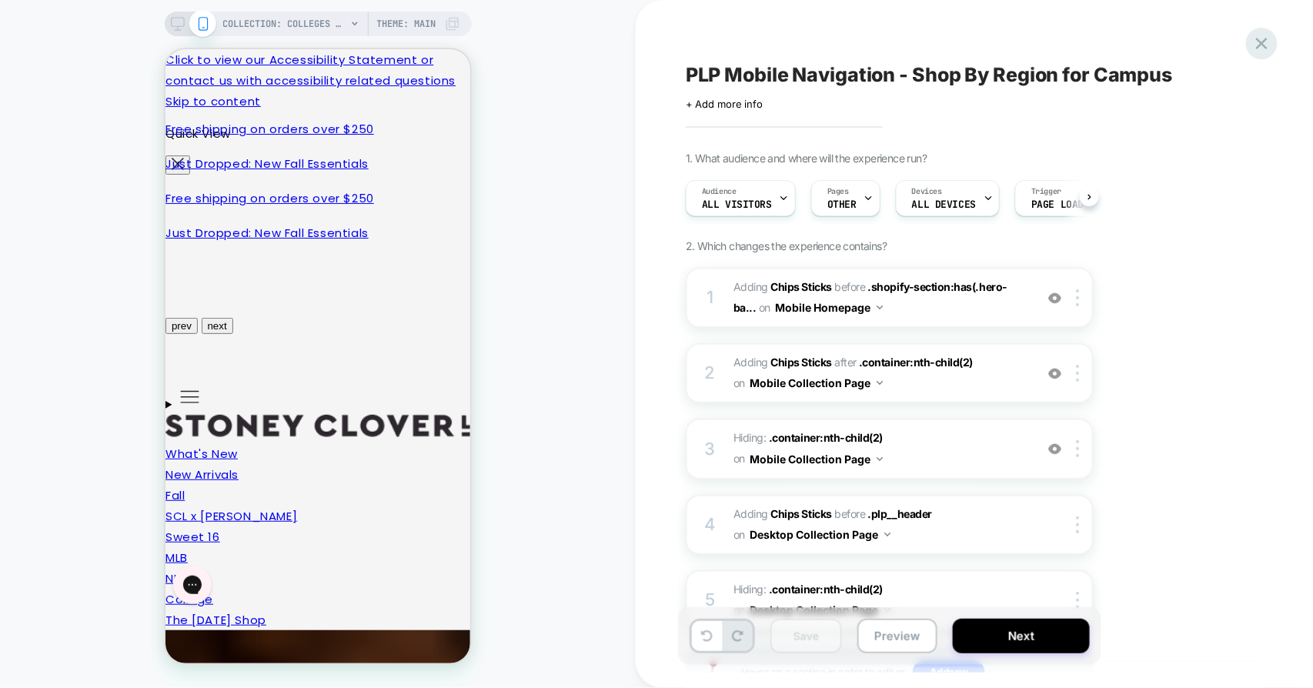
click at [1259, 46] on icon at bounding box center [1262, 44] width 12 height 12
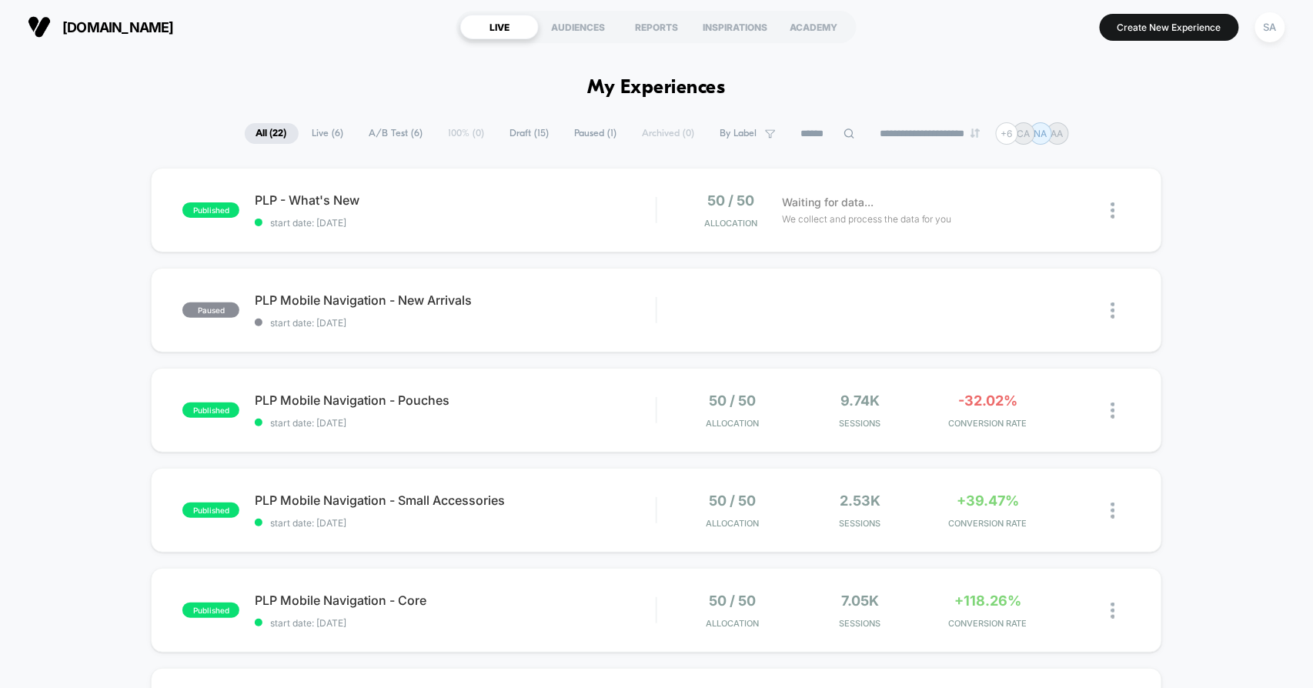
scroll to position [171, 0]
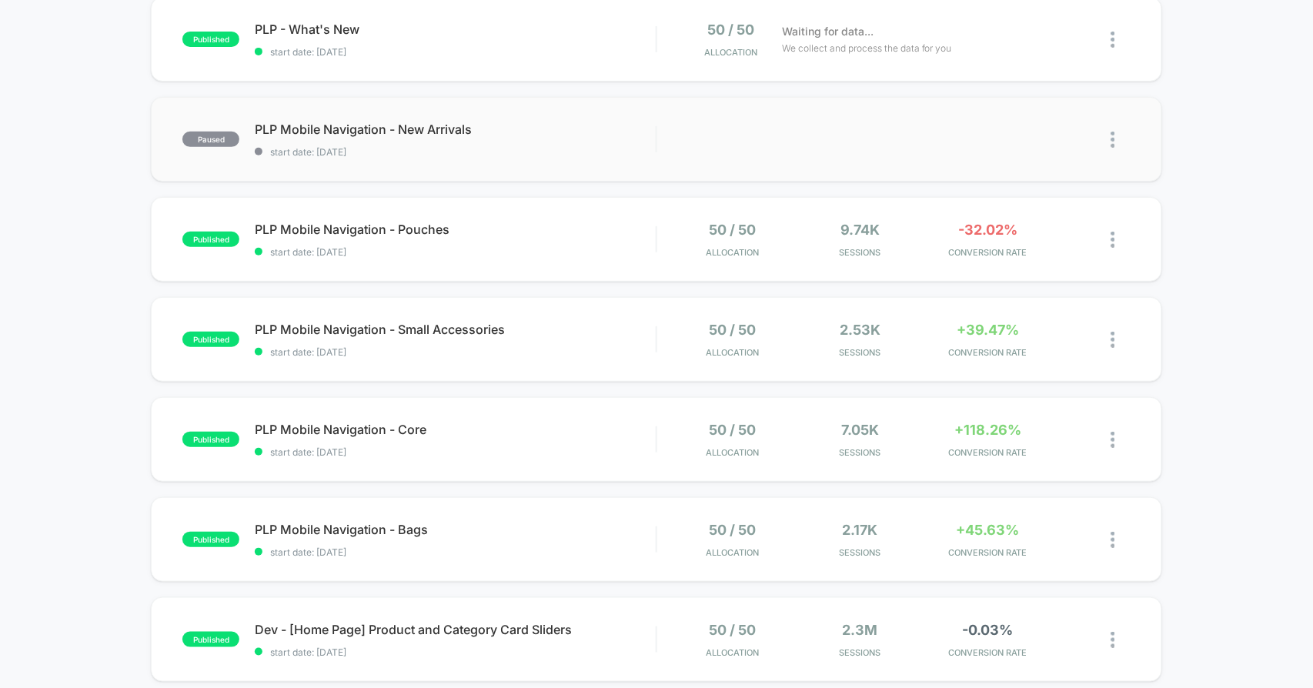
click at [1114, 135] on img at bounding box center [1114, 140] width 4 height 16
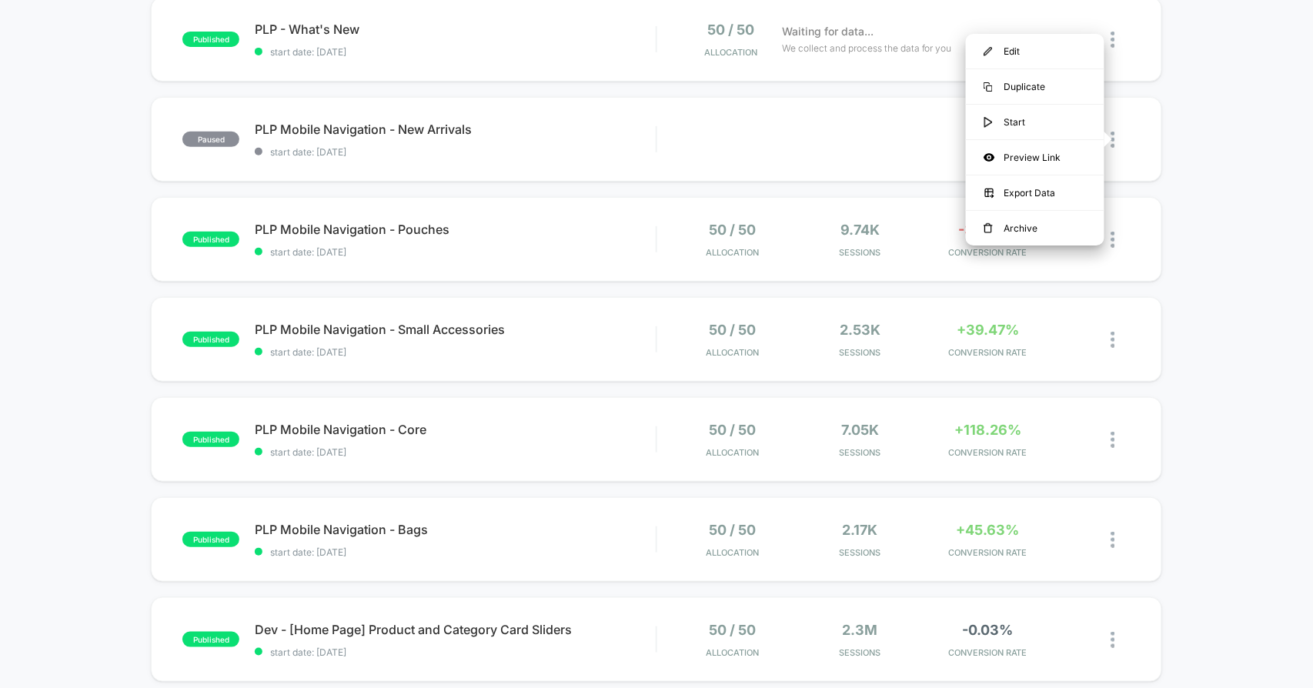
click at [1252, 133] on div "published PLP - What's New start date: 9/18/2025 50 / 50 Allocation Waiting for…" at bounding box center [656, 630] width 1313 height 1266
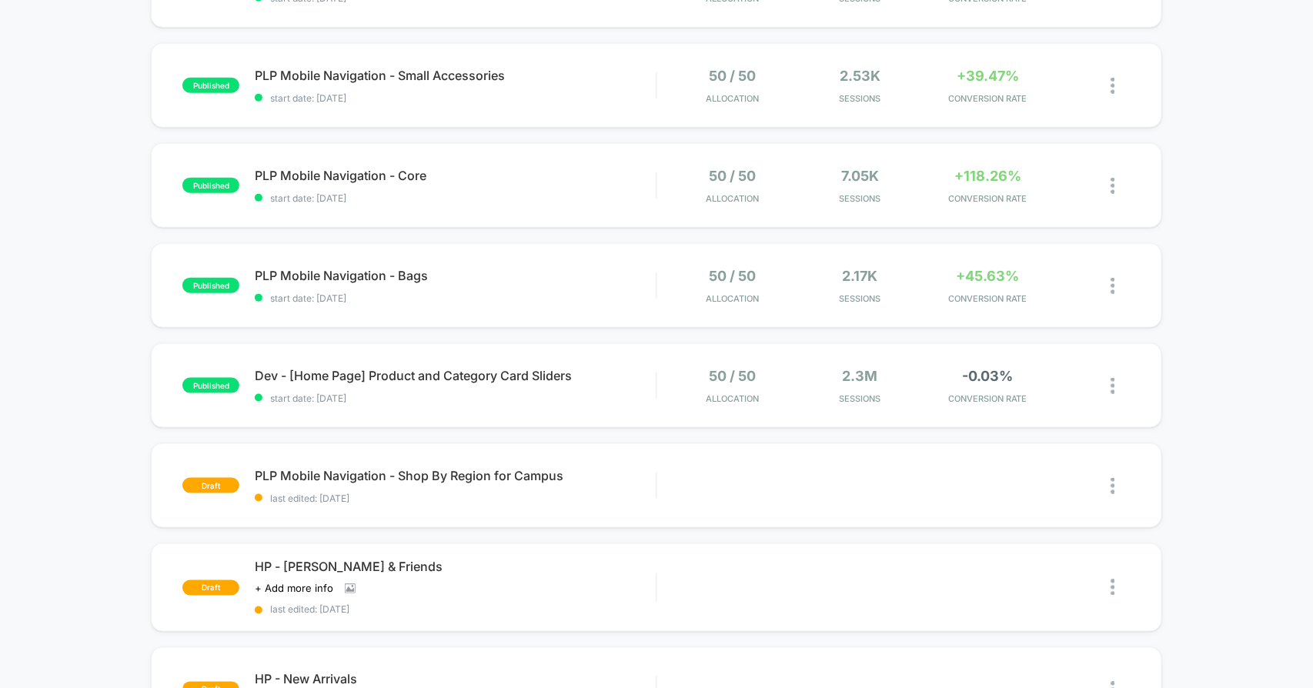
scroll to position [598, 0]
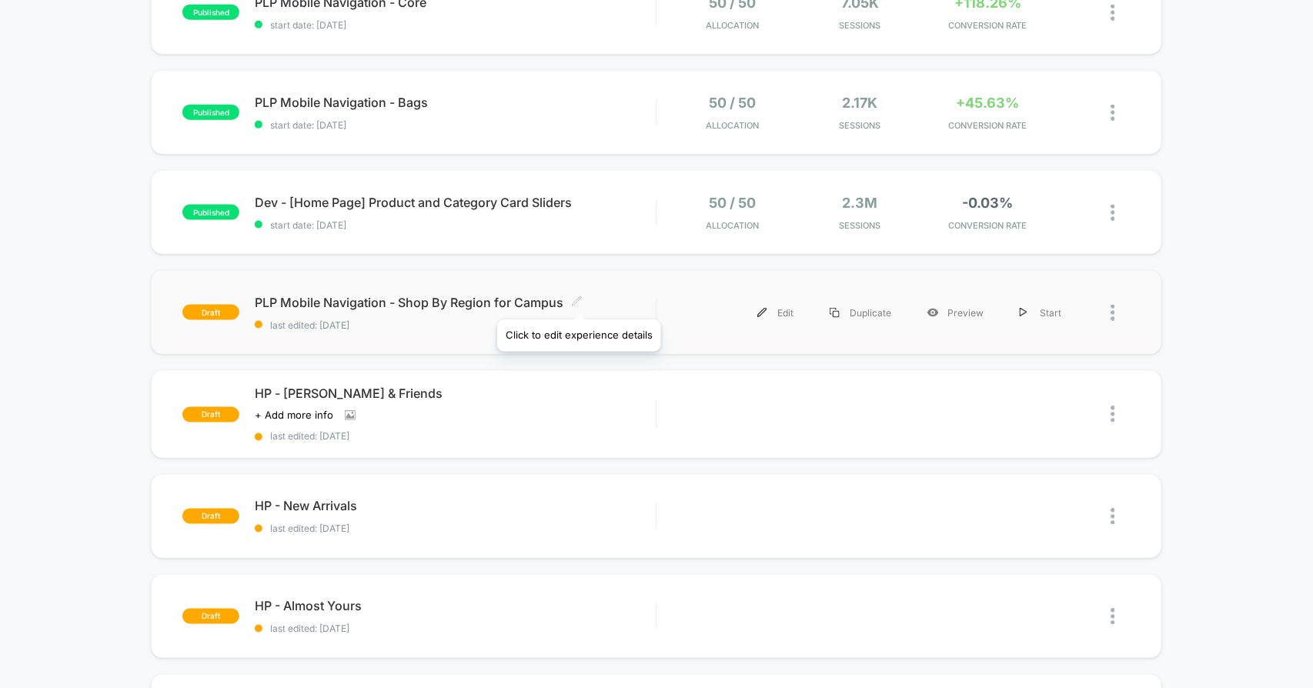
click at [579, 300] on icon at bounding box center [577, 302] width 12 height 12
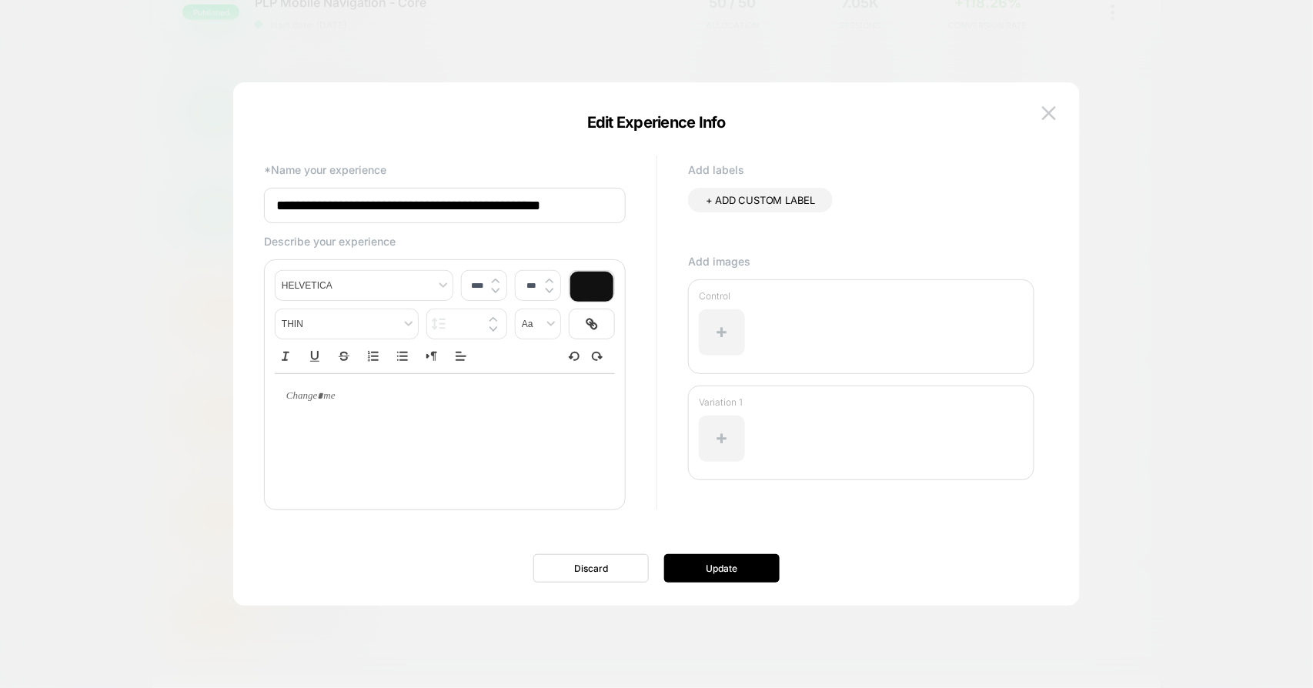
drag, startPoint x: 565, startPoint y: 206, endPoint x: 724, endPoint y: 208, distance: 158.6
click at [724, 208] on div "**********" at bounding box center [648, 343] width 785 height 382
type input "**********"
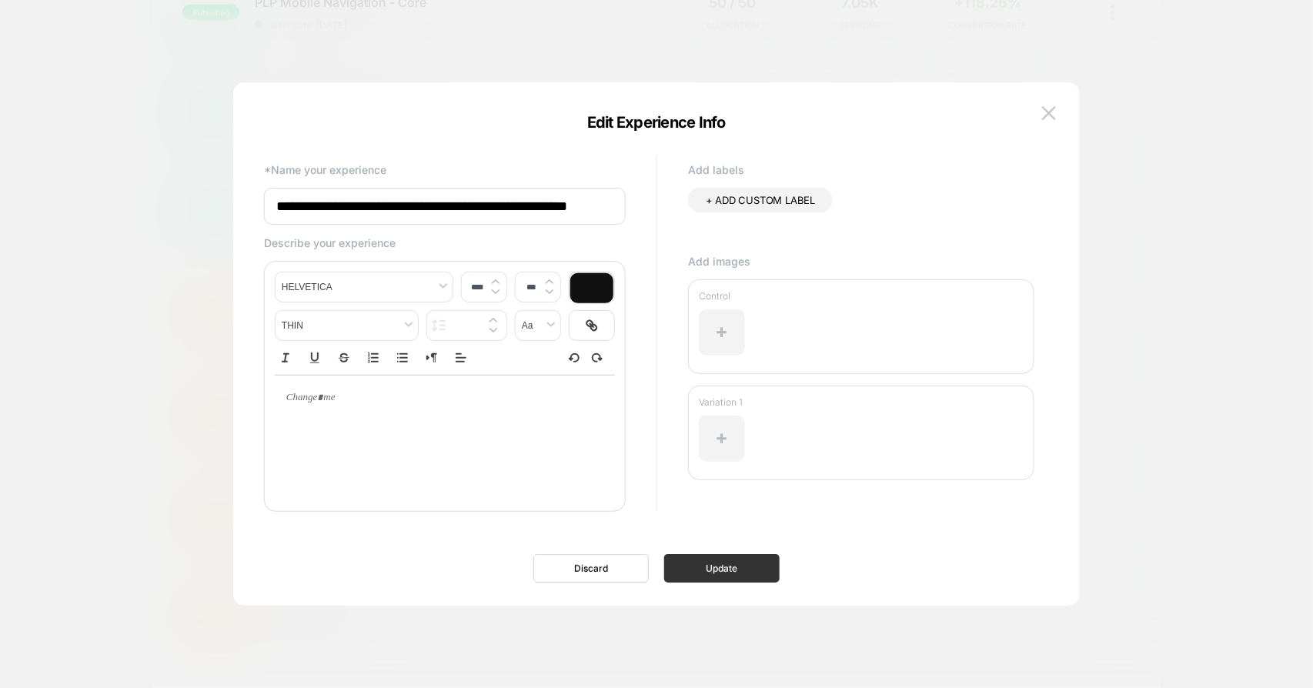
click at [722, 565] on button "Update" at bounding box center [721, 568] width 115 height 28
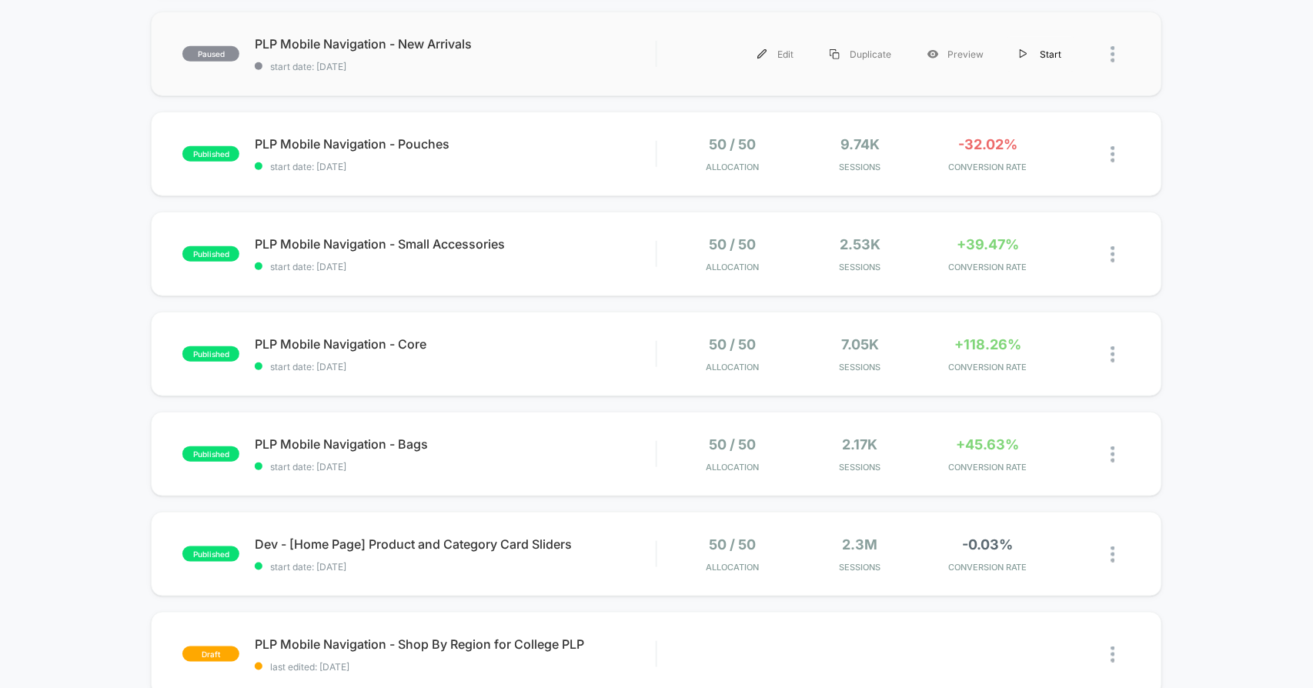
scroll to position [0, 0]
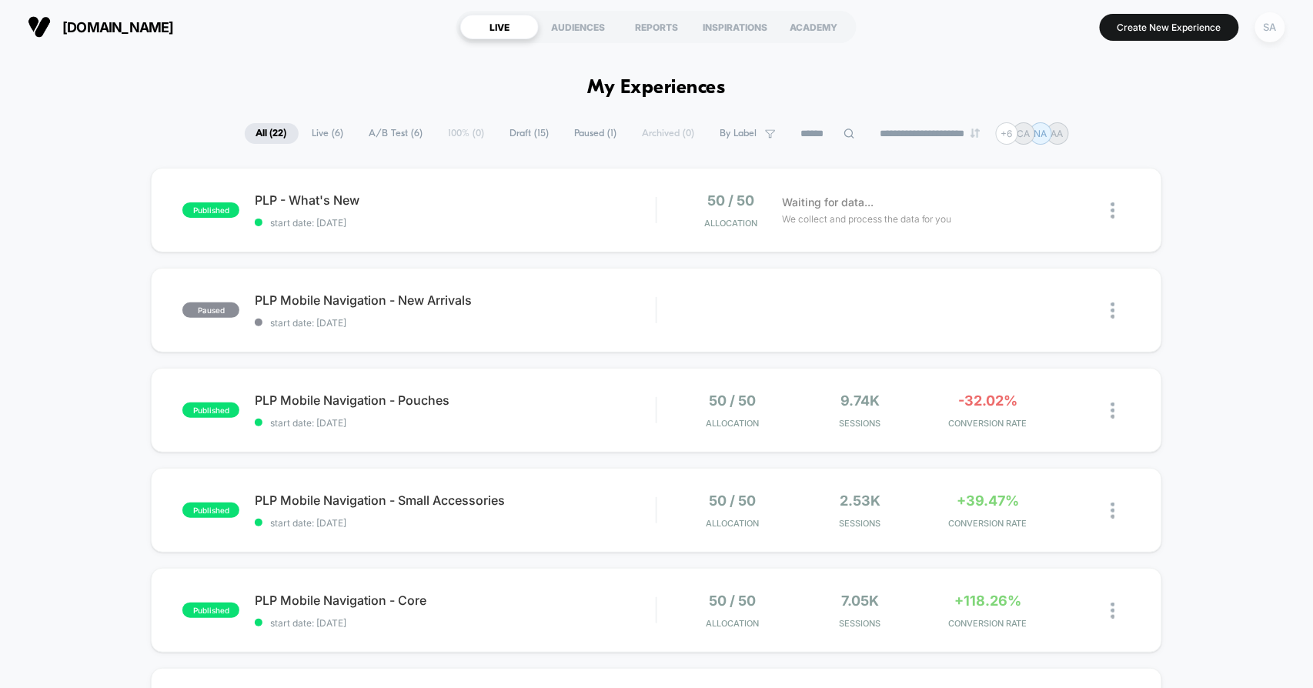
click at [1269, 29] on div "SA" at bounding box center [1271, 27] width 30 height 30
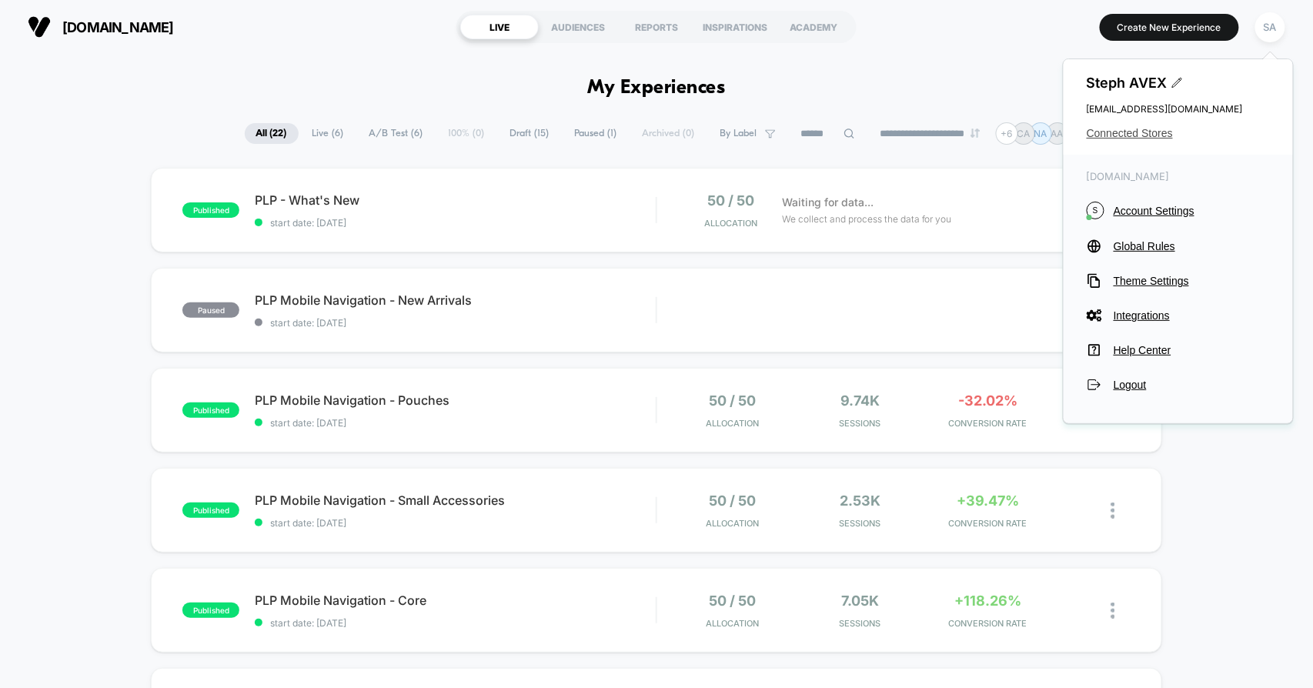
click at [1124, 129] on span "Connected Stores" at bounding box center [1178, 133] width 183 height 12
